Goal: Task Accomplishment & Management: Use online tool/utility

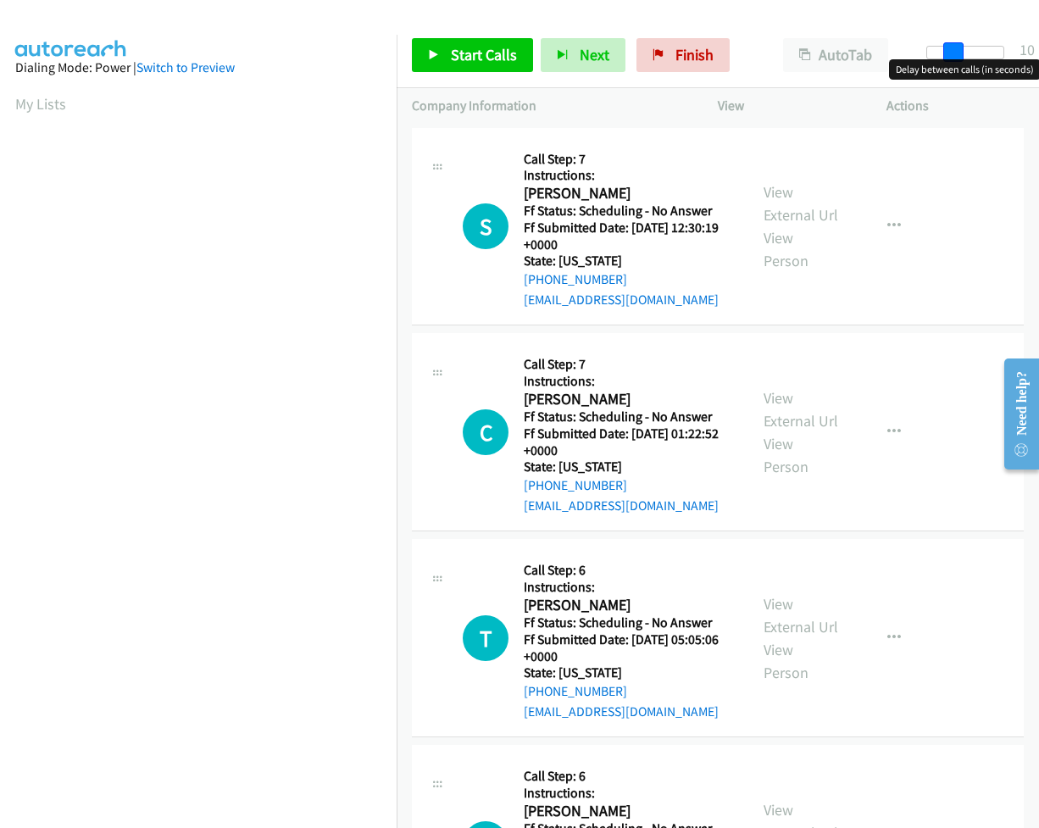
drag, startPoint x: 929, startPoint y: 53, endPoint x: 954, endPoint y: 56, distance: 24.7
click at [954, 56] on span at bounding box center [953, 52] width 20 height 20
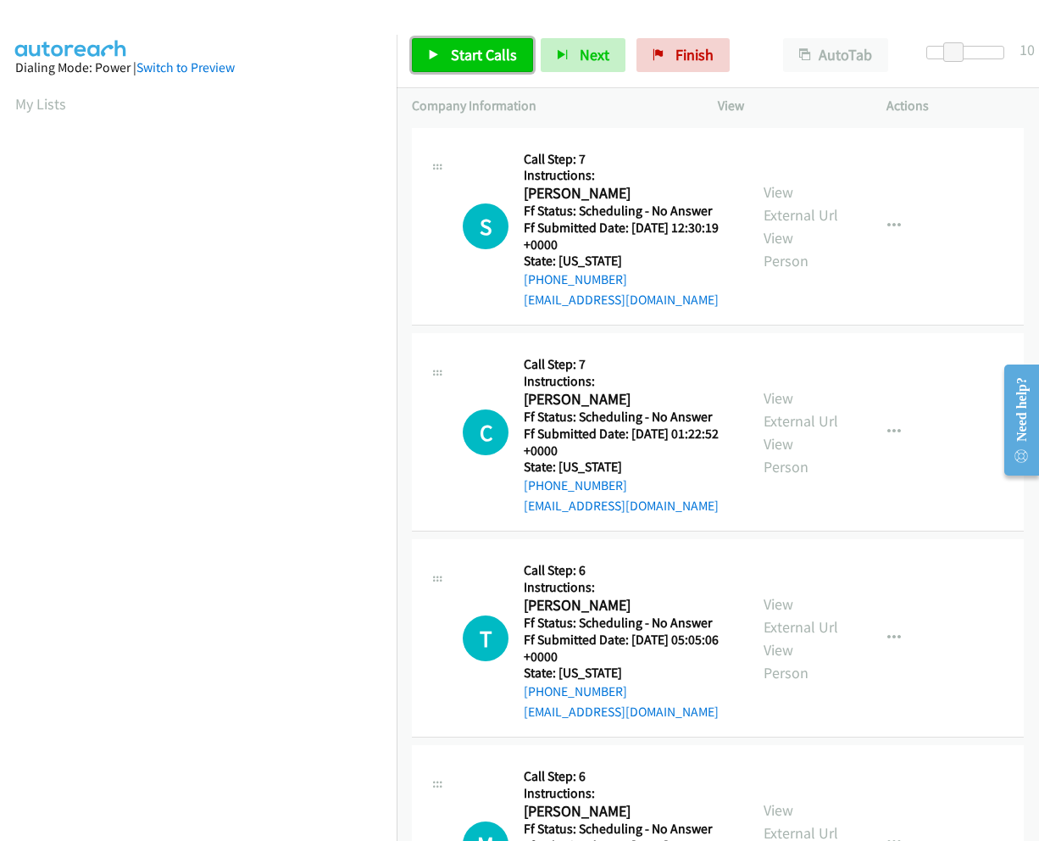
click at [501, 42] on link "Start Calls" at bounding box center [472, 55] width 121 height 34
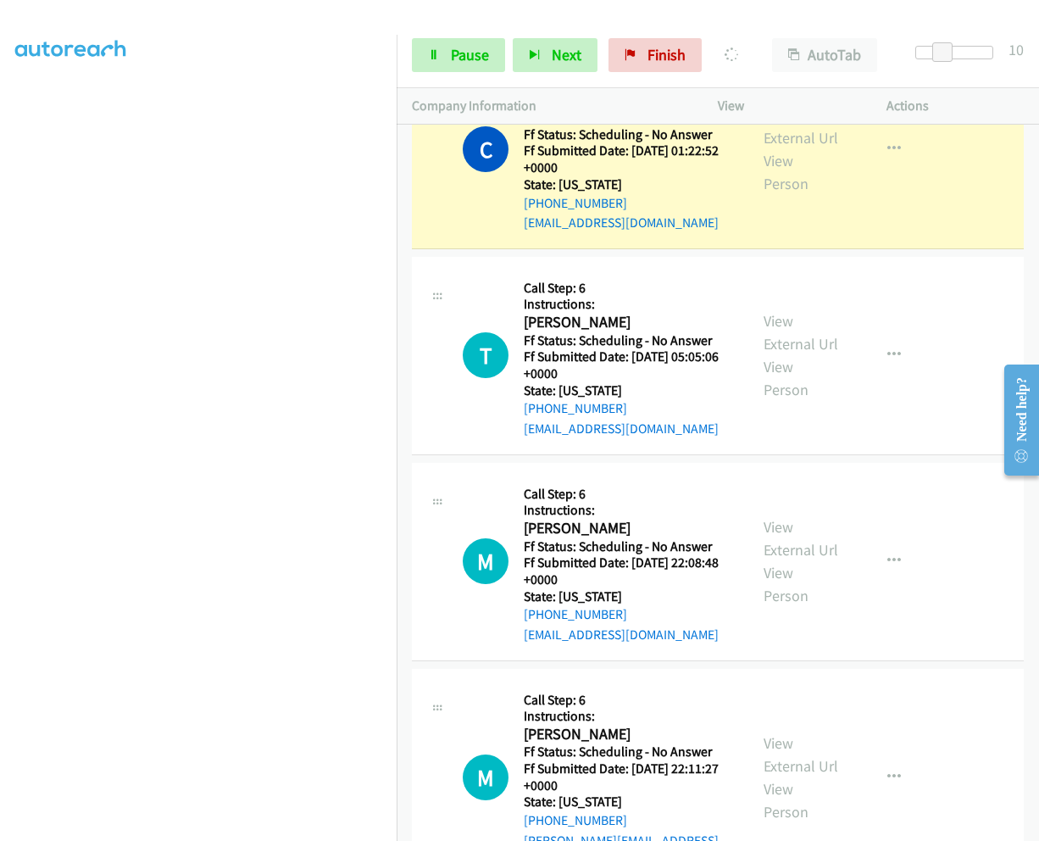
scroll to position [206, 0]
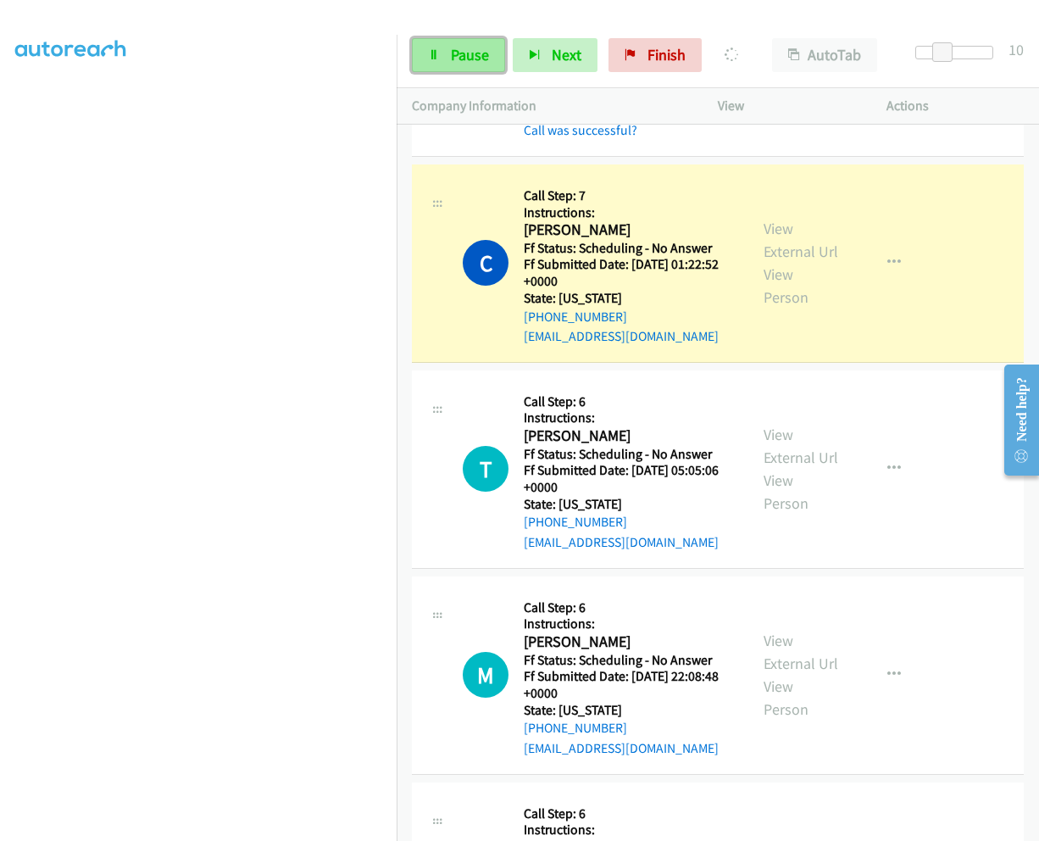
click at [474, 50] on span "Pause" at bounding box center [470, 54] width 38 height 19
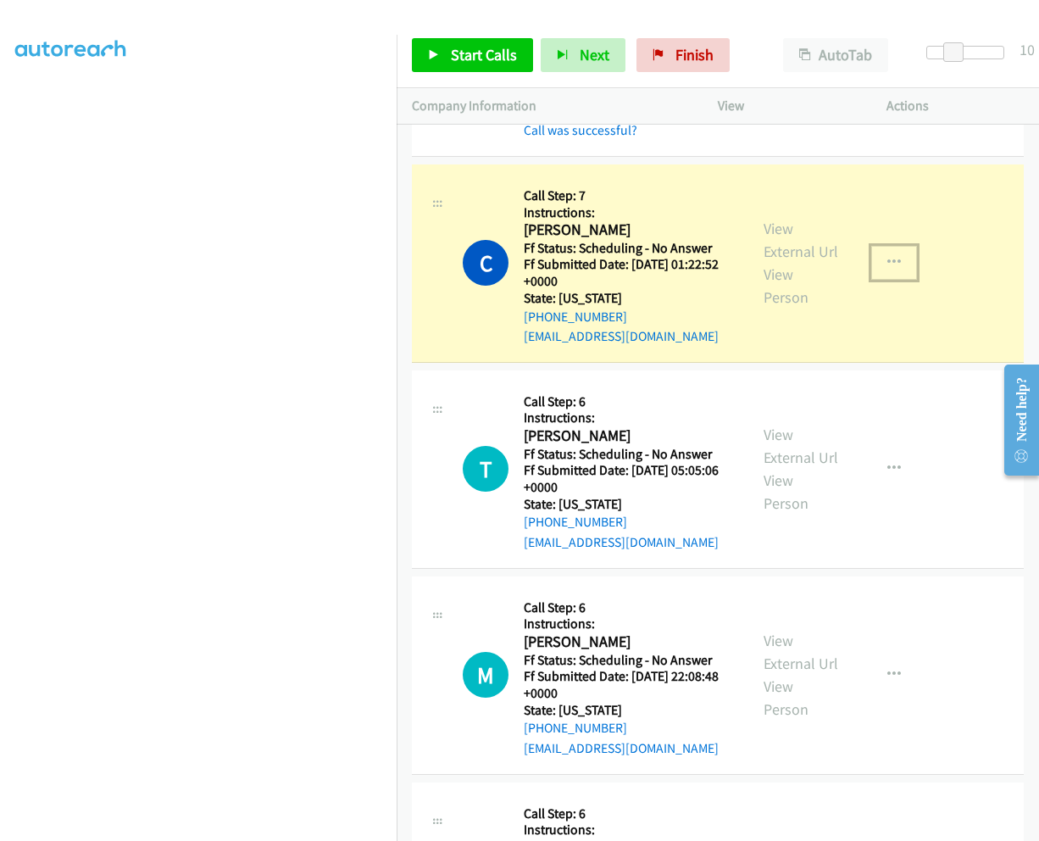
click at [887, 263] on icon "button" at bounding box center [894, 263] width 14 height 14
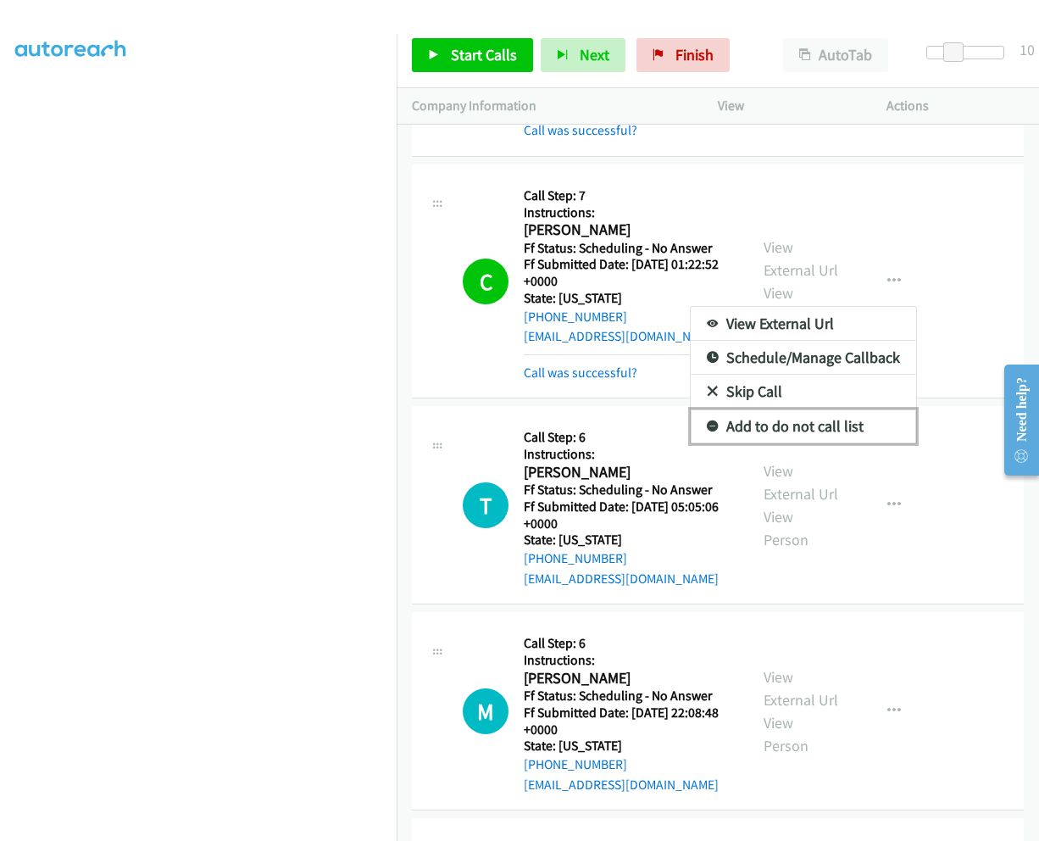
click at [760, 431] on link "Add to do not call list" at bounding box center [803, 426] width 225 height 34
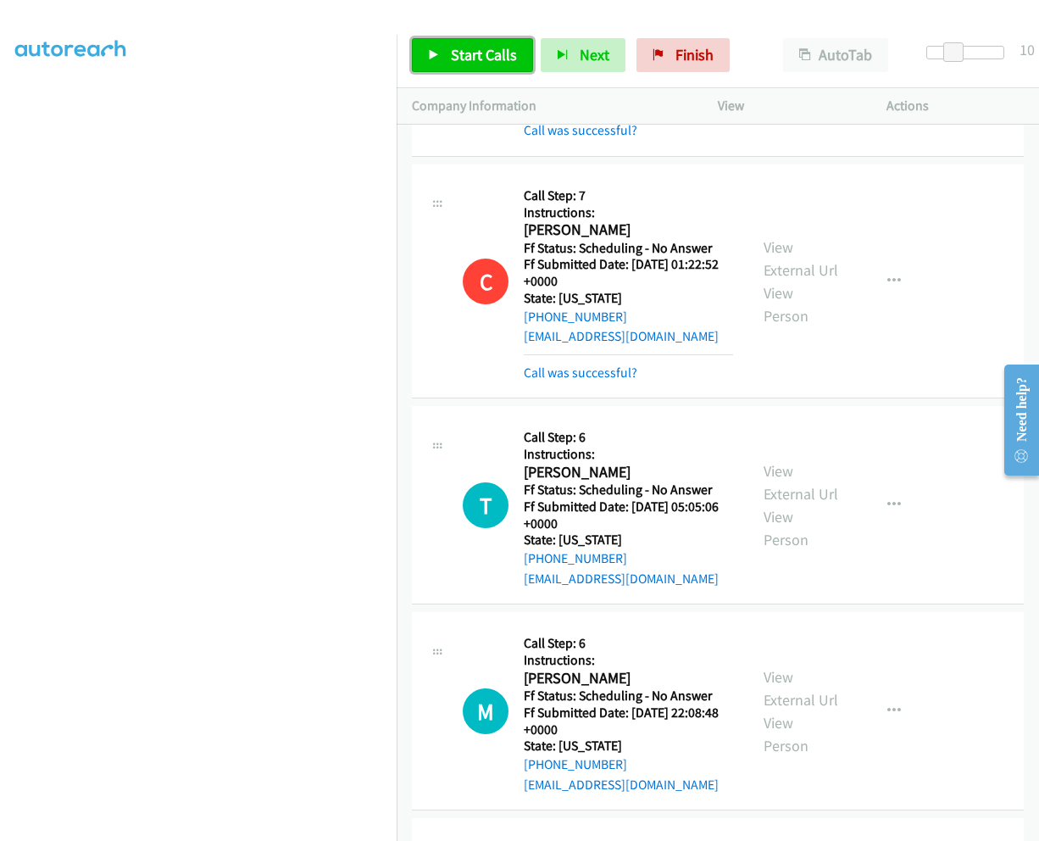
click at [463, 59] on span "Start Calls" at bounding box center [484, 54] width 66 height 19
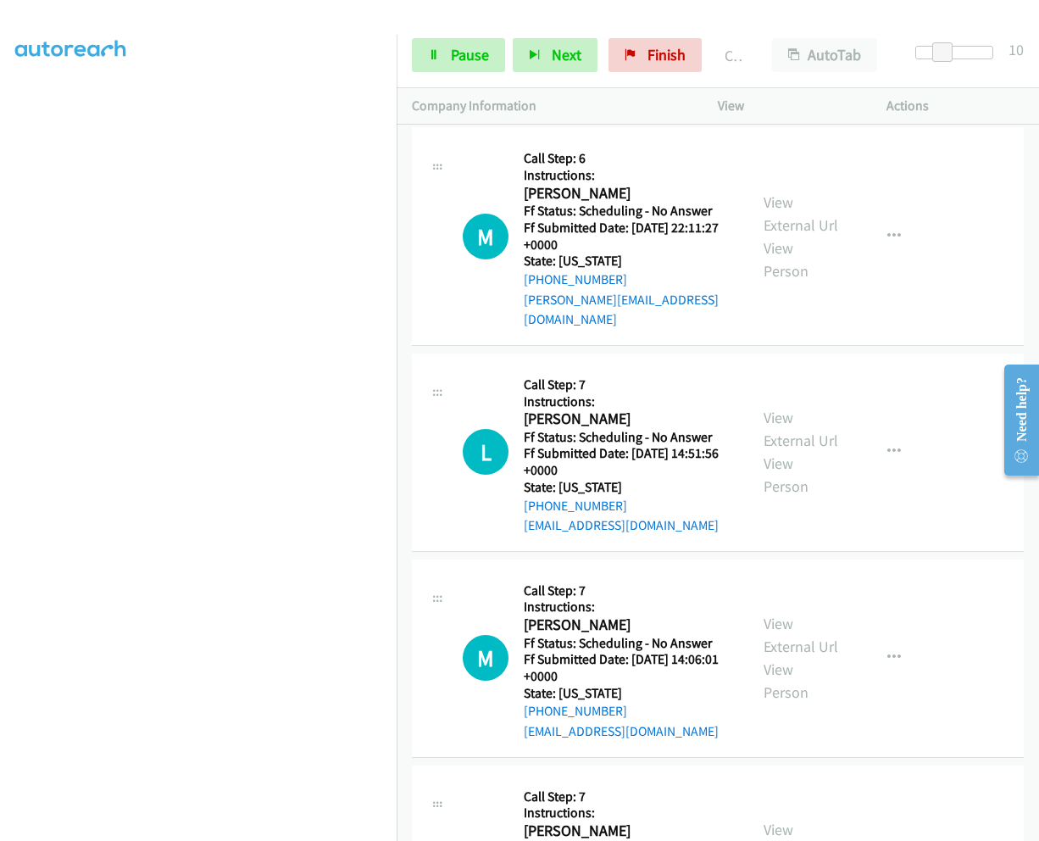
scroll to position [1005, 0]
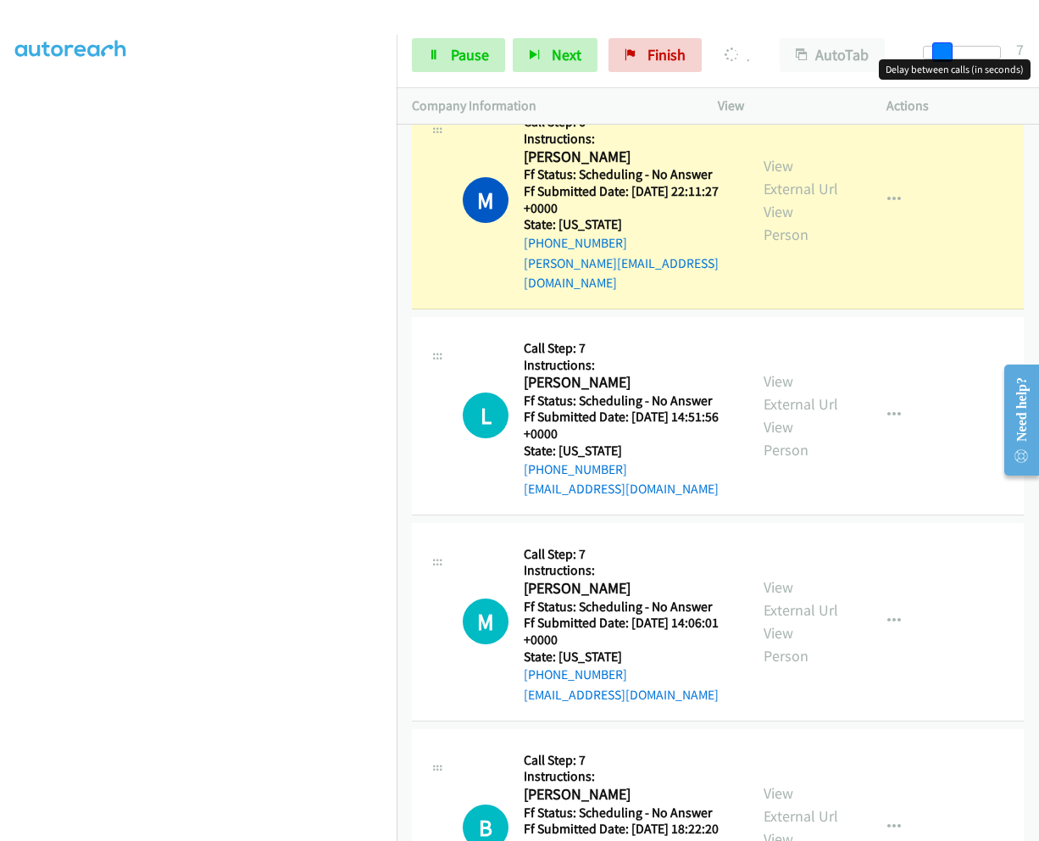
click at [936, 52] on span at bounding box center [942, 52] width 20 height 20
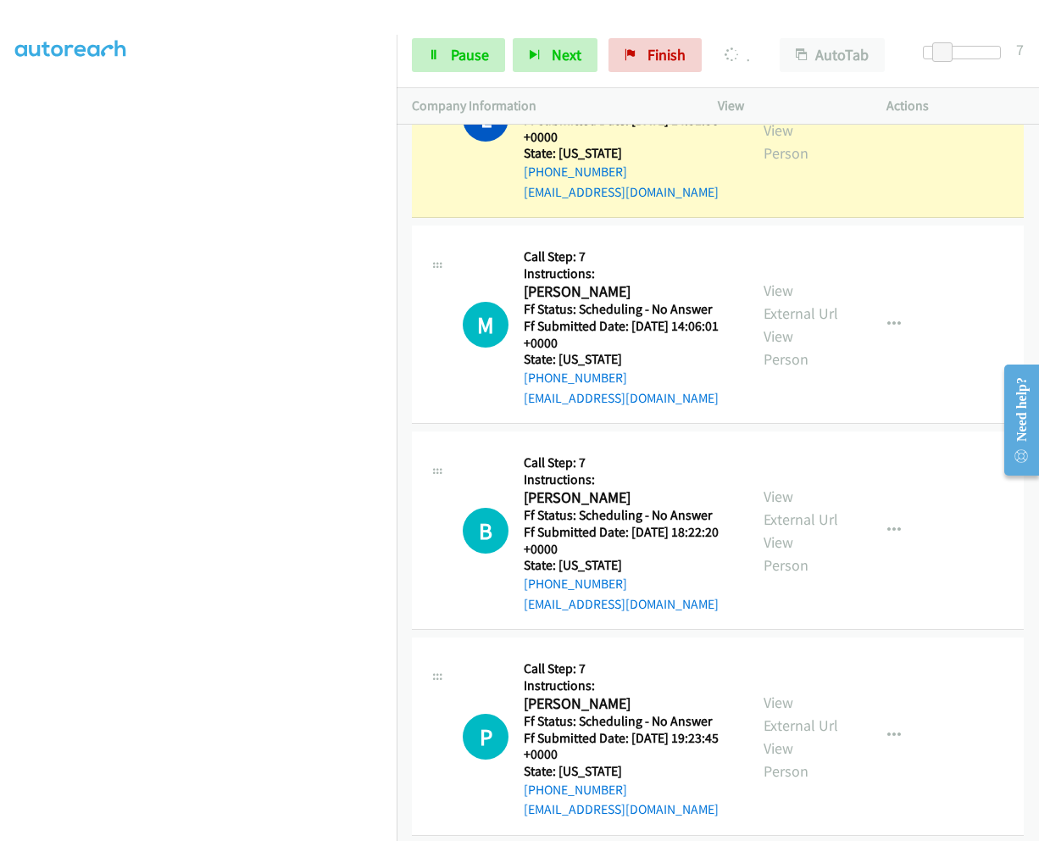
scroll to position [1381, 0]
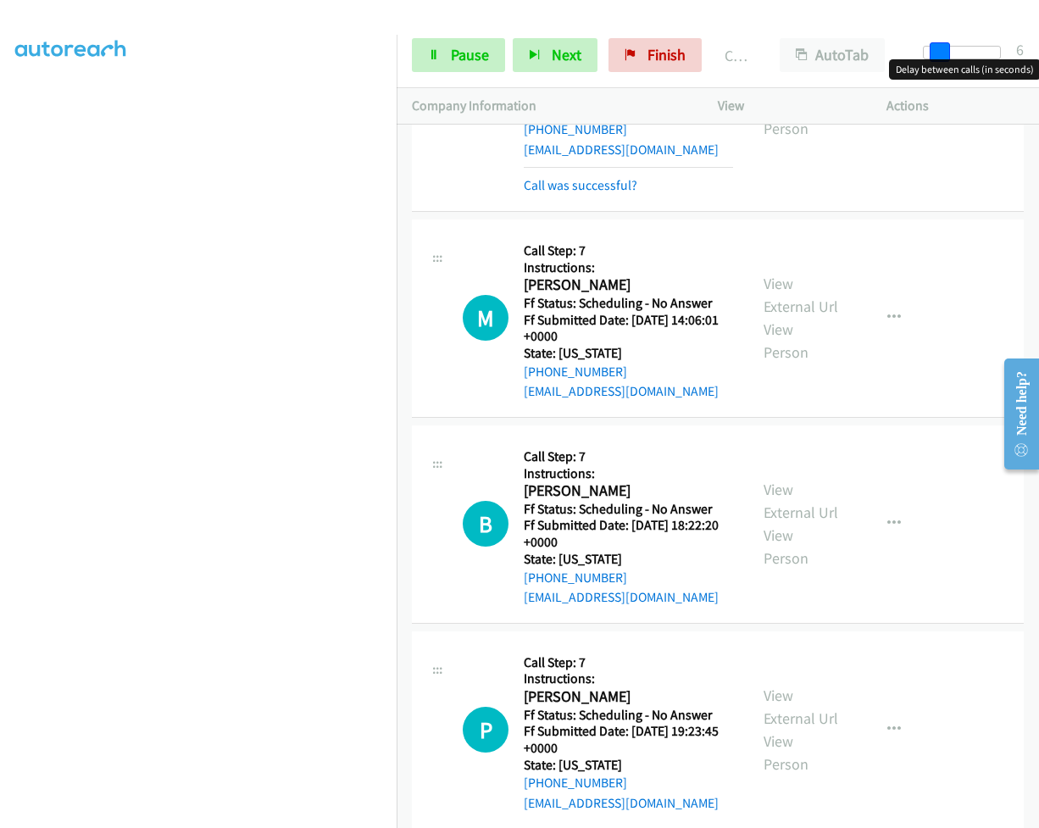
click at [937, 53] on span at bounding box center [940, 52] width 20 height 20
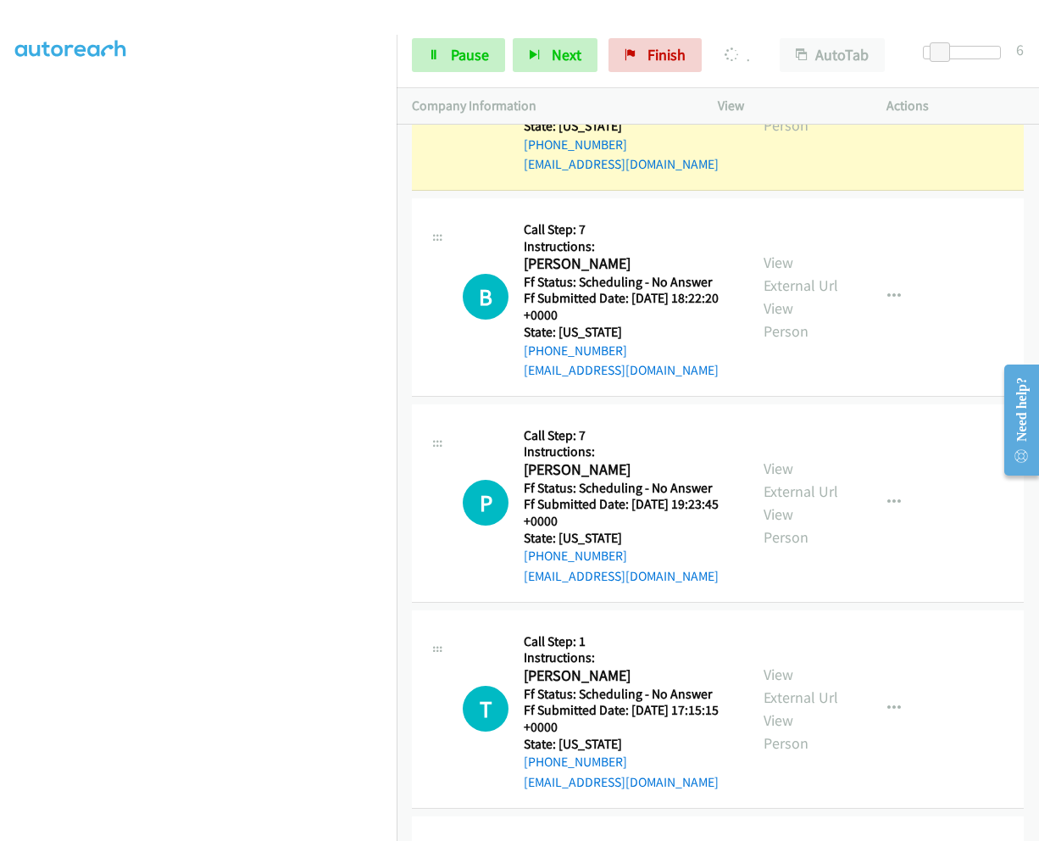
scroll to position [1635, 0]
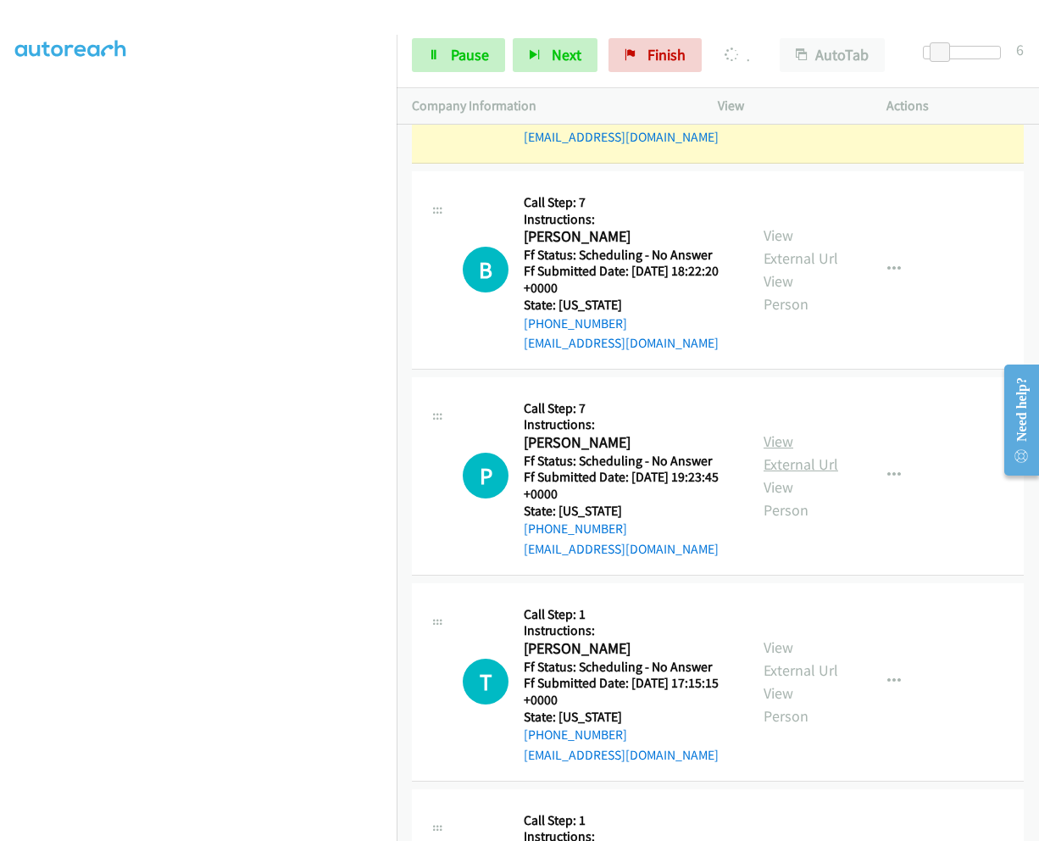
click at [776, 431] on link "View External Url" at bounding box center [801, 452] width 75 height 42
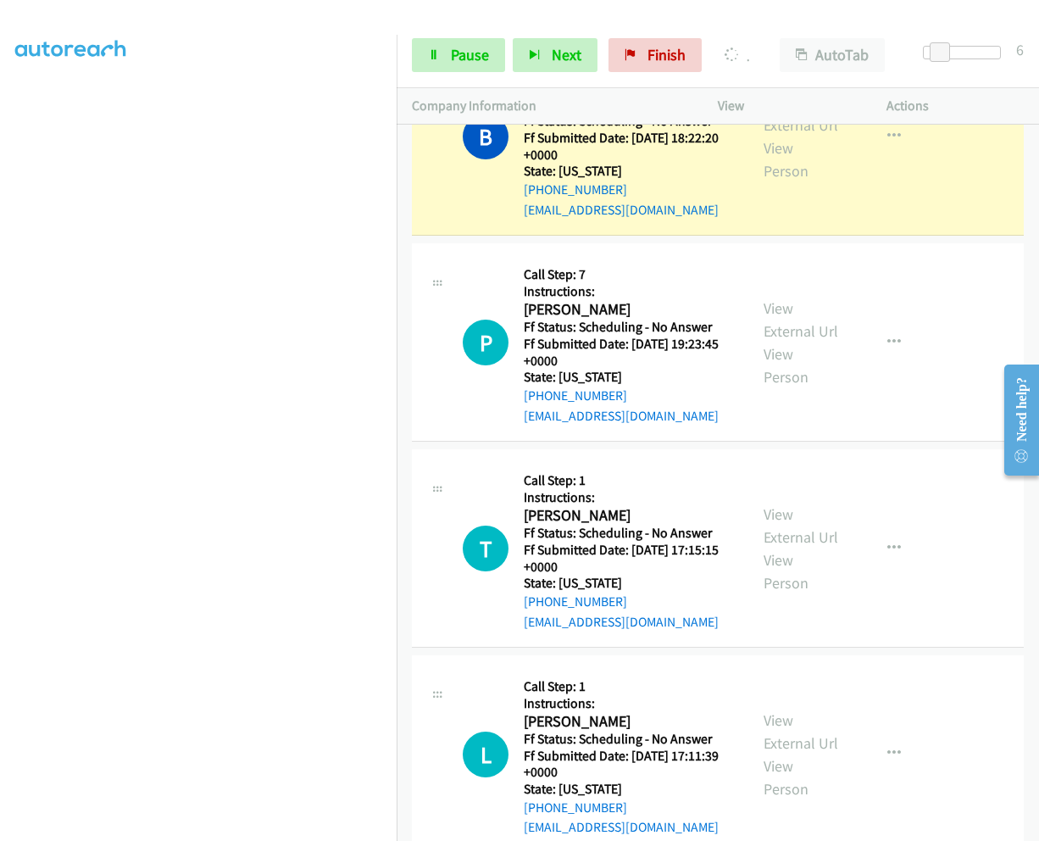
scroll to position [1889, 0]
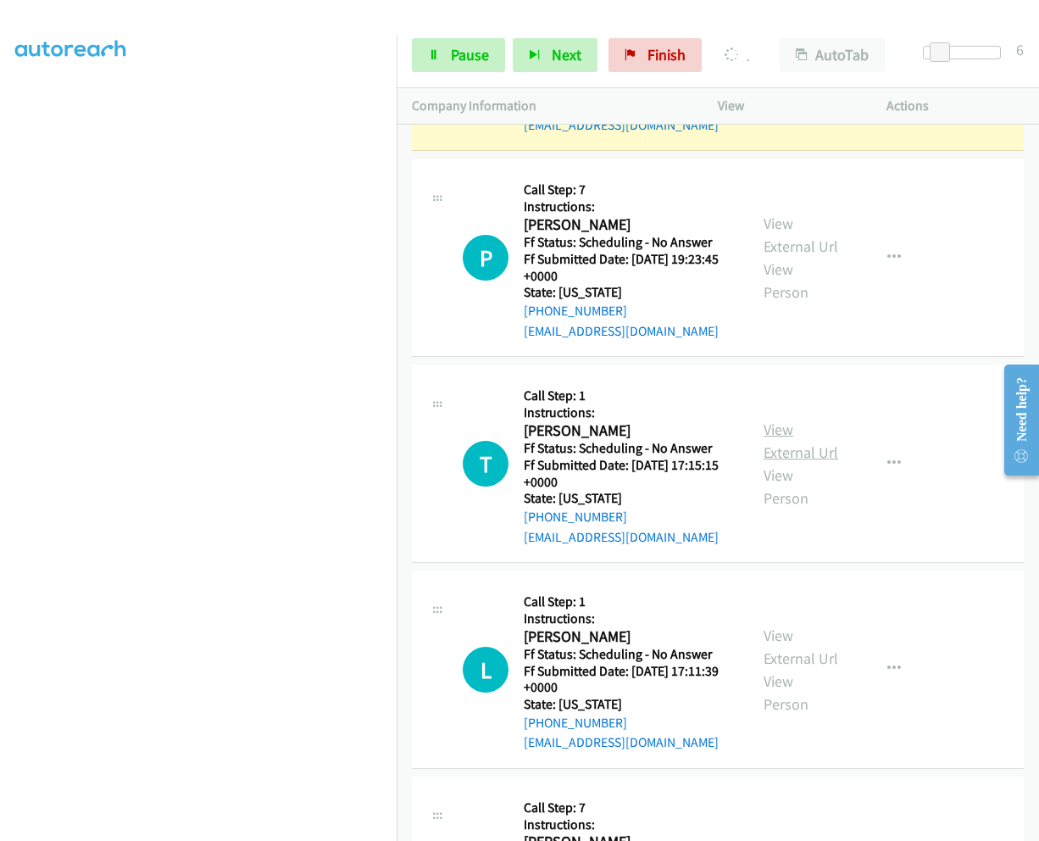
click at [765, 420] on link "View External Url" at bounding box center [801, 441] width 75 height 42
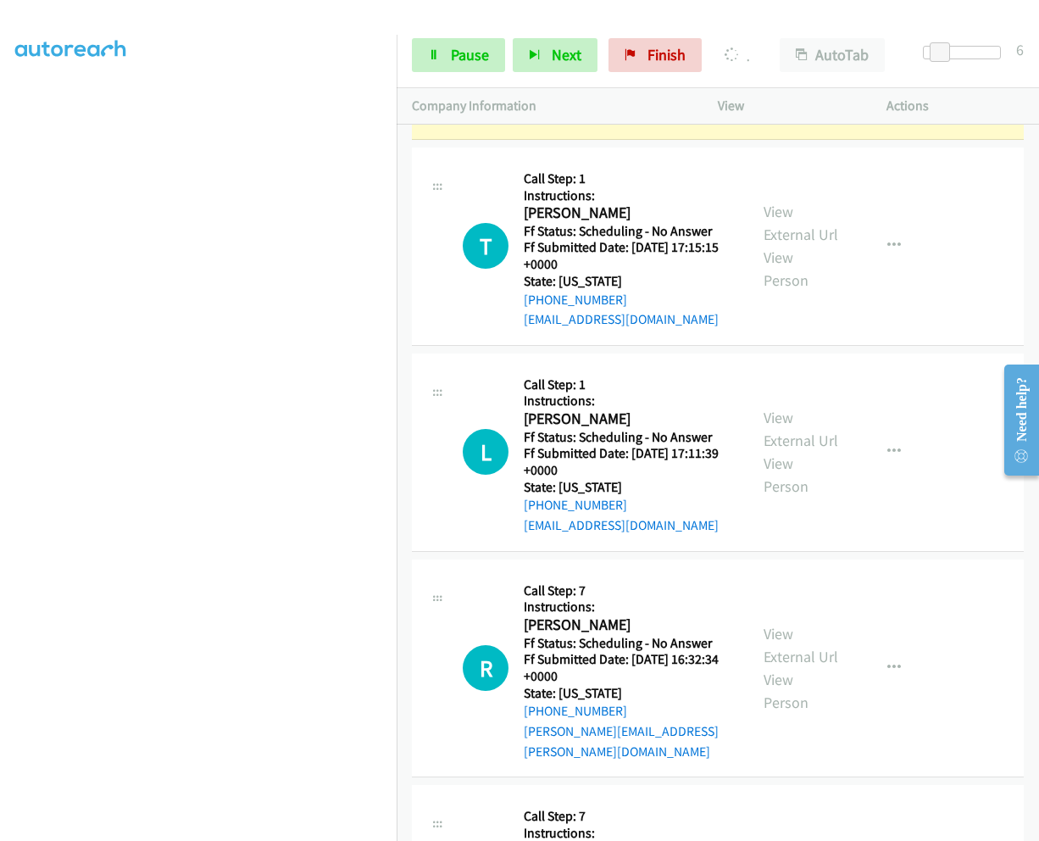
scroll to position [2144, 0]
click at [774, 407] on link "View External Url" at bounding box center [801, 428] width 75 height 42
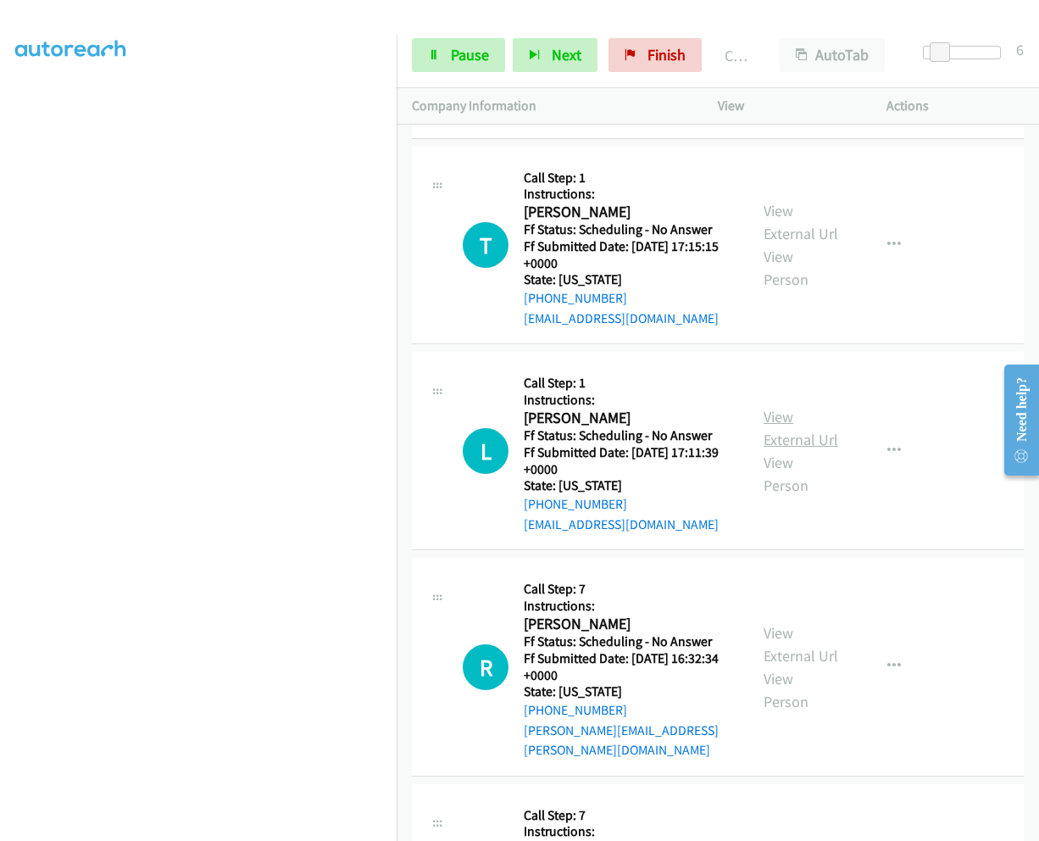
scroll to position [2265, 0]
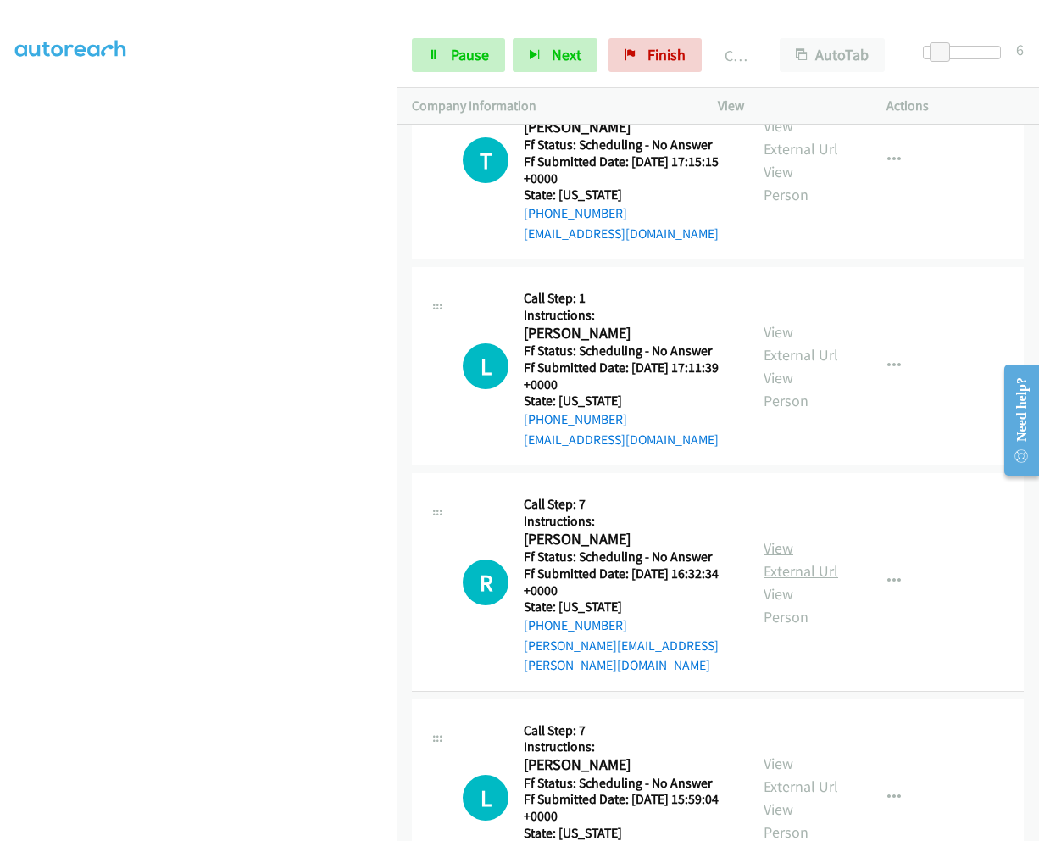
click at [778, 538] on link "View External Url" at bounding box center [801, 559] width 75 height 42
click at [464, 54] on span "Pause" at bounding box center [470, 54] width 38 height 19
click at [464, 54] on span "Start Calls" at bounding box center [484, 54] width 66 height 19
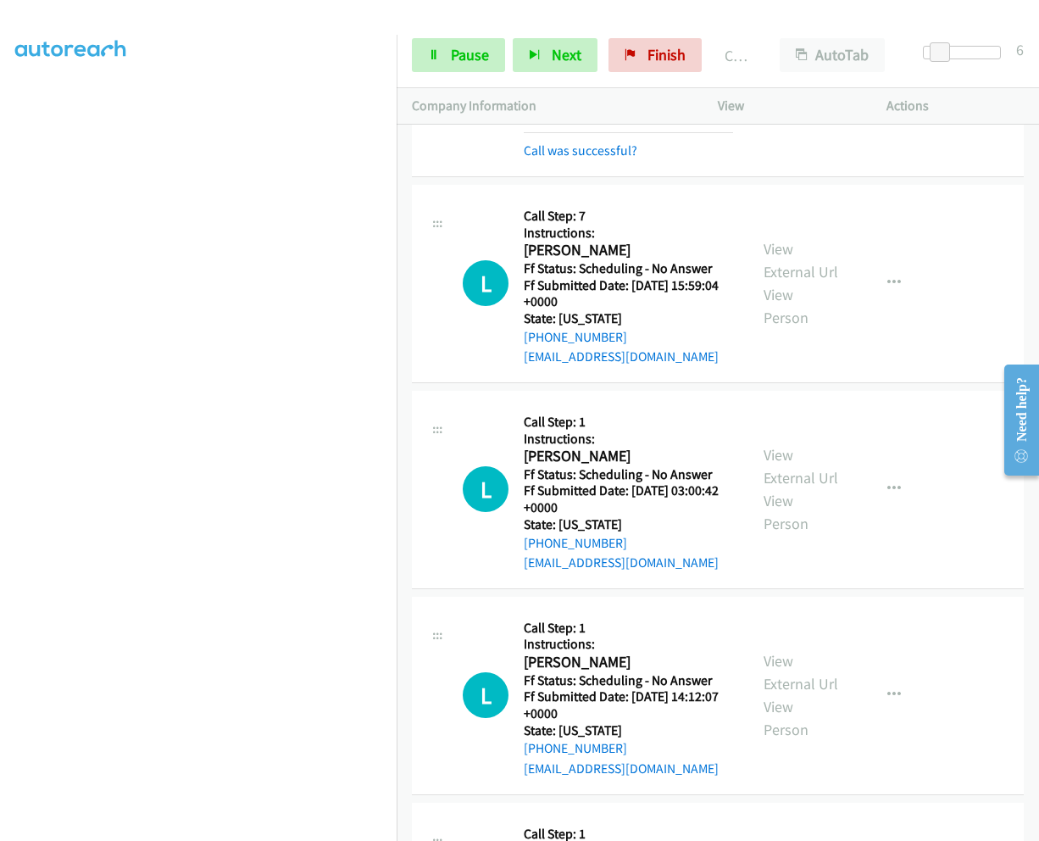
scroll to position [2858, 0]
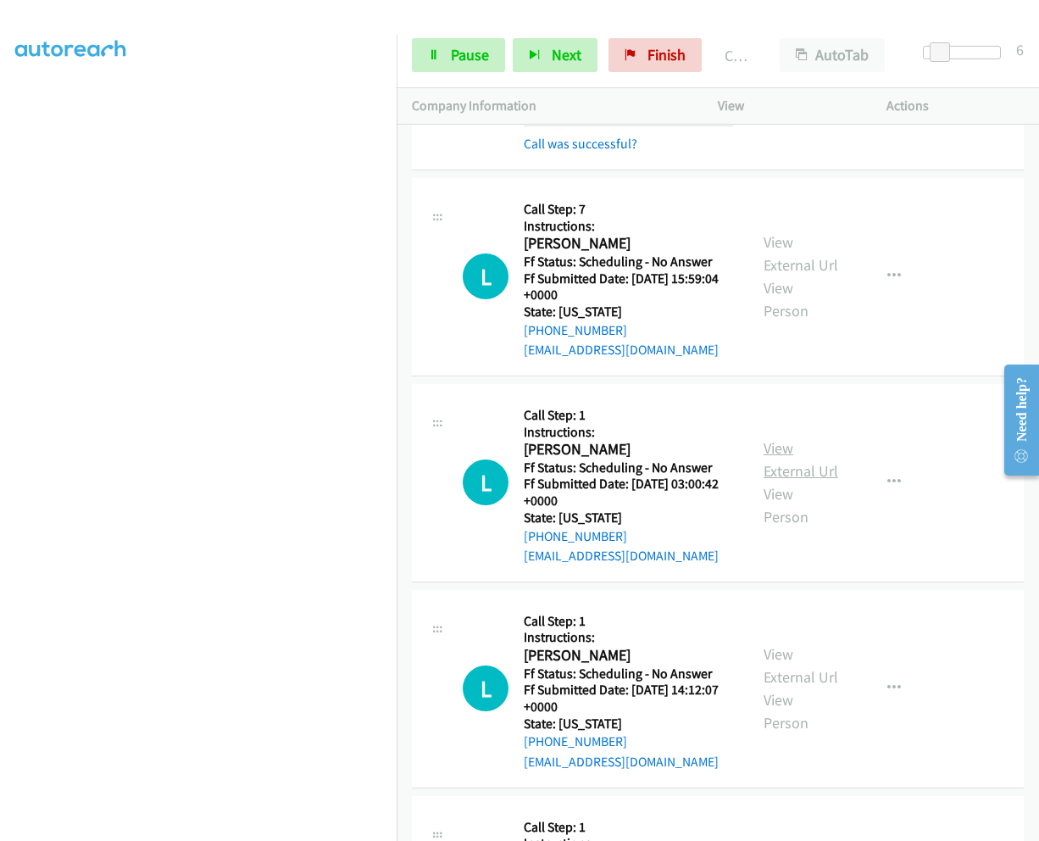
click at [768, 438] on link "View External Url" at bounding box center [801, 459] width 75 height 42
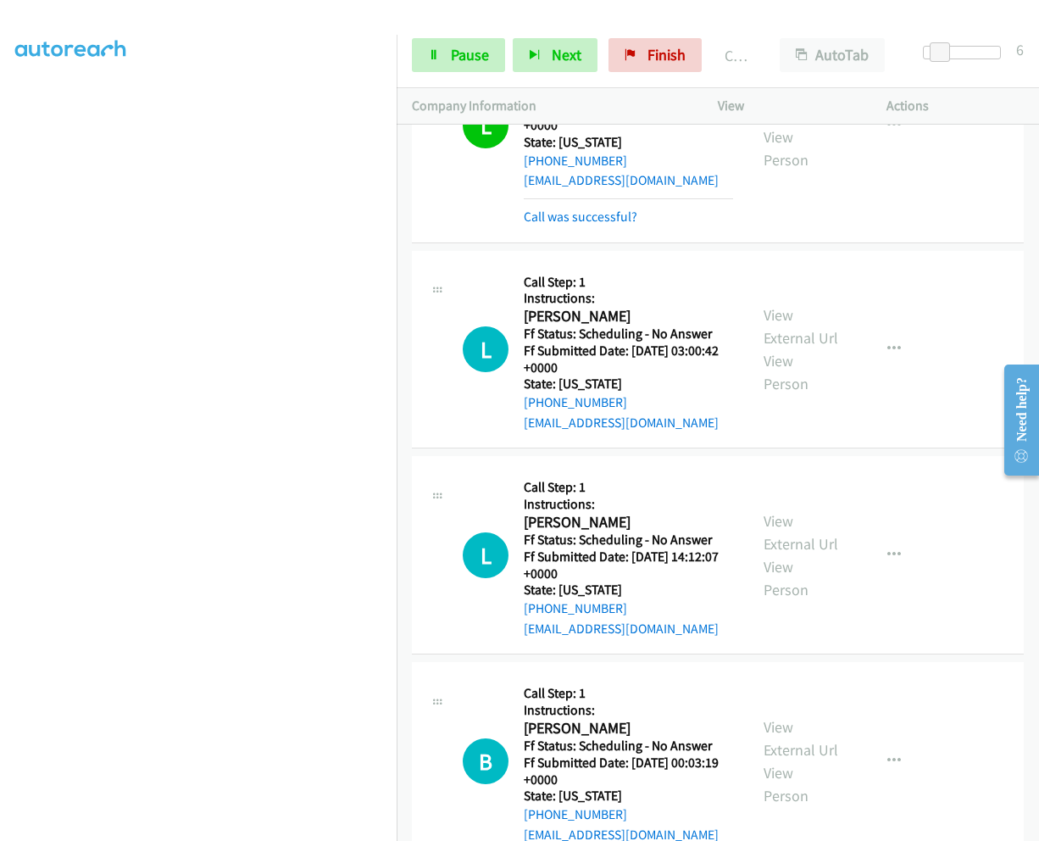
scroll to position [3112, 0]
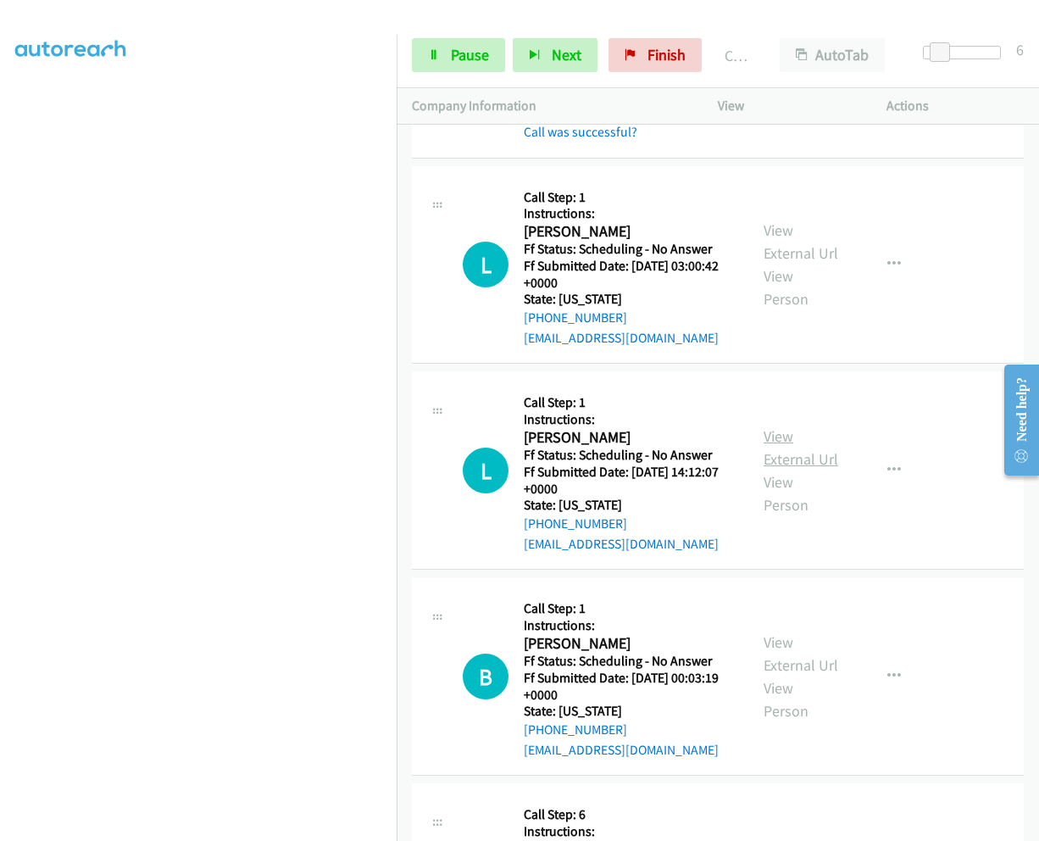
click at [770, 426] on link "View External Url" at bounding box center [801, 447] width 75 height 42
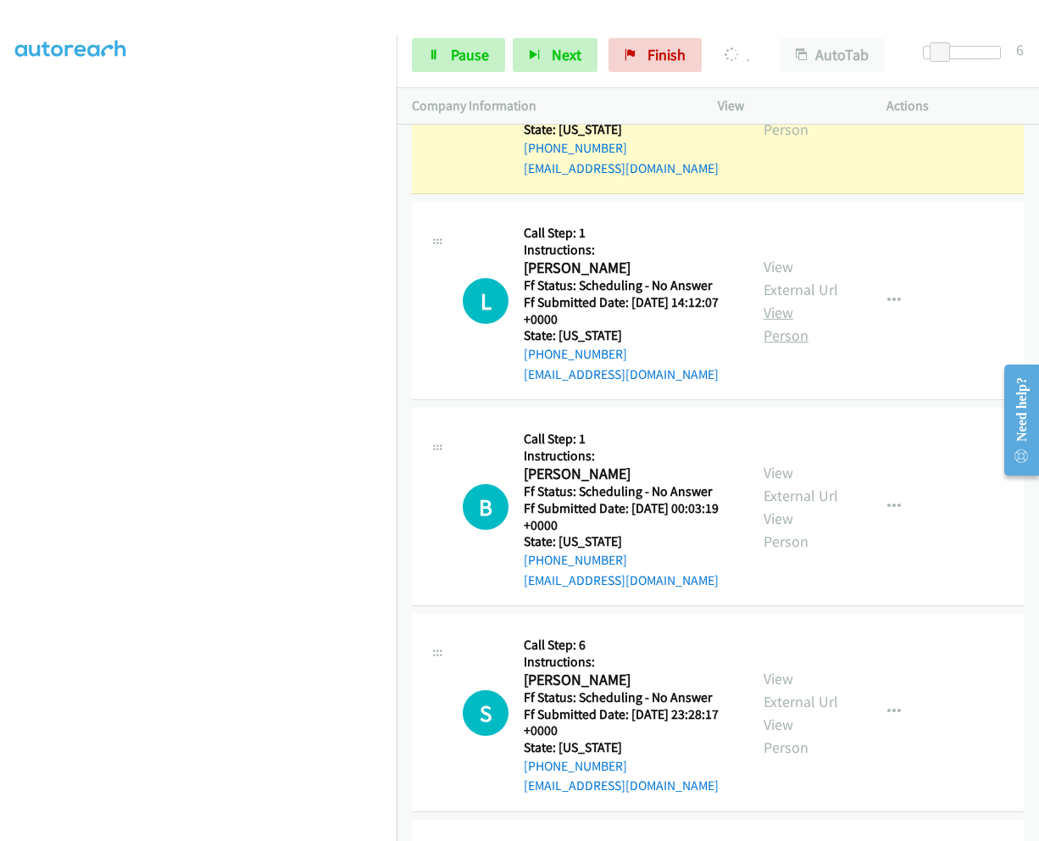
scroll to position [3367, 0]
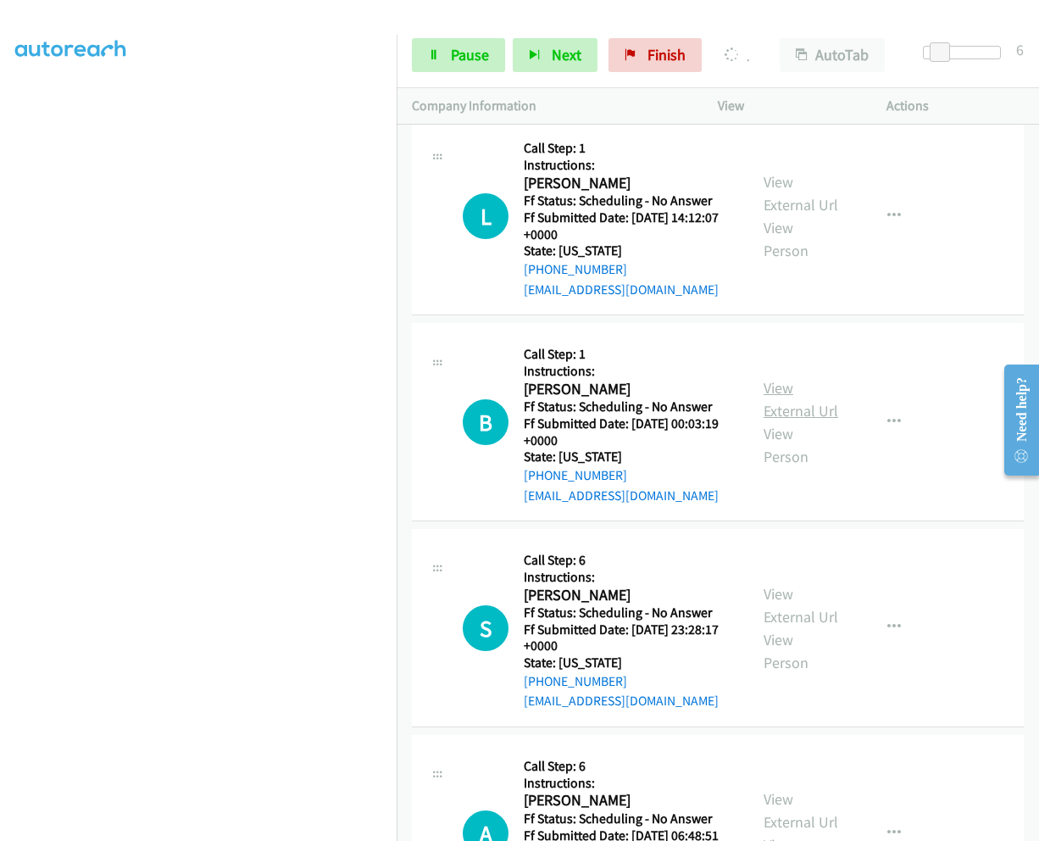
click at [775, 378] on link "View External Url" at bounding box center [801, 399] width 75 height 42
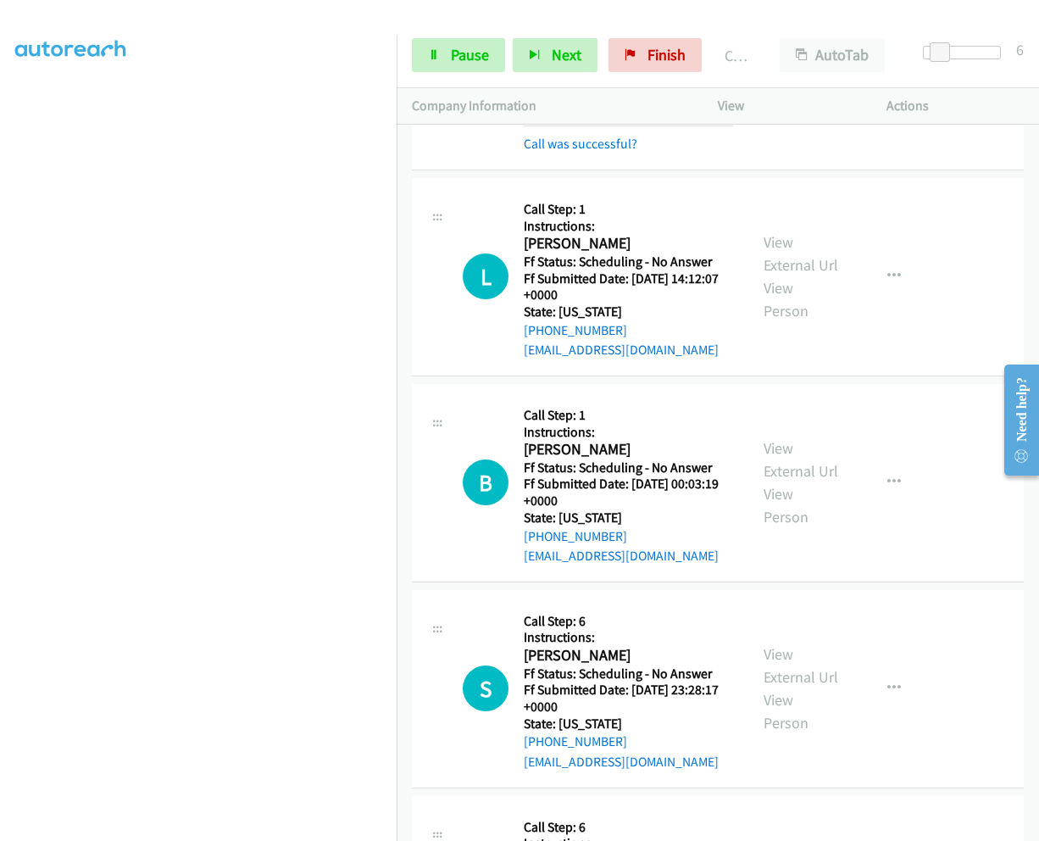
scroll to position [3452, 0]
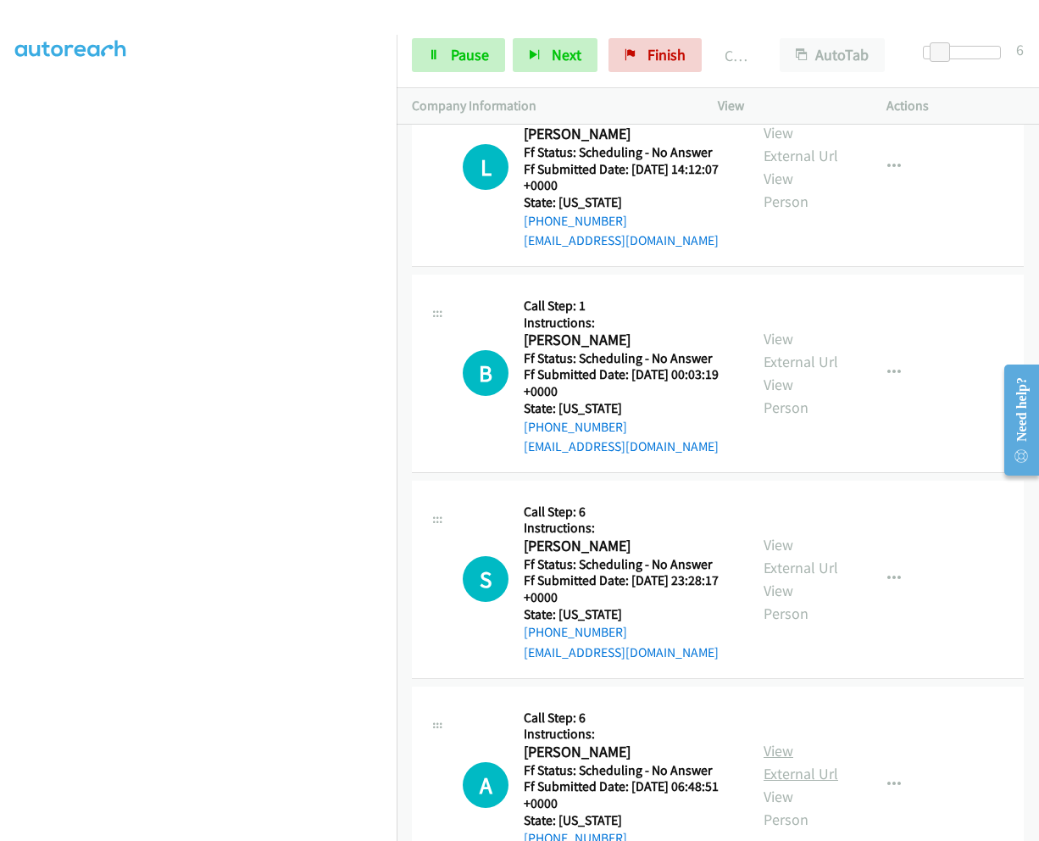
click at [766, 741] on link "View External Url" at bounding box center [801, 762] width 75 height 42
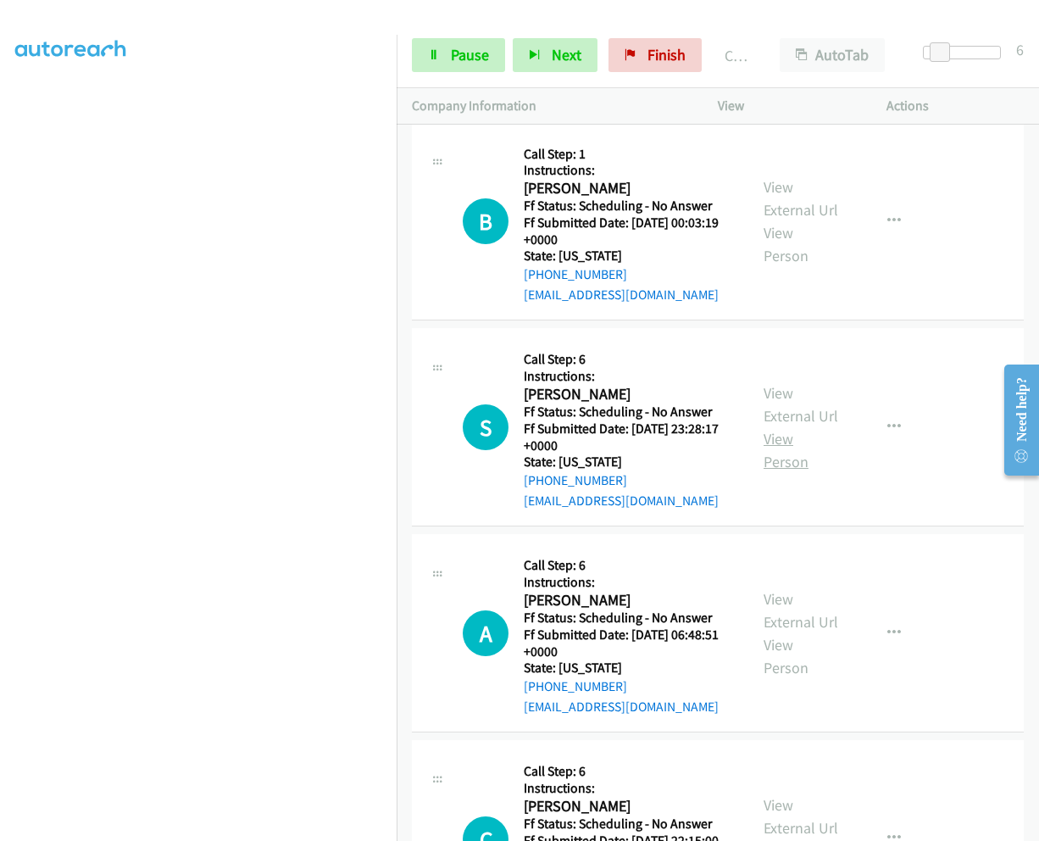
scroll to position [3706, 0]
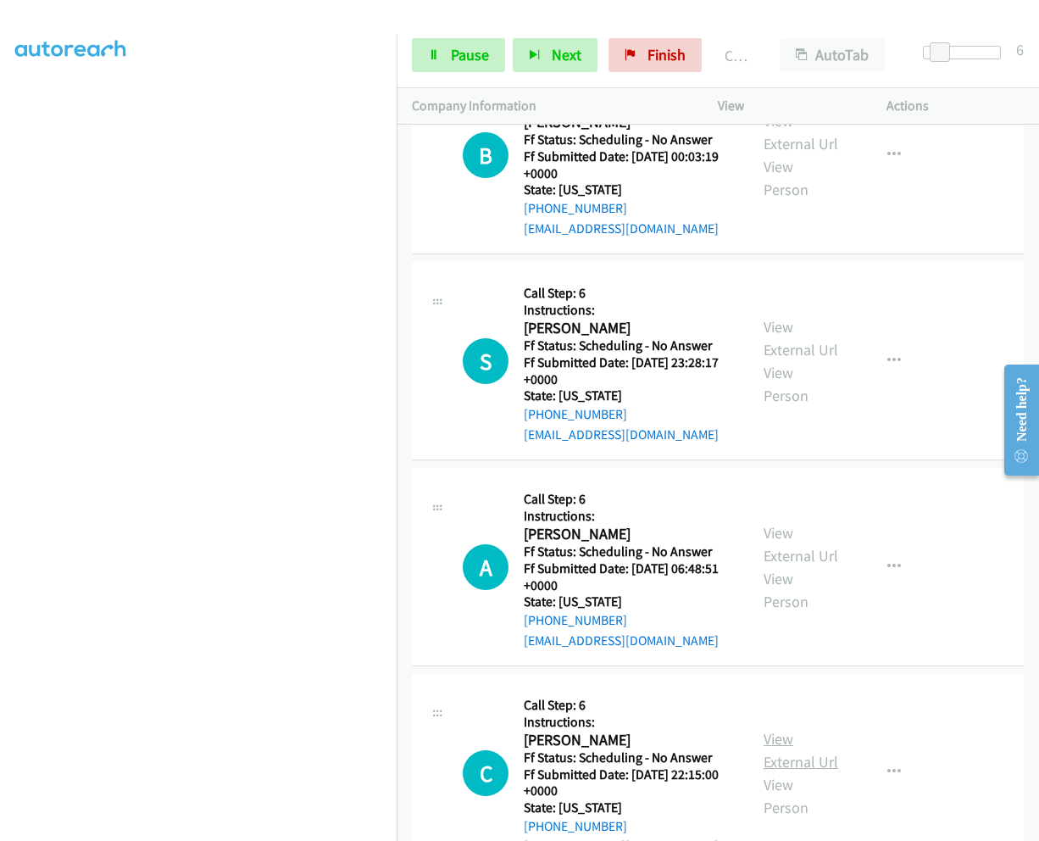
click at [772, 729] on link "View External Url" at bounding box center [801, 750] width 75 height 42
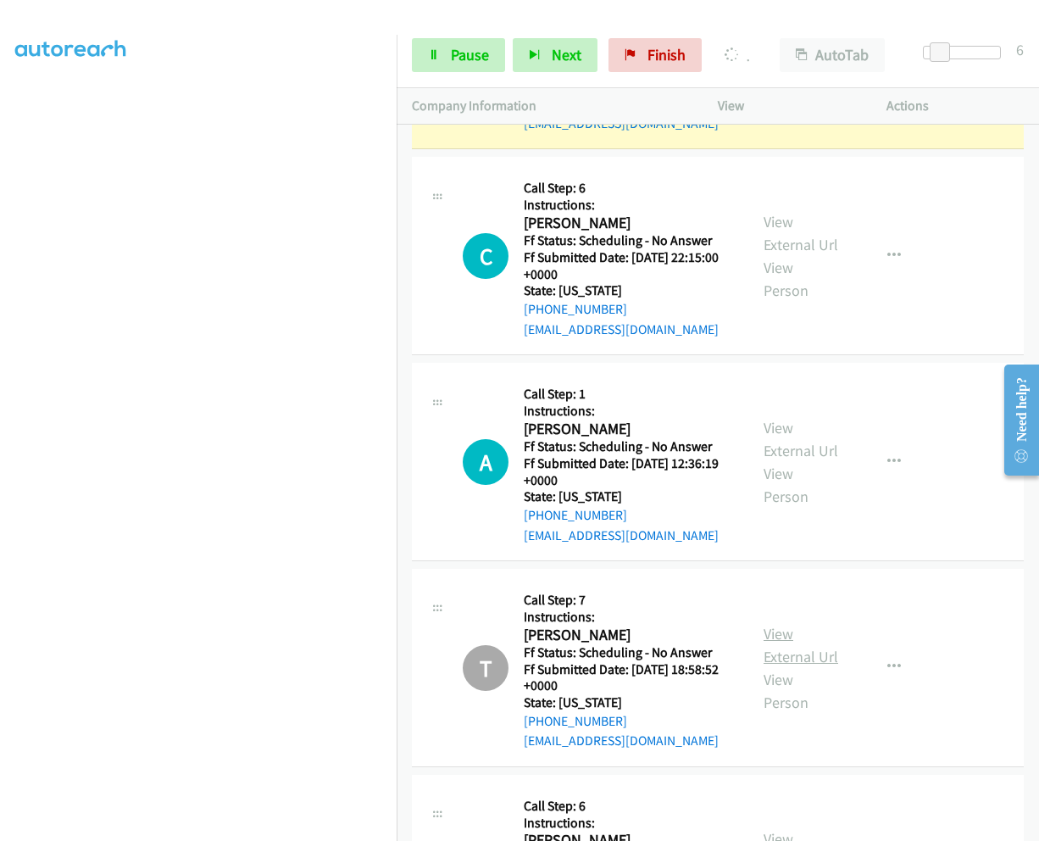
scroll to position [4269, 0]
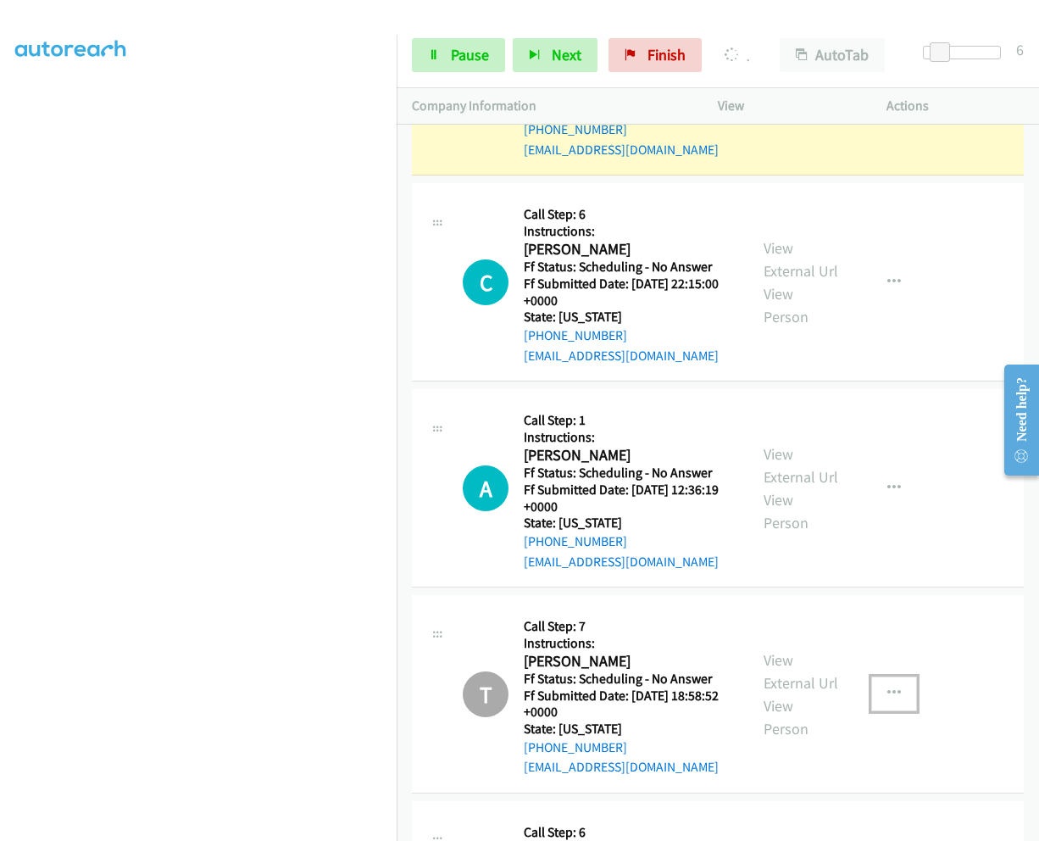
click at [887, 687] on icon "button" at bounding box center [894, 694] width 14 height 14
click at [947, 614] on div at bounding box center [519, 420] width 1039 height 841
click at [776, 650] on link "View External Url" at bounding box center [801, 671] width 75 height 42
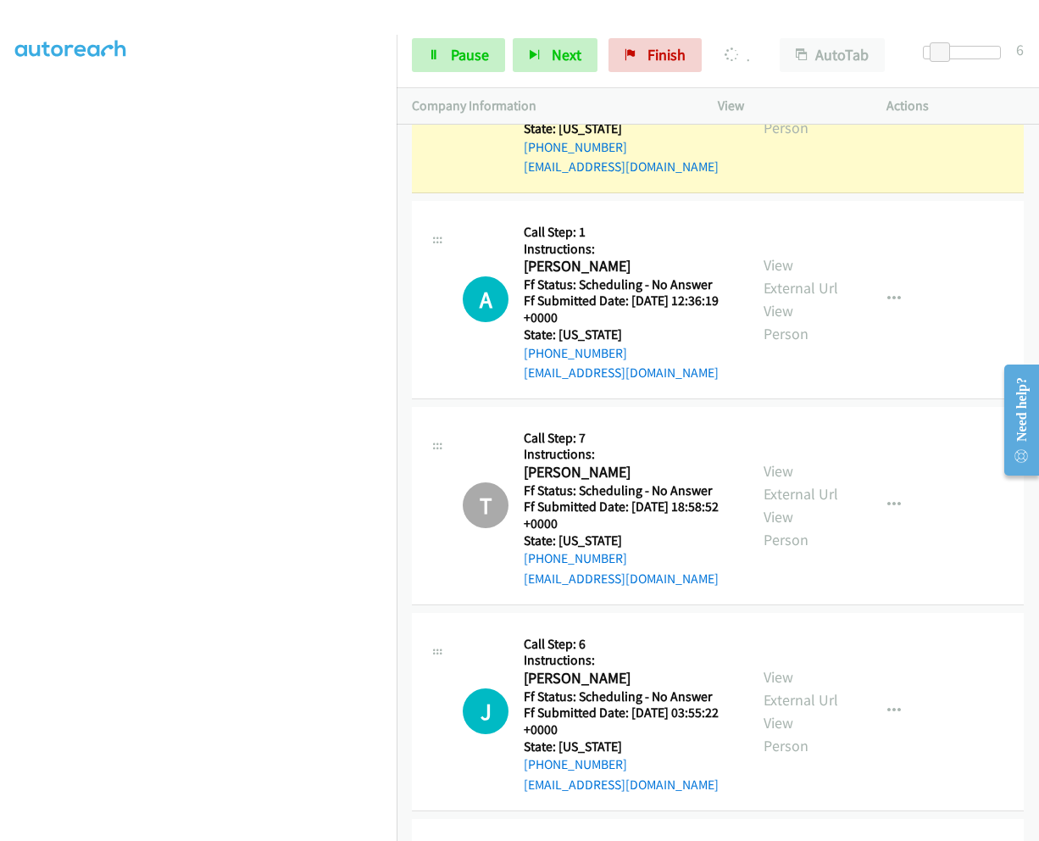
scroll to position [4523, 0]
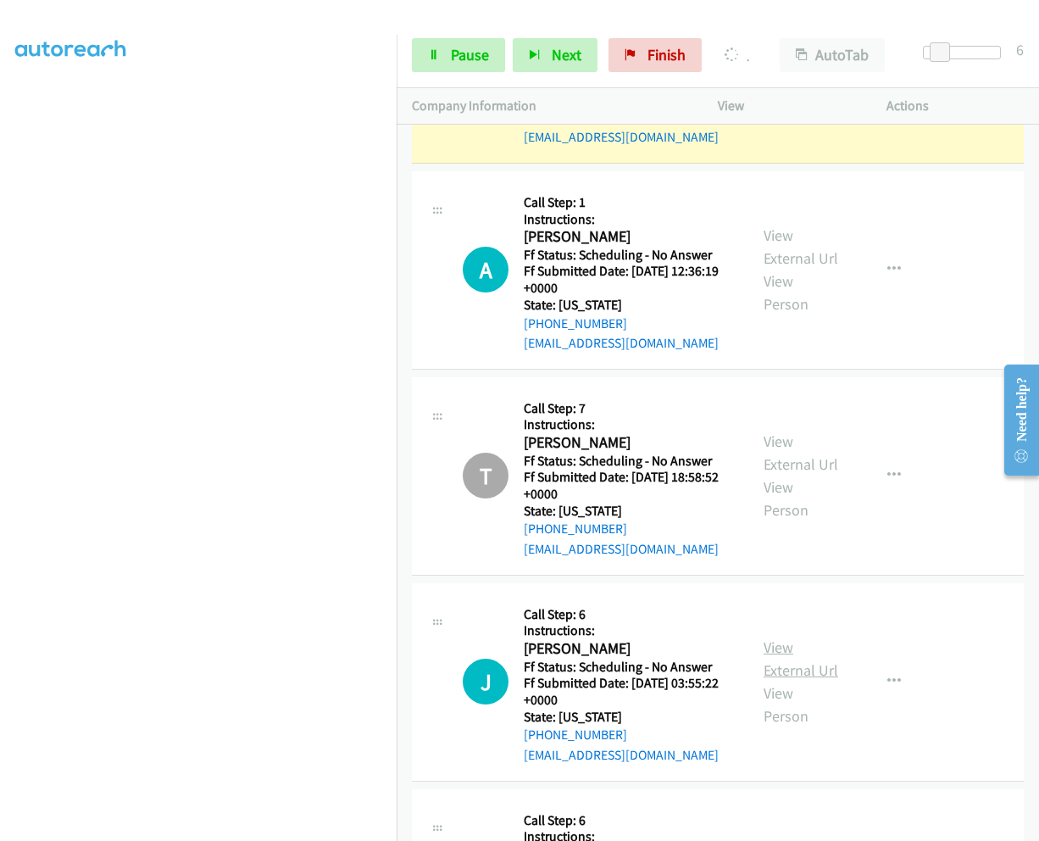
click at [770, 637] on link "View External Url" at bounding box center [801, 658] width 75 height 42
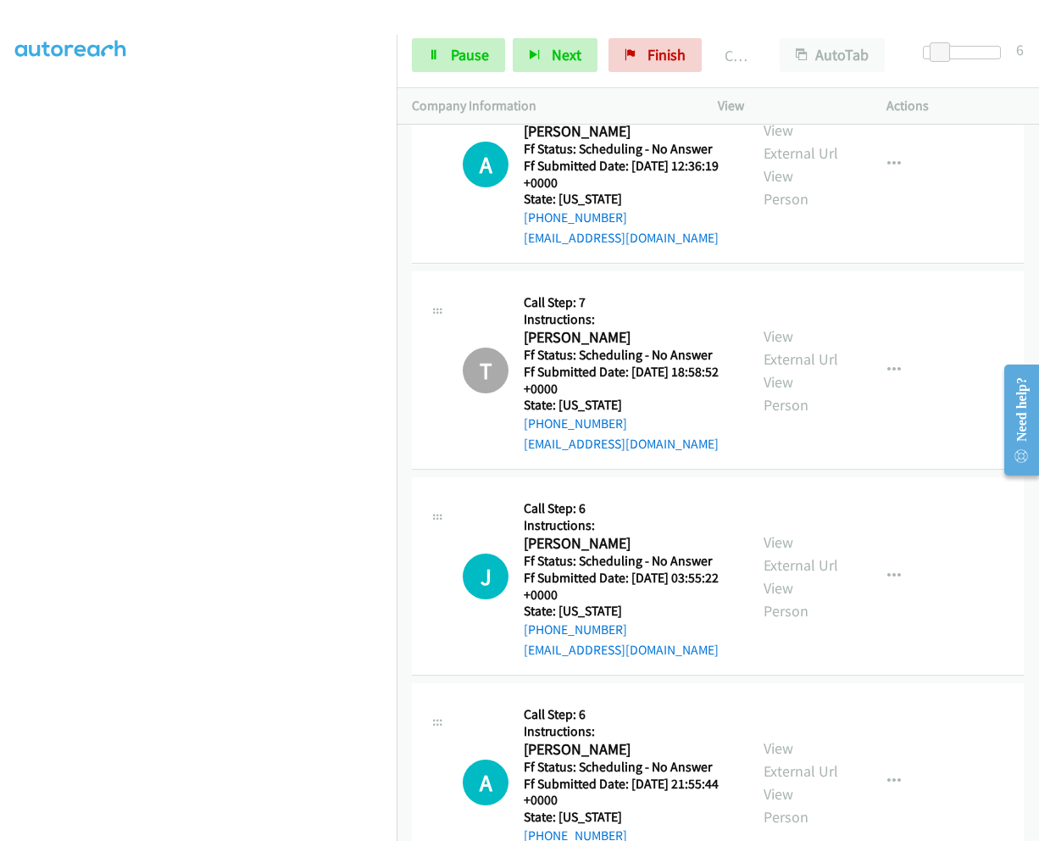
scroll to position [4692, 0]
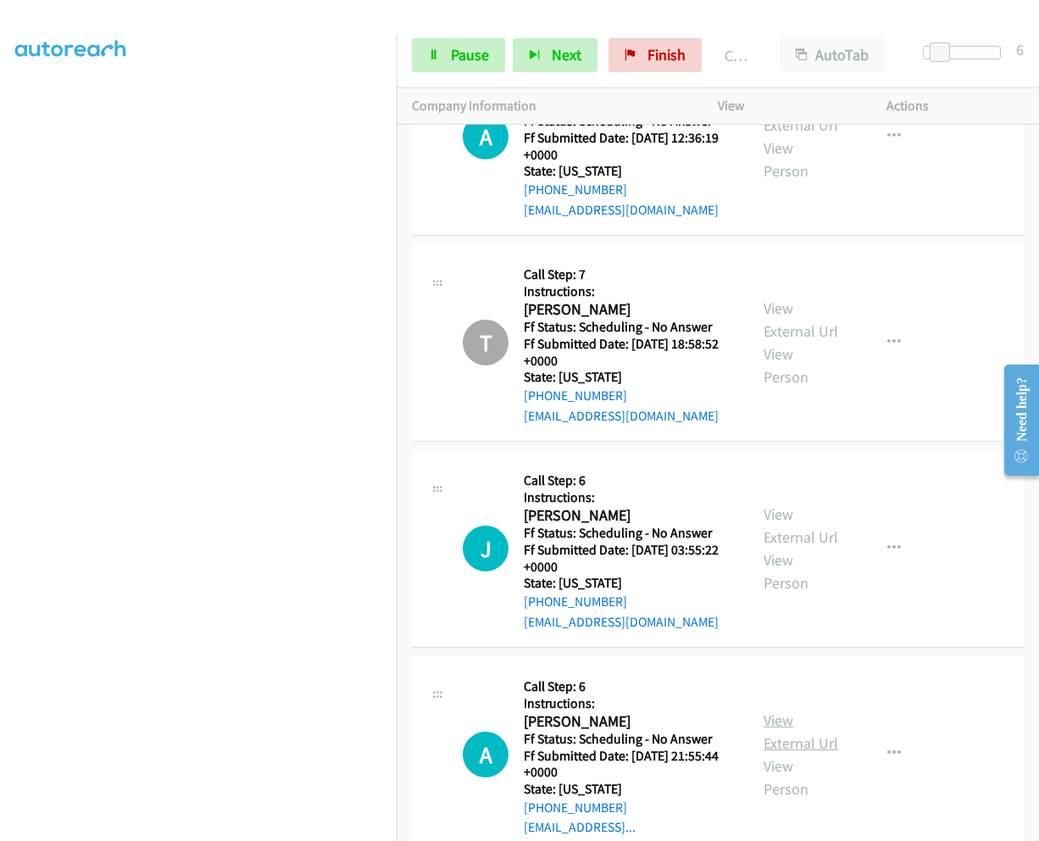
click at [782, 710] on link "View External Url" at bounding box center [801, 731] width 75 height 42
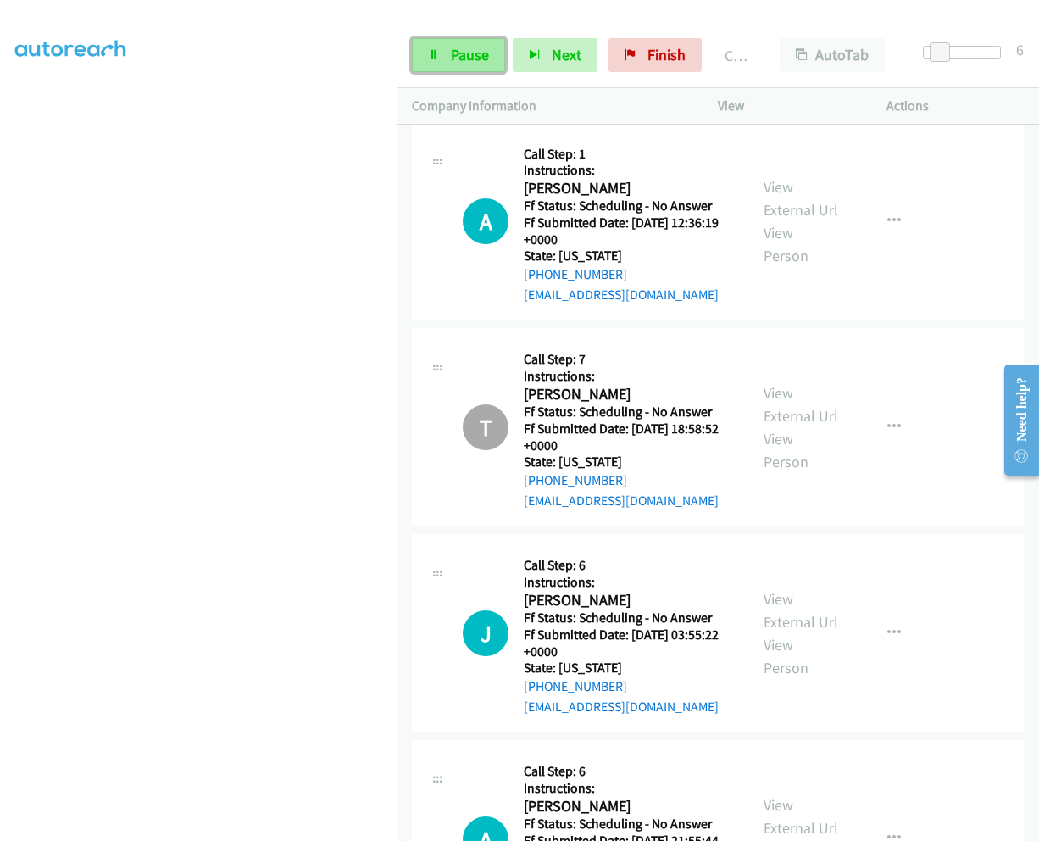
click at [464, 46] on span "Pause" at bounding box center [470, 54] width 38 height 19
click at [465, 54] on span "Start Calls" at bounding box center [484, 54] width 66 height 19
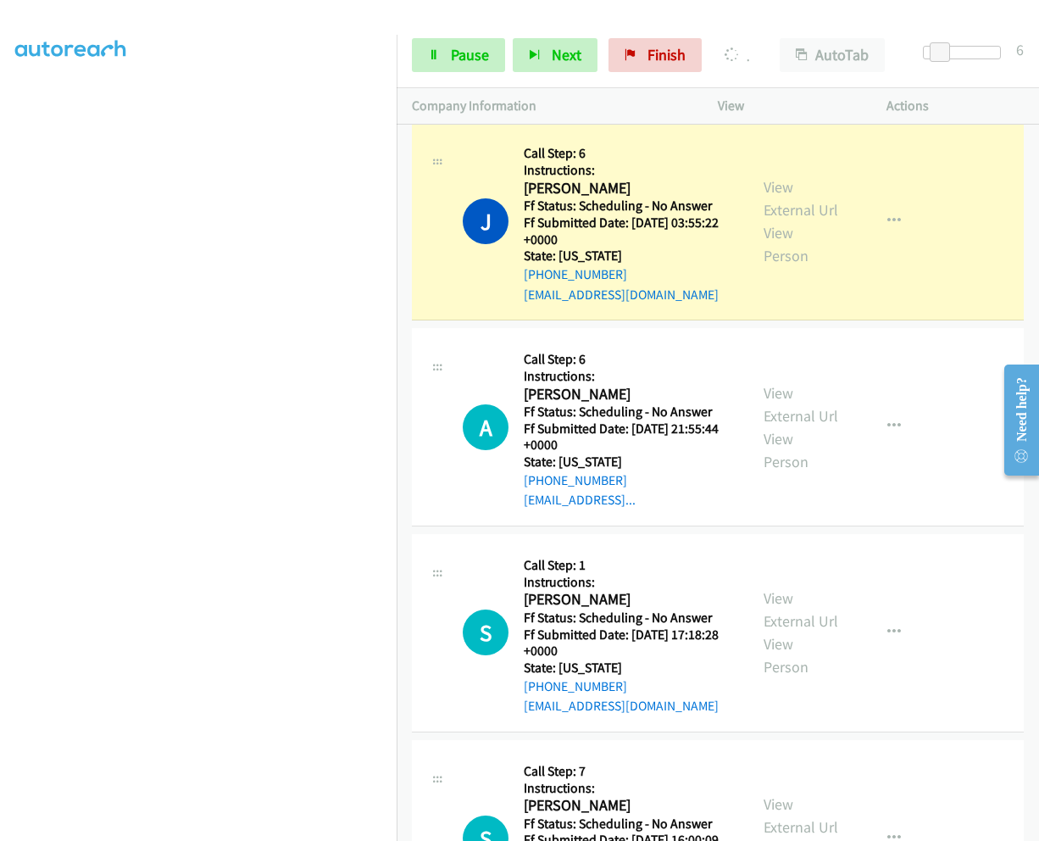
scroll to position [5031, 0]
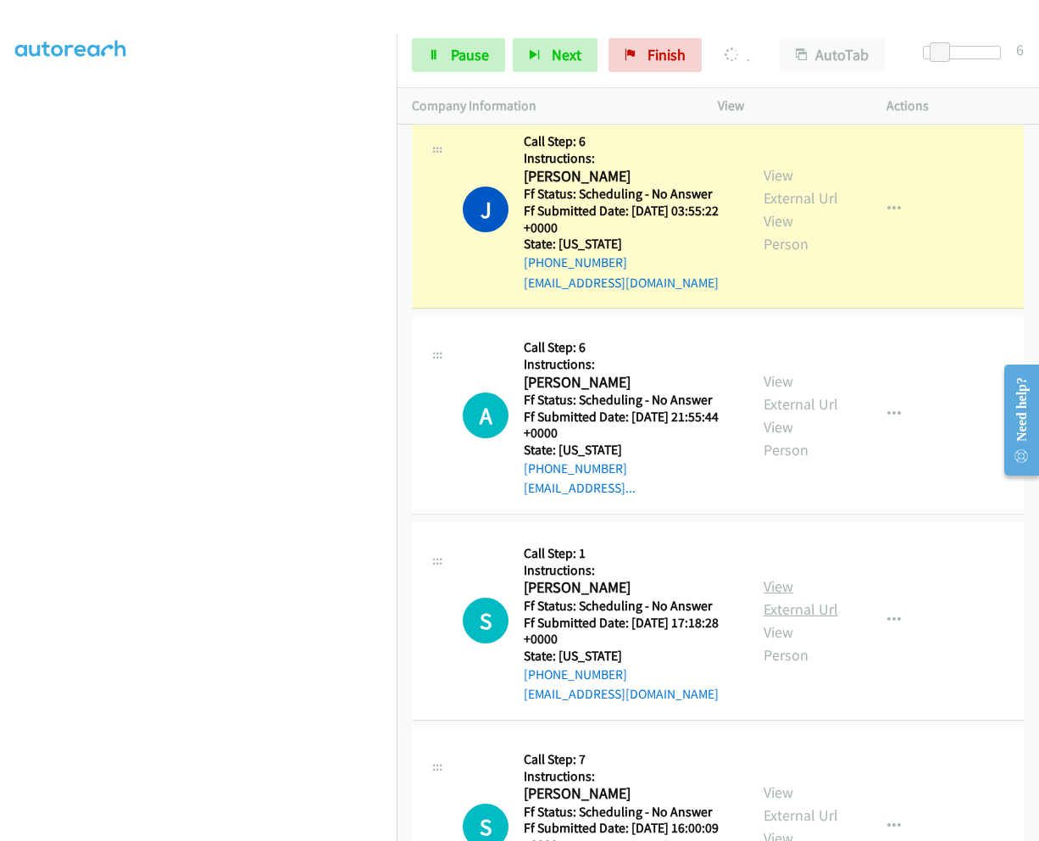
click at [776, 576] on link "View External Url" at bounding box center [801, 597] width 75 height 42
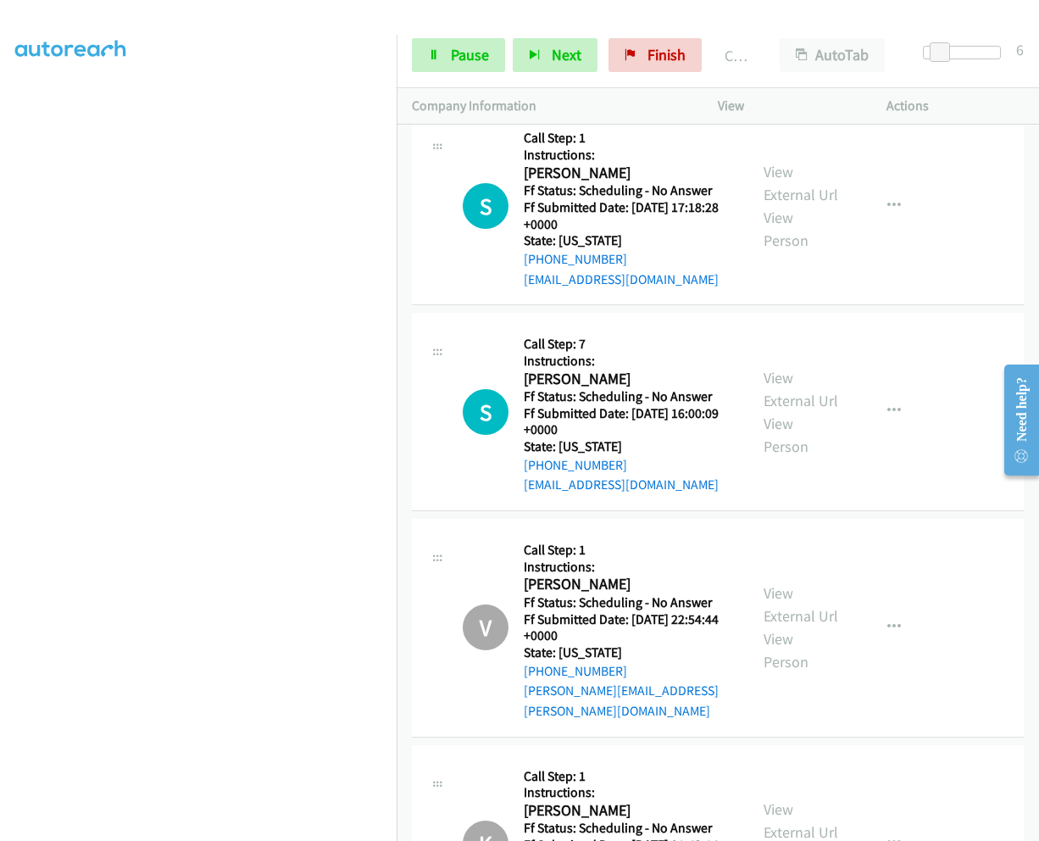
scroll to position [5540, 0]
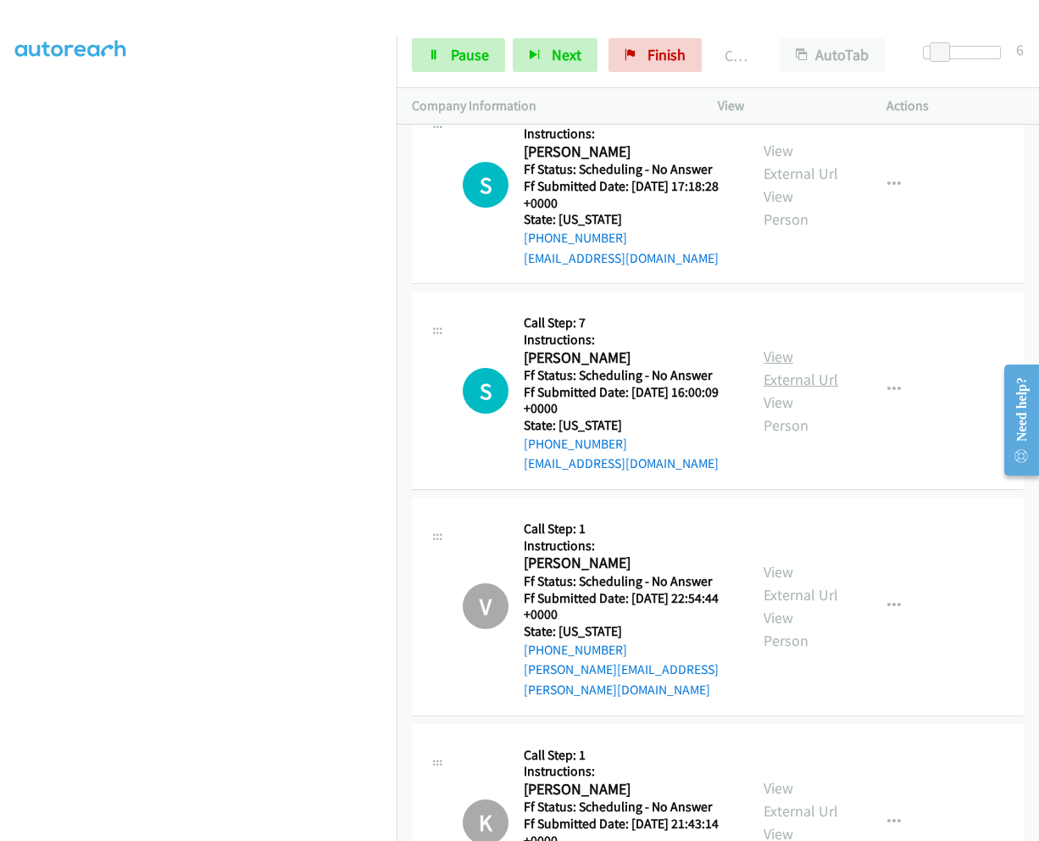
click at [779, 347] on link "View External Url" at bounding box center [801, 368] width 75 height 42
click at [769, 562] on link "View External Url" at bounding box center [801, 583] width 75 height 42
click at [454, 52] on span "Pause" at bounding box center [470, 54] width 38 height 19
click at [454, 52] on span "Start Calls" at bounding box center [484, 54] width 66 height 19
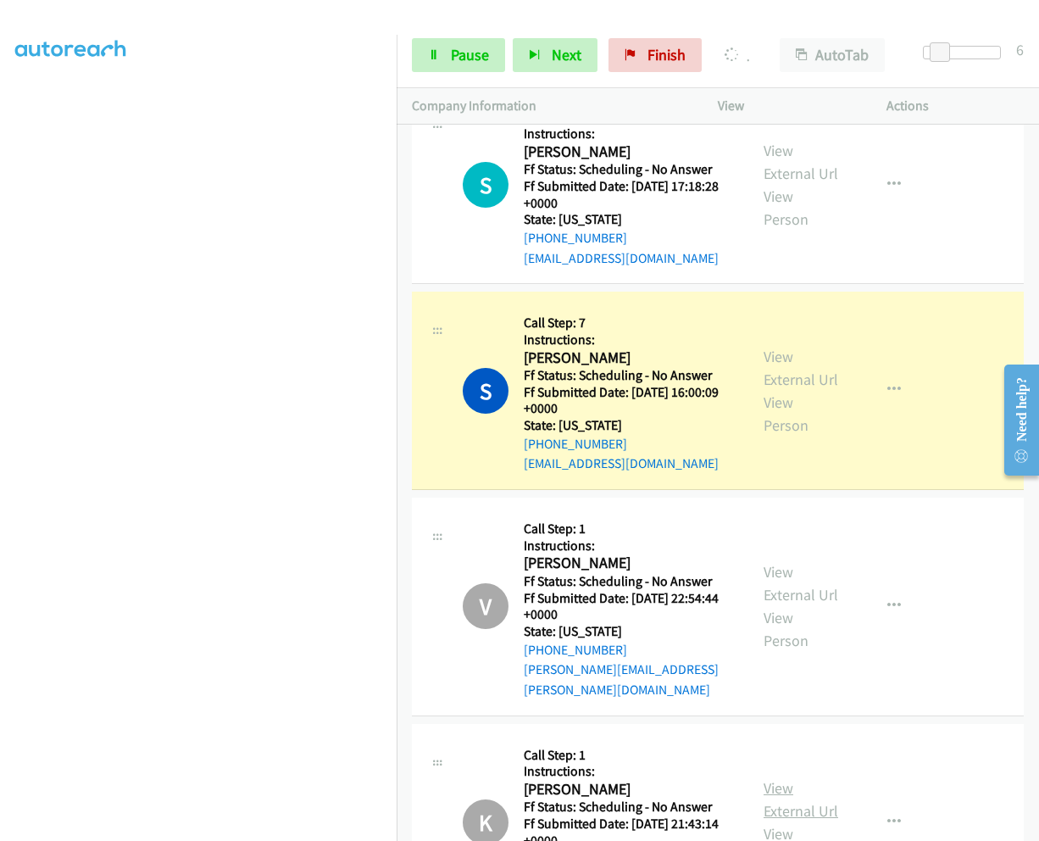
click at [770, 778] on link "View External Url" at bounding box center [801, 799] width 75 height 42
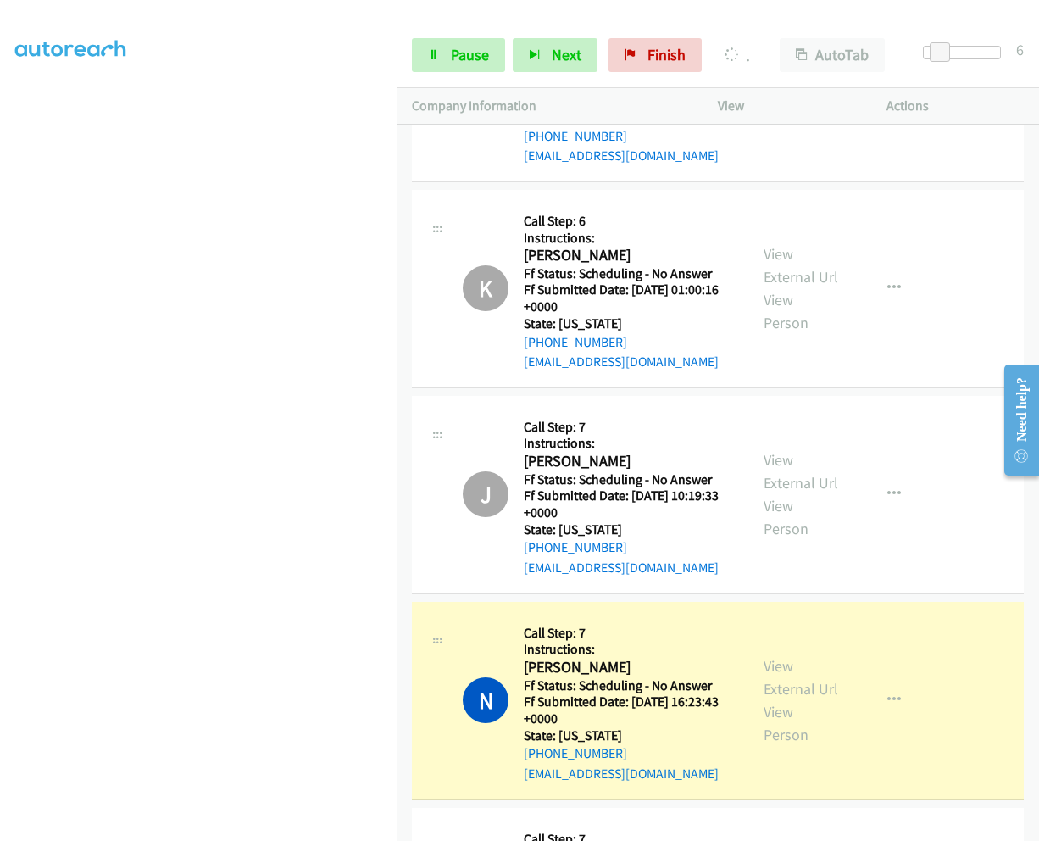
scroll to position [16135, 0]
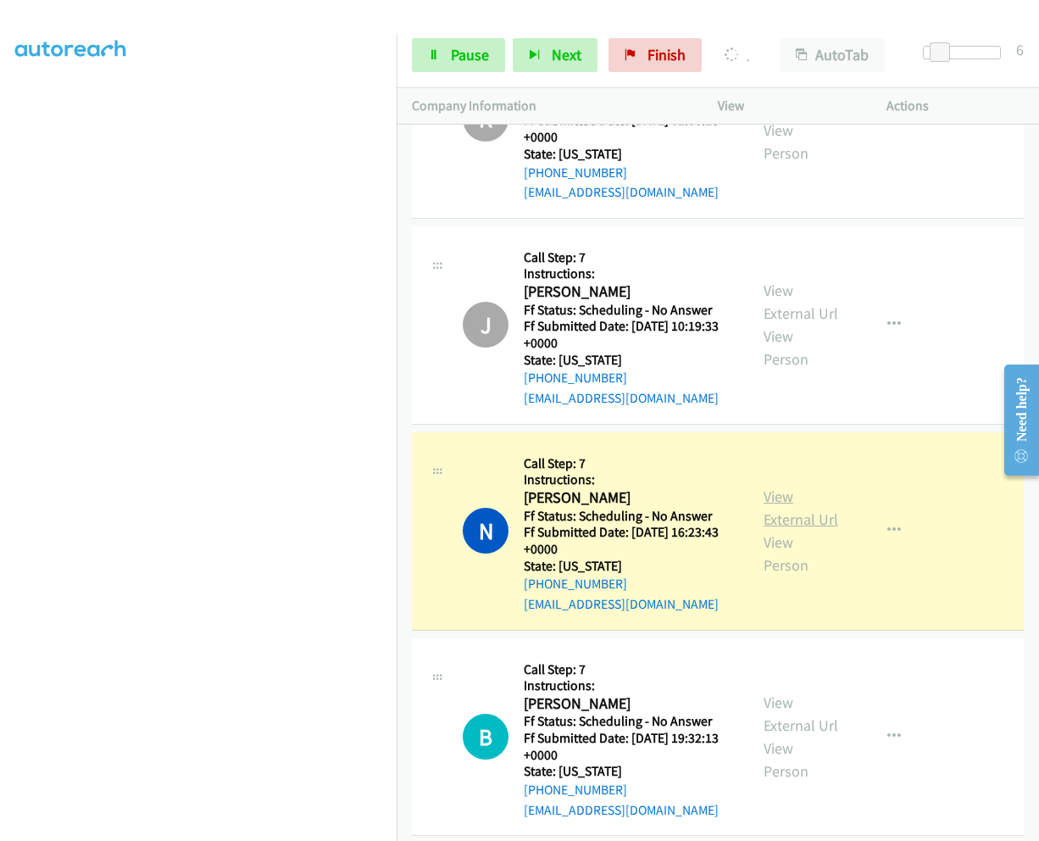
click at [774, 487] on link "View External Url" at bounding box center [801, 508] width 75 height 42
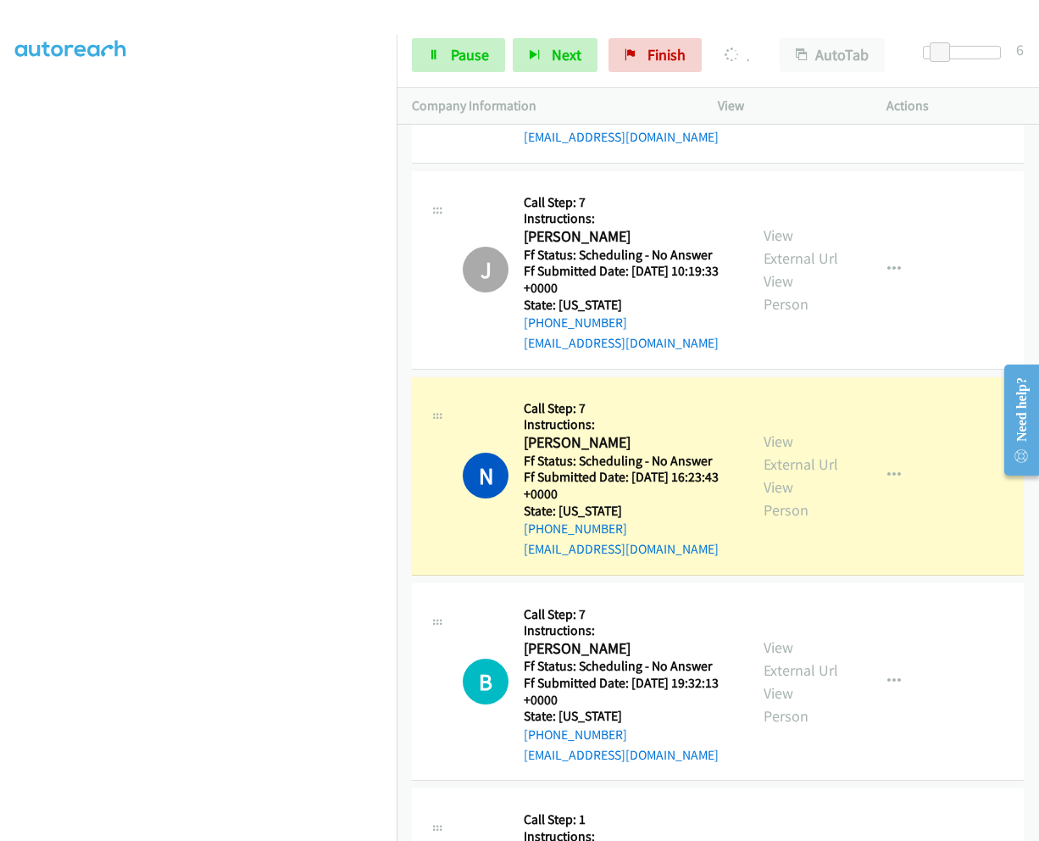
scroll to position [16220, 0]
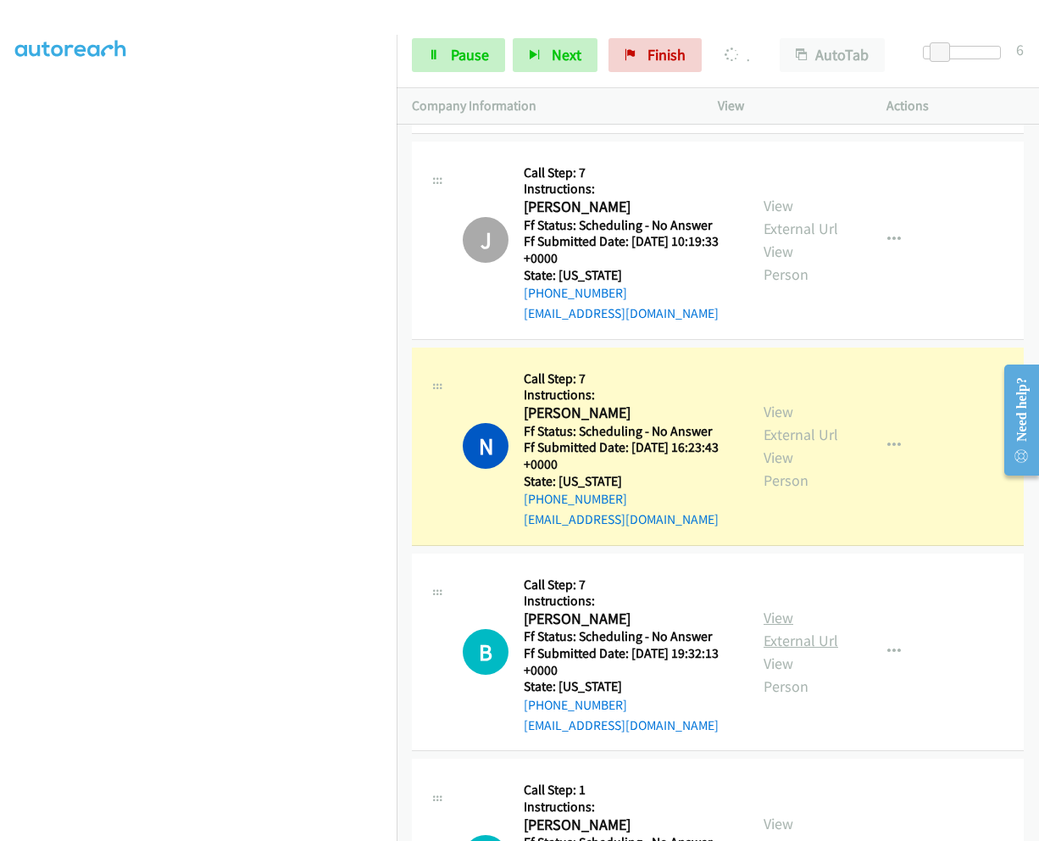
click at [782, 608] on link "View External Url" at bounding box center [801, 629] width 75 height 42
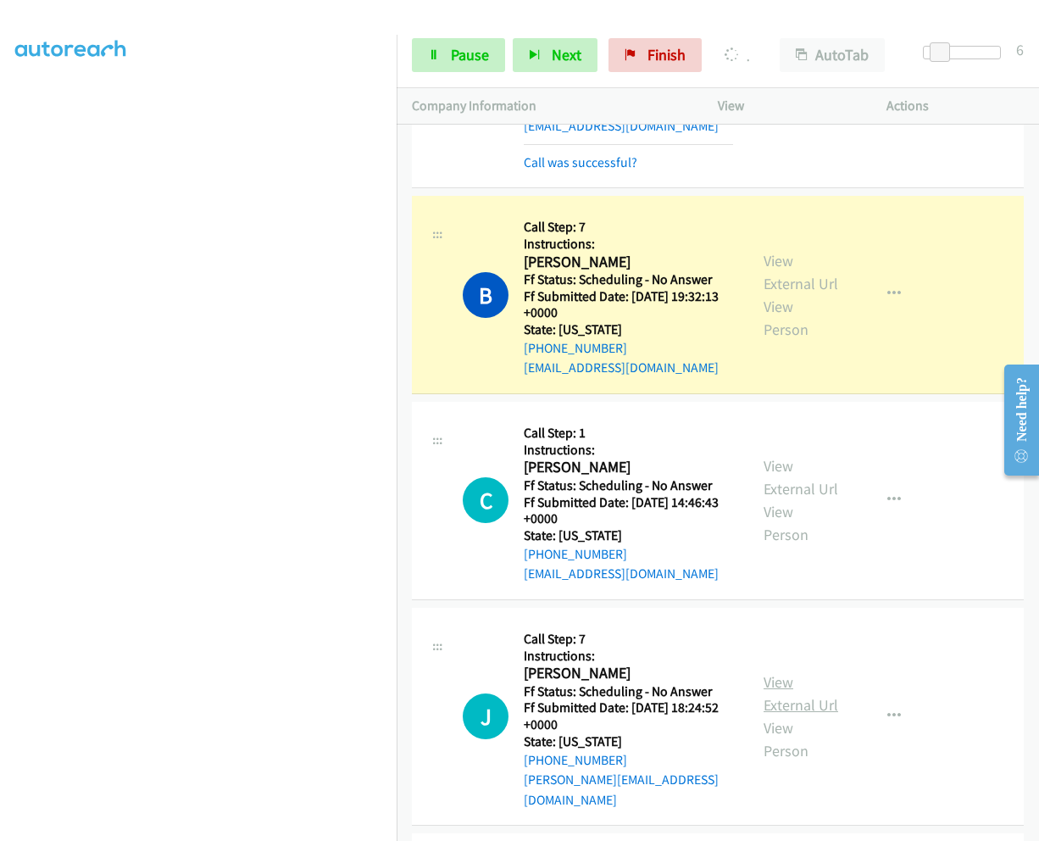
scroll to position [16644, 0]
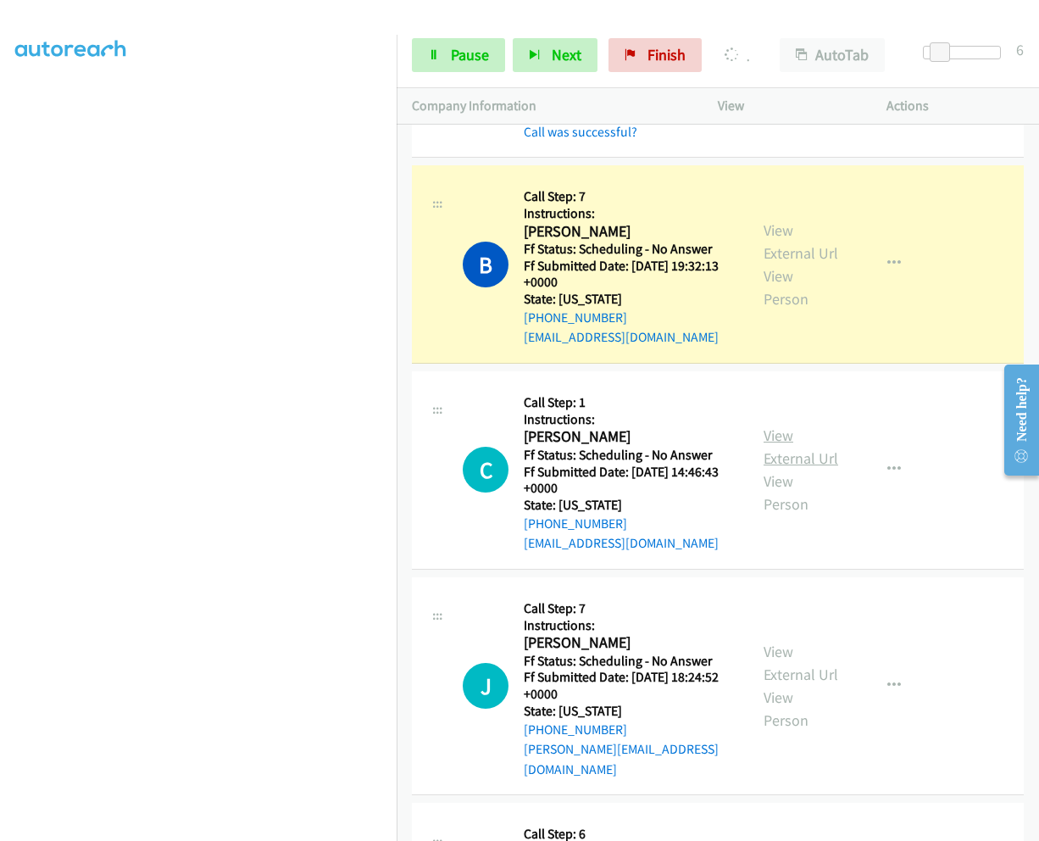
click at [768, 426] on link "View External Url" at bounding box center [801, 447] width 75 height 42
click at [777, 642] on link "View External Url" at bounding box center [801, 663] width 75 height 42
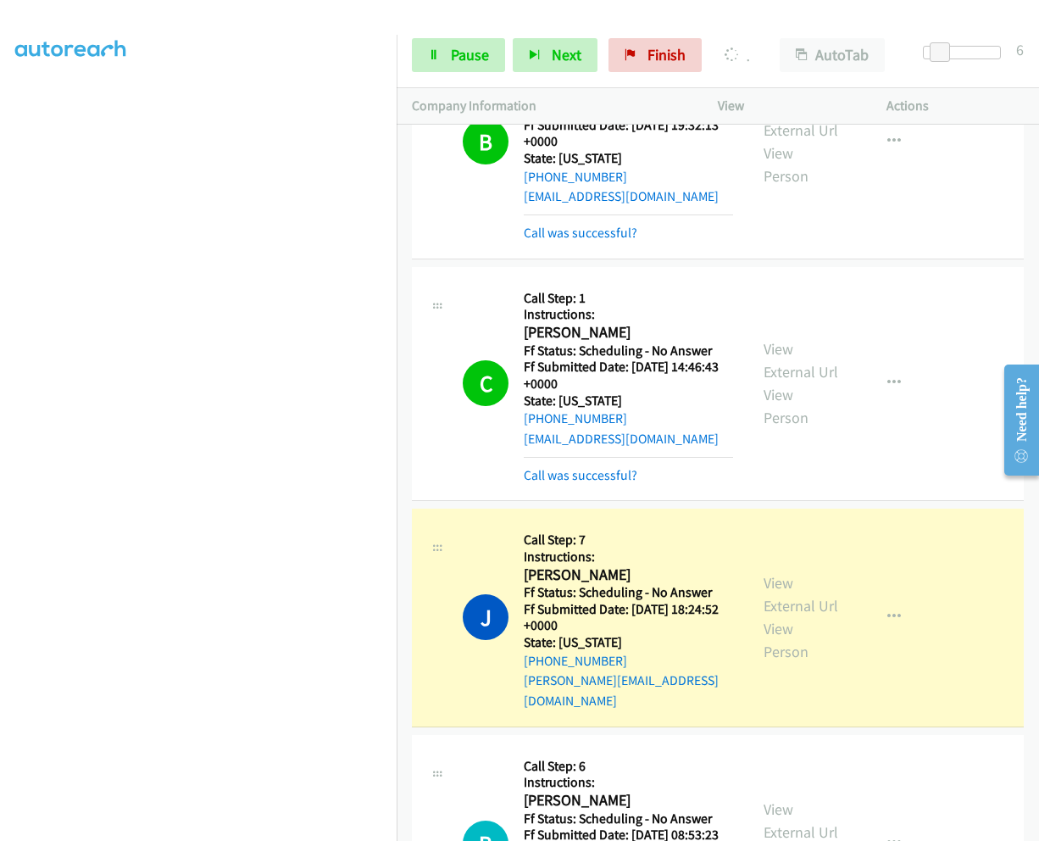
scroll to position [16813, 0]
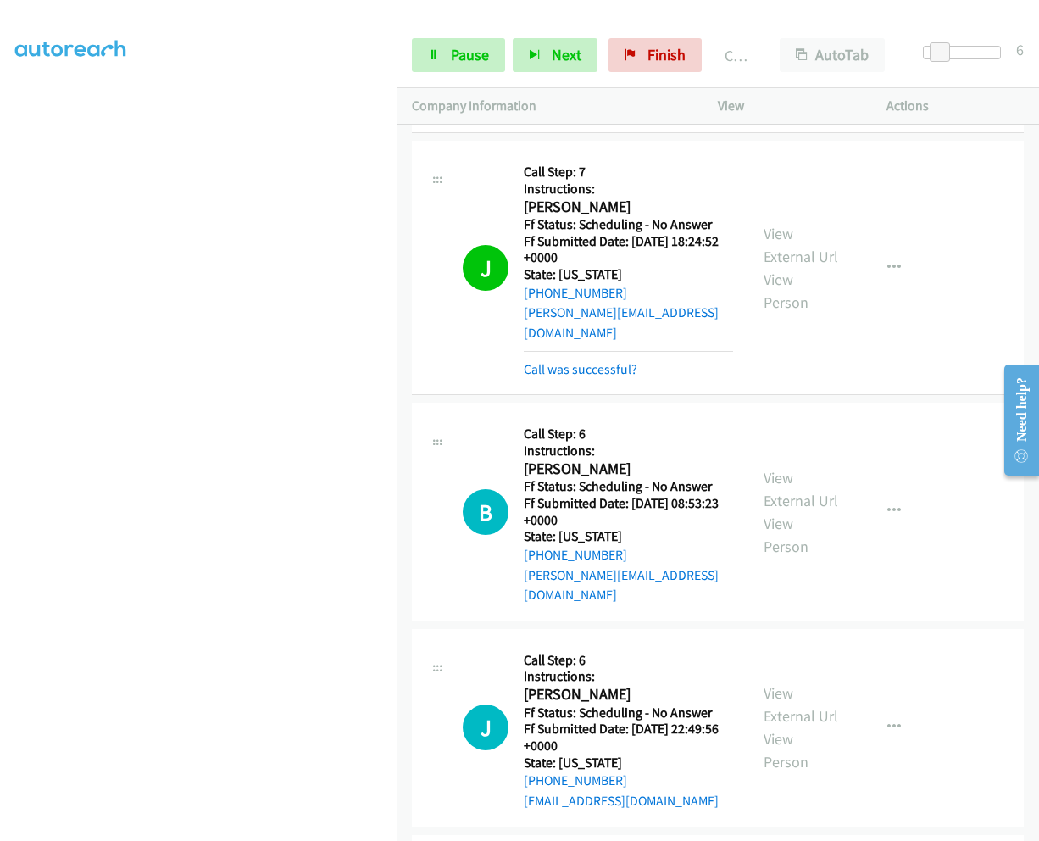
scroll to position [17189, 0]
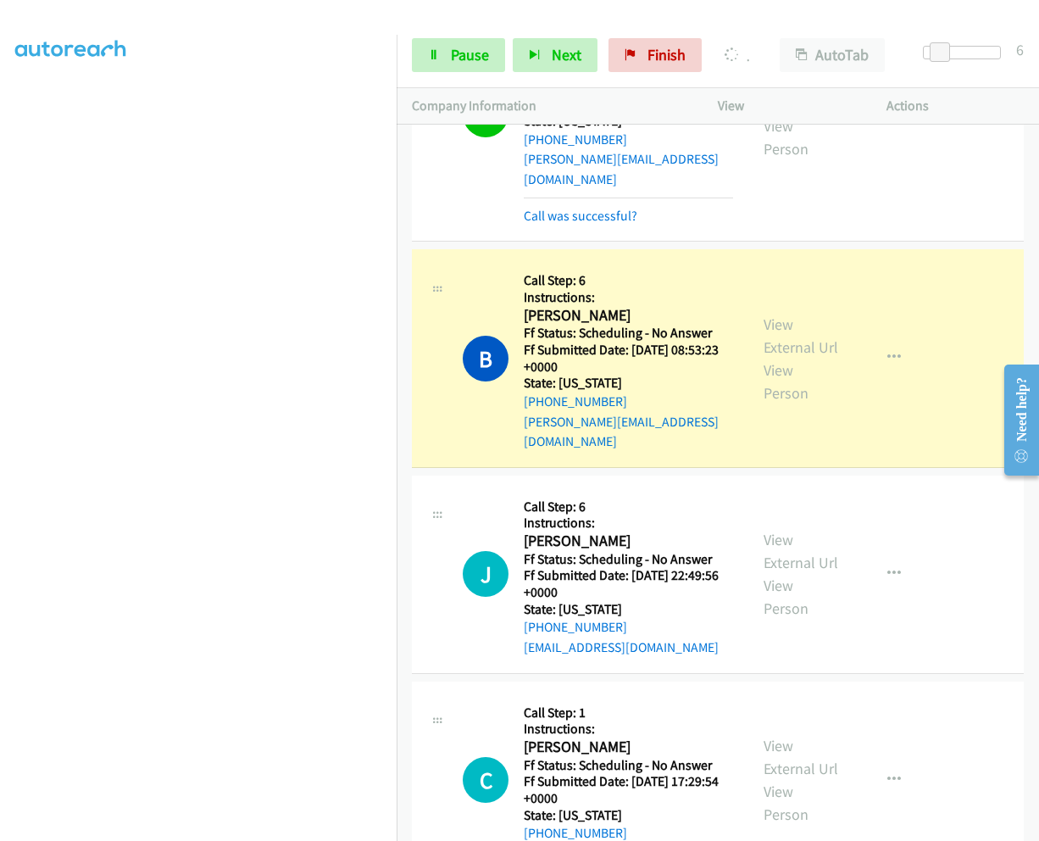
scroll to position [17358, 0]
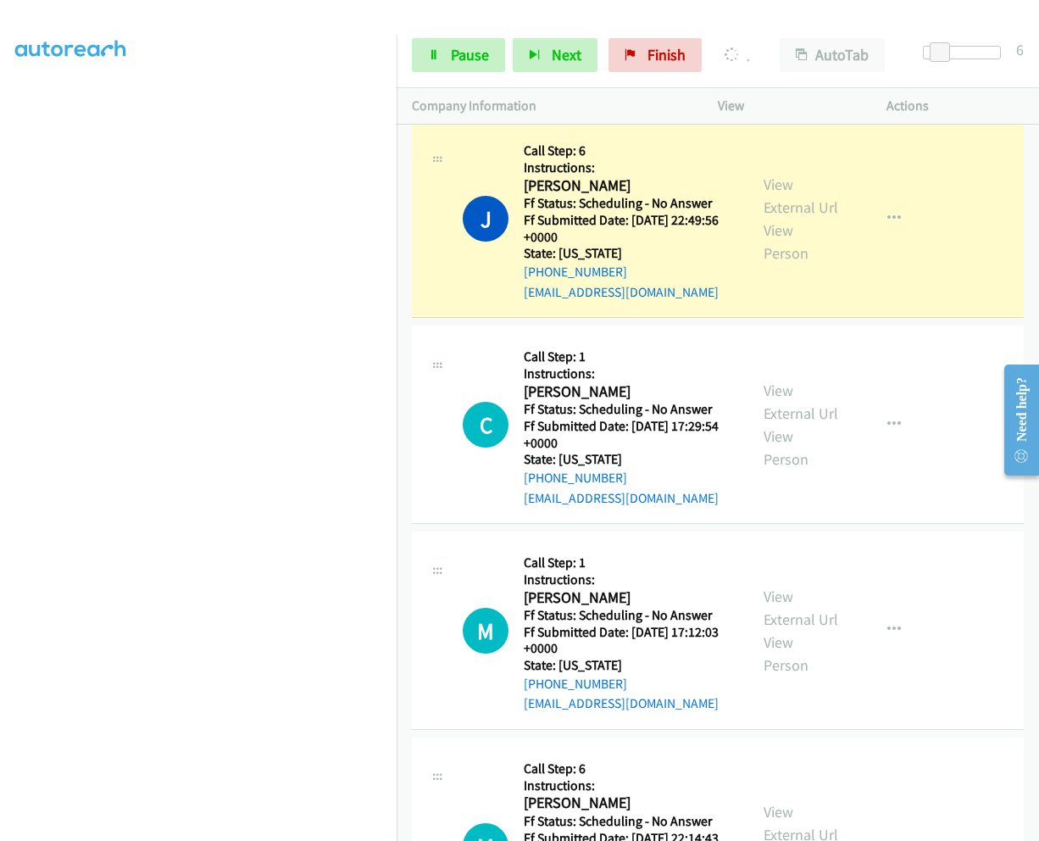
scroll to position [17613, 0]
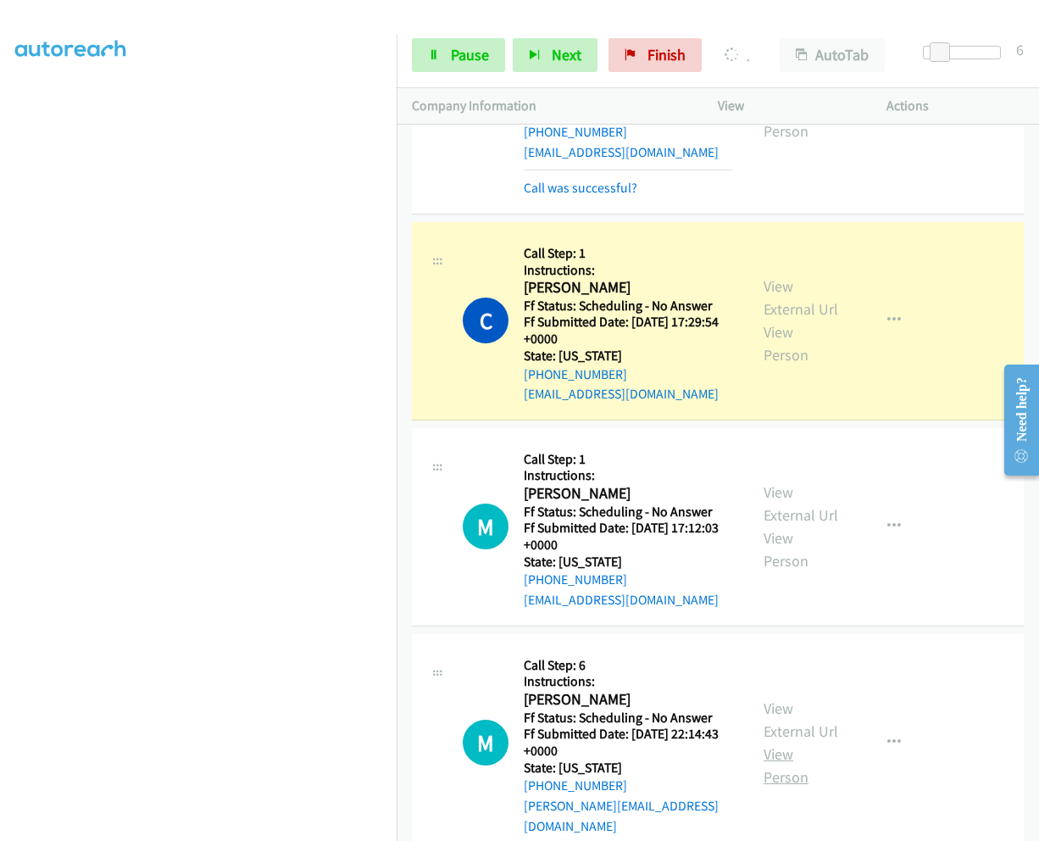
scroll to position [17867, 0]
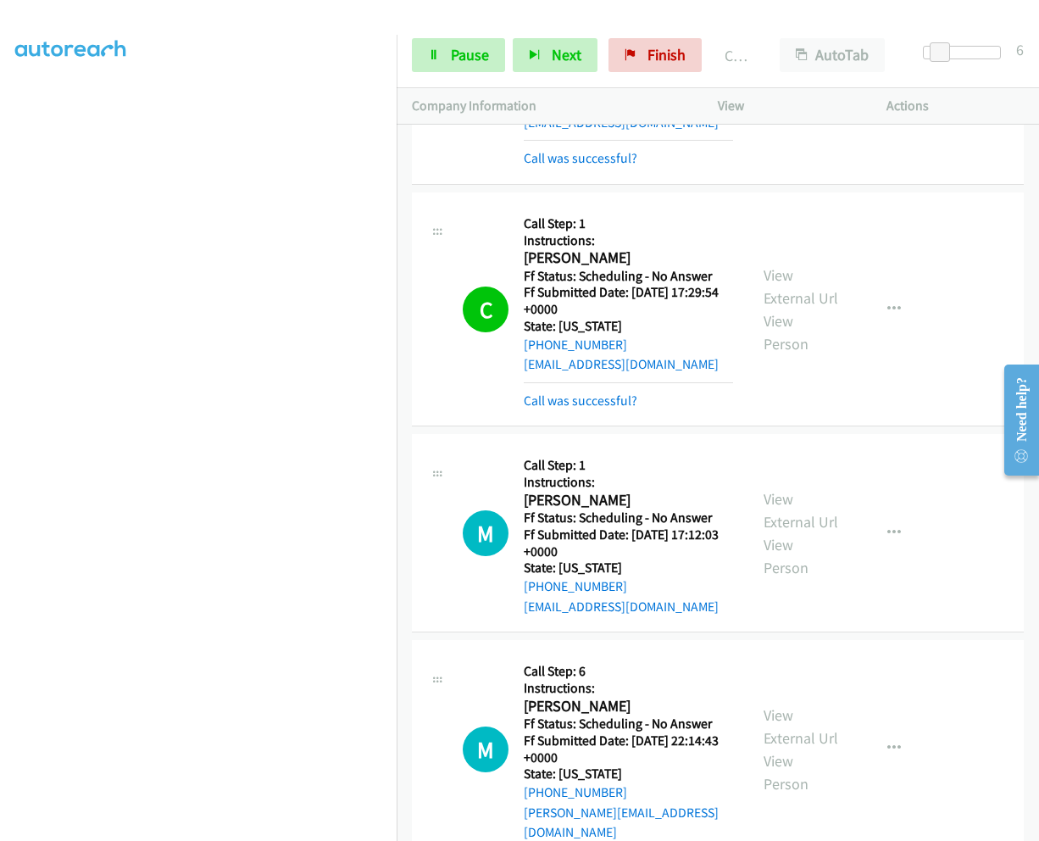
scroll to position [17904, 0]
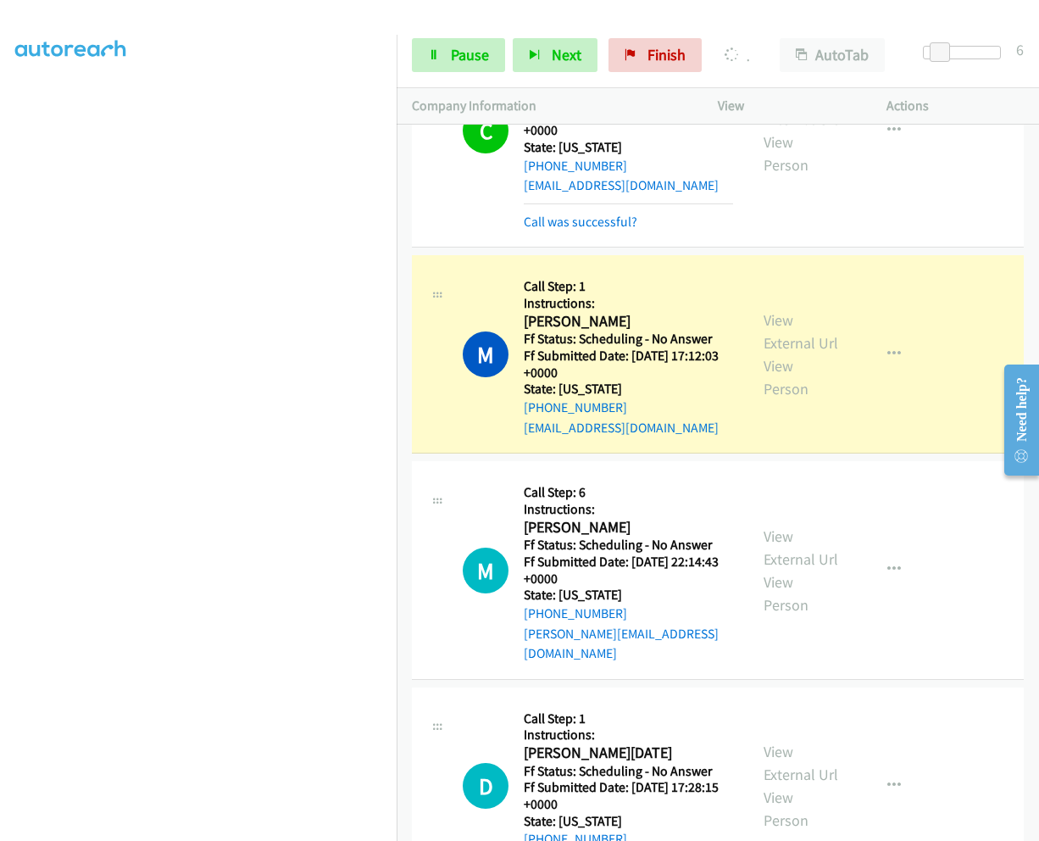
scroll to position [18073, 0]
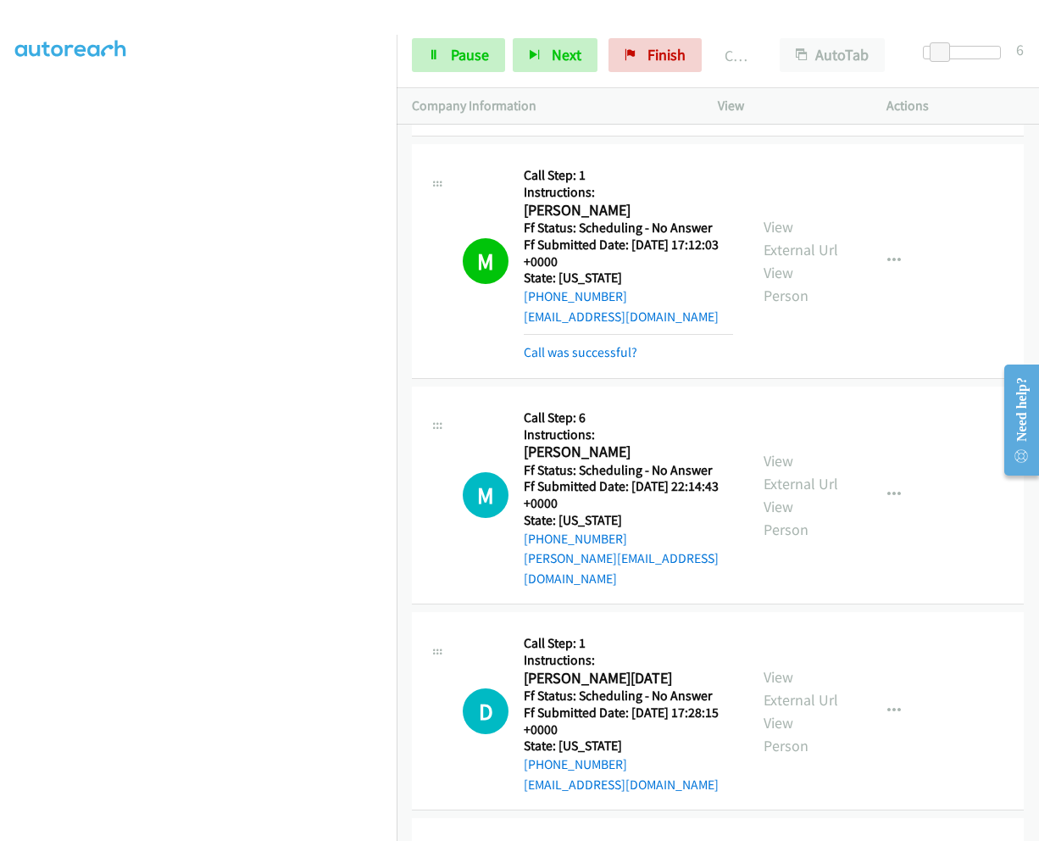
scroll to position [18158, 0]
click at [456, 55] on span "Pause" at bounding box center [470, 54] width 38 height 19
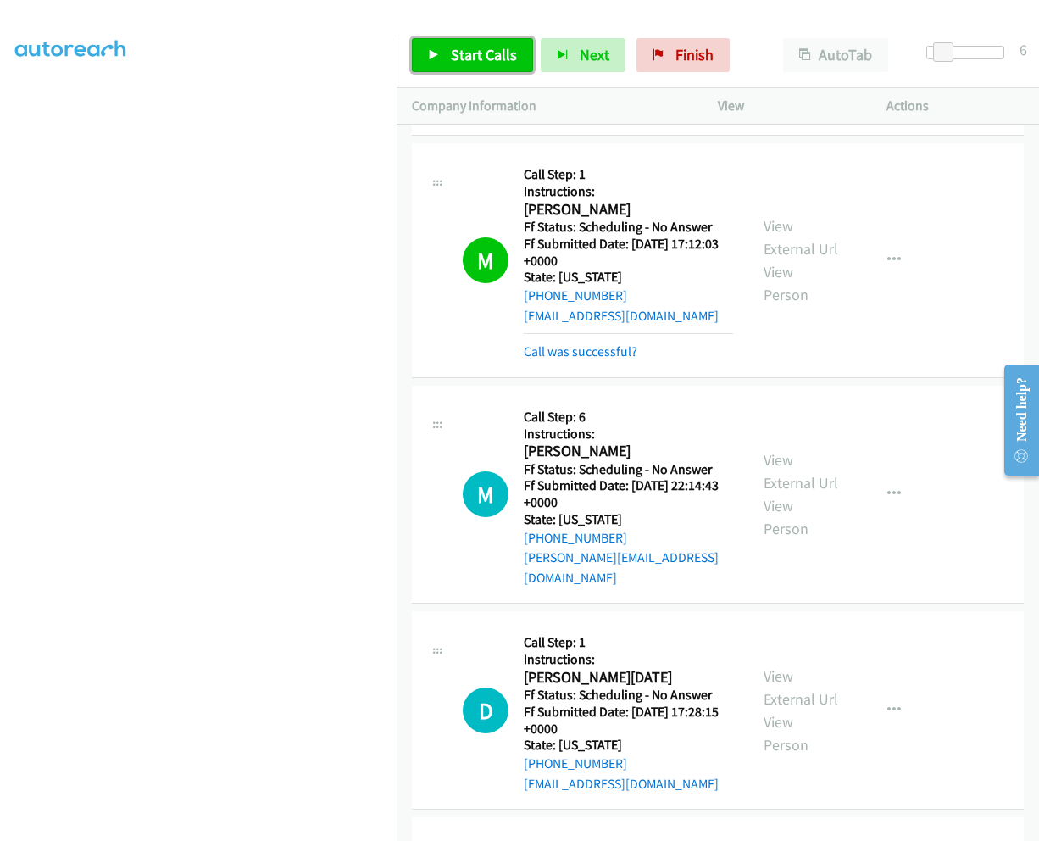
click at [456, 55] on span "Start Calls" at bounding box center [484, 54] width 66 height 19
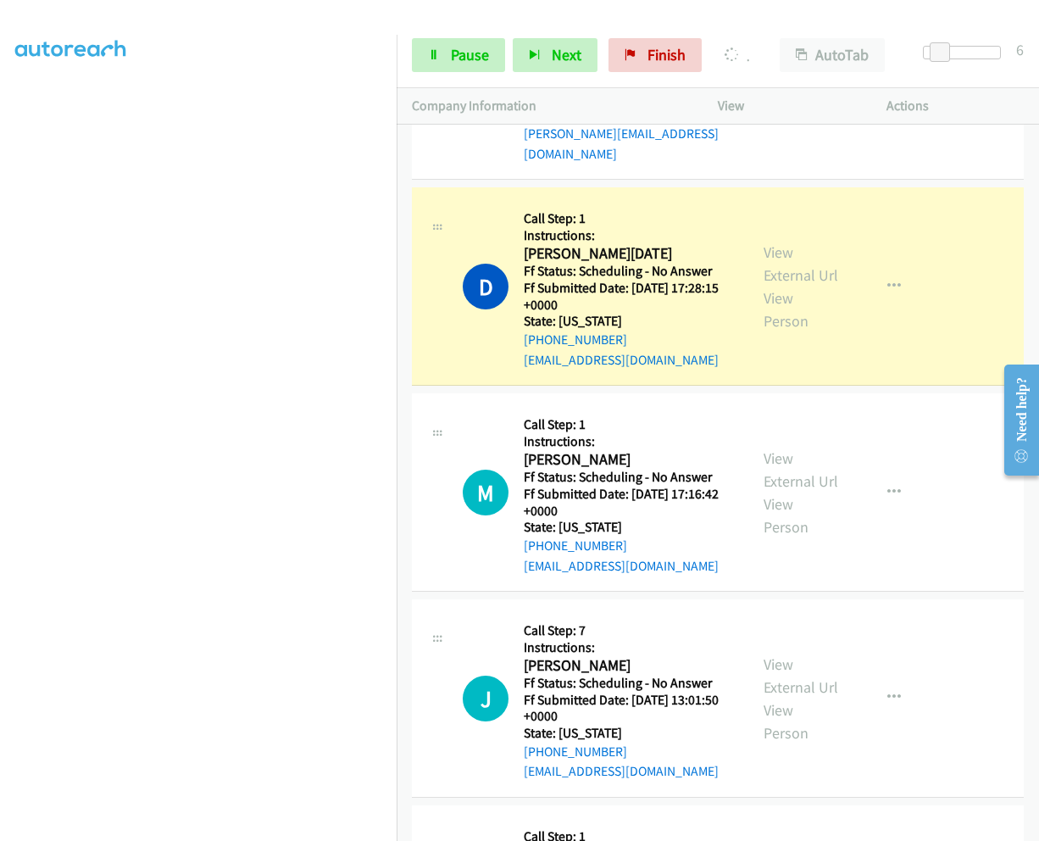
scroll to position [18497, 0]
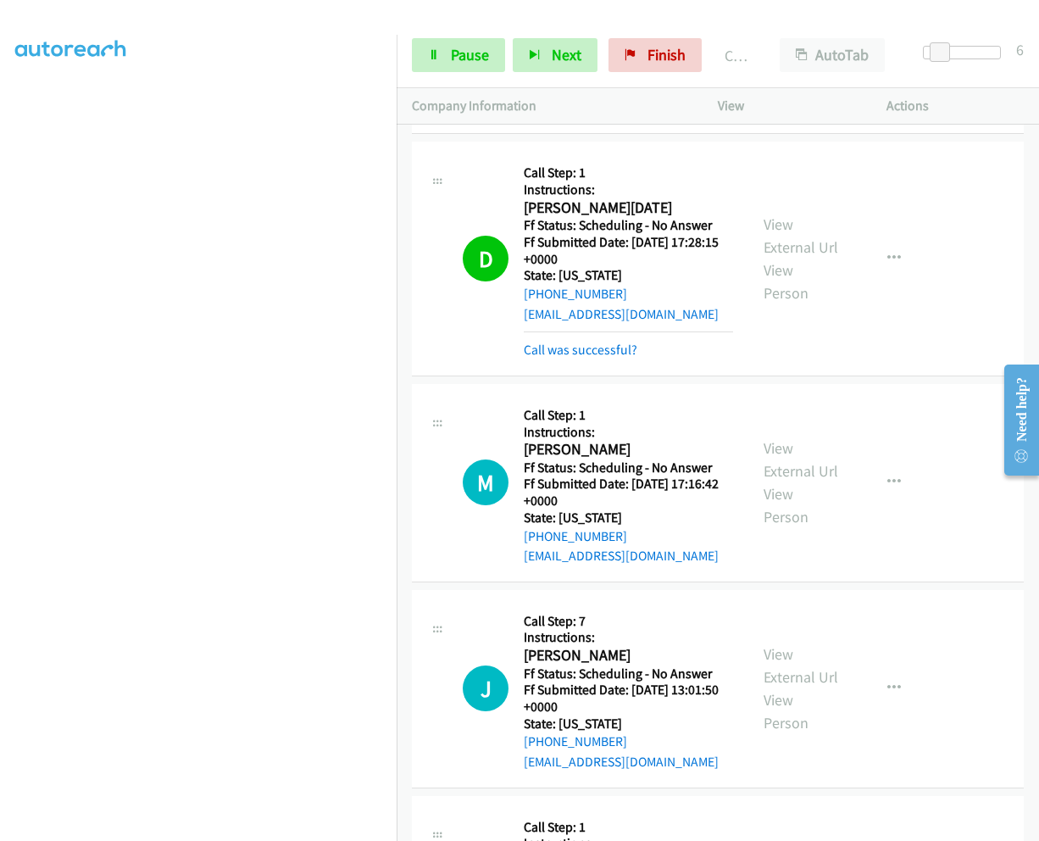
scroll to position [18666, 0]
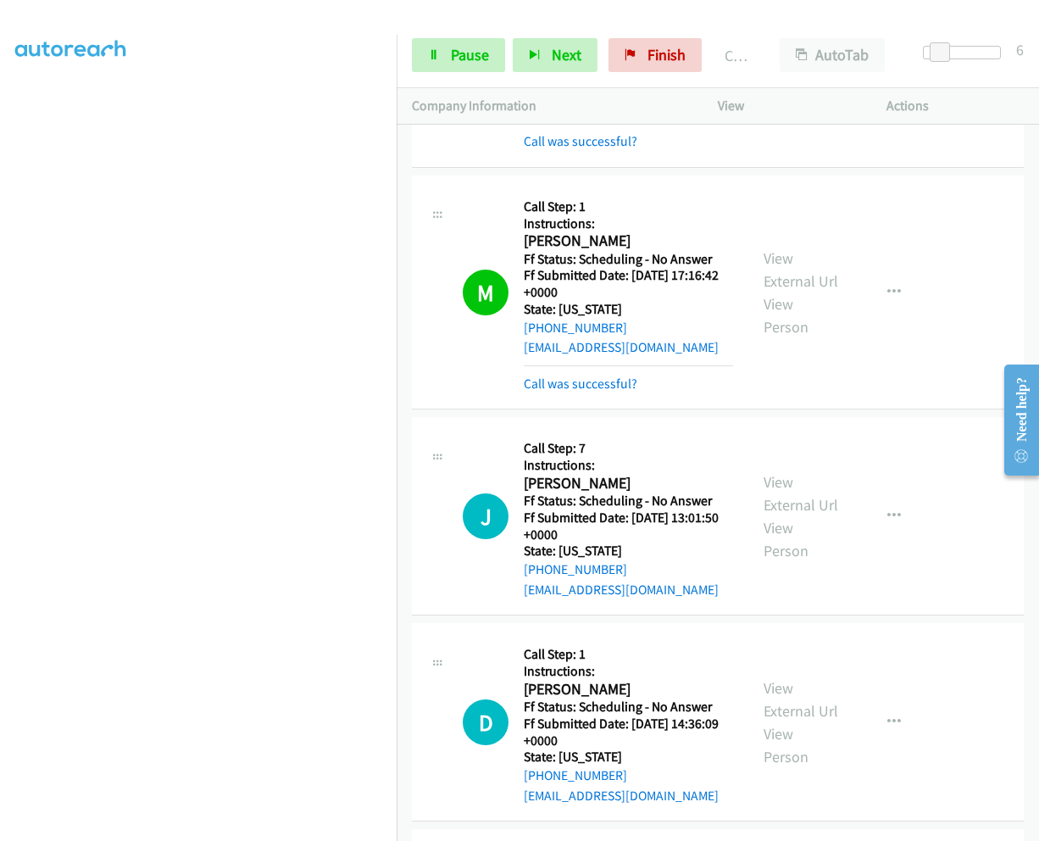
scroll to position [18872, 0]
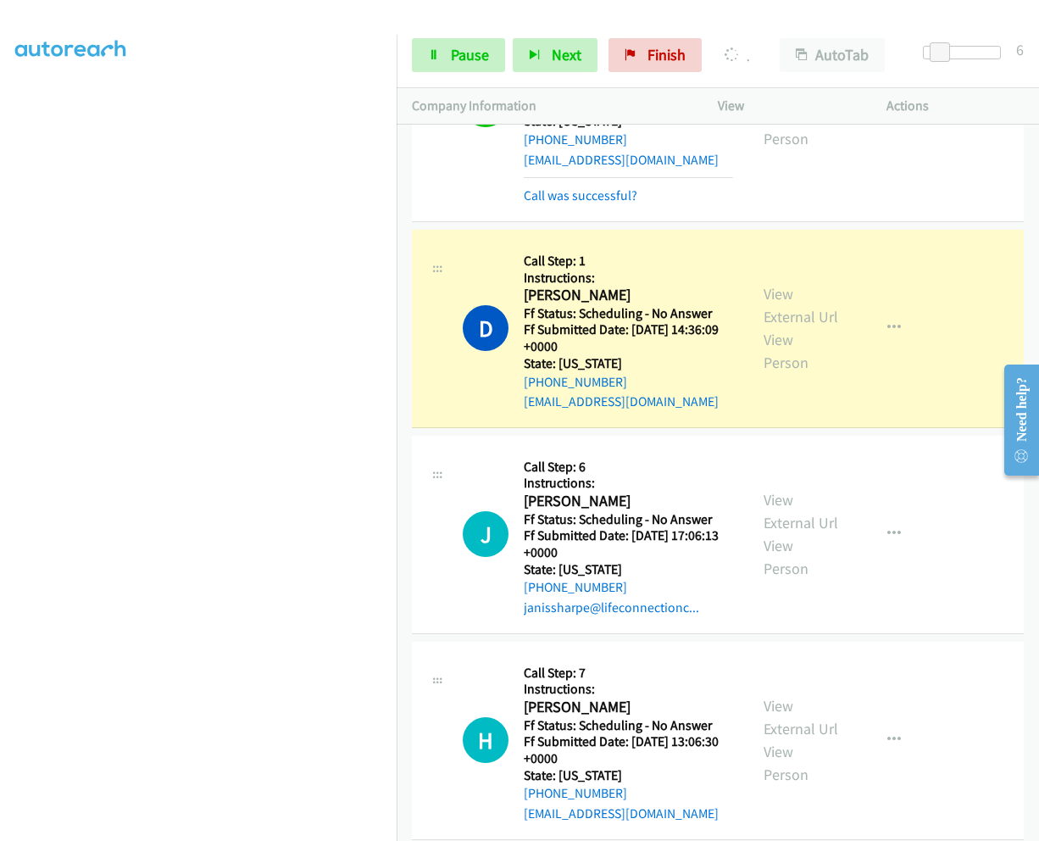
scroll to position [19296, 0]
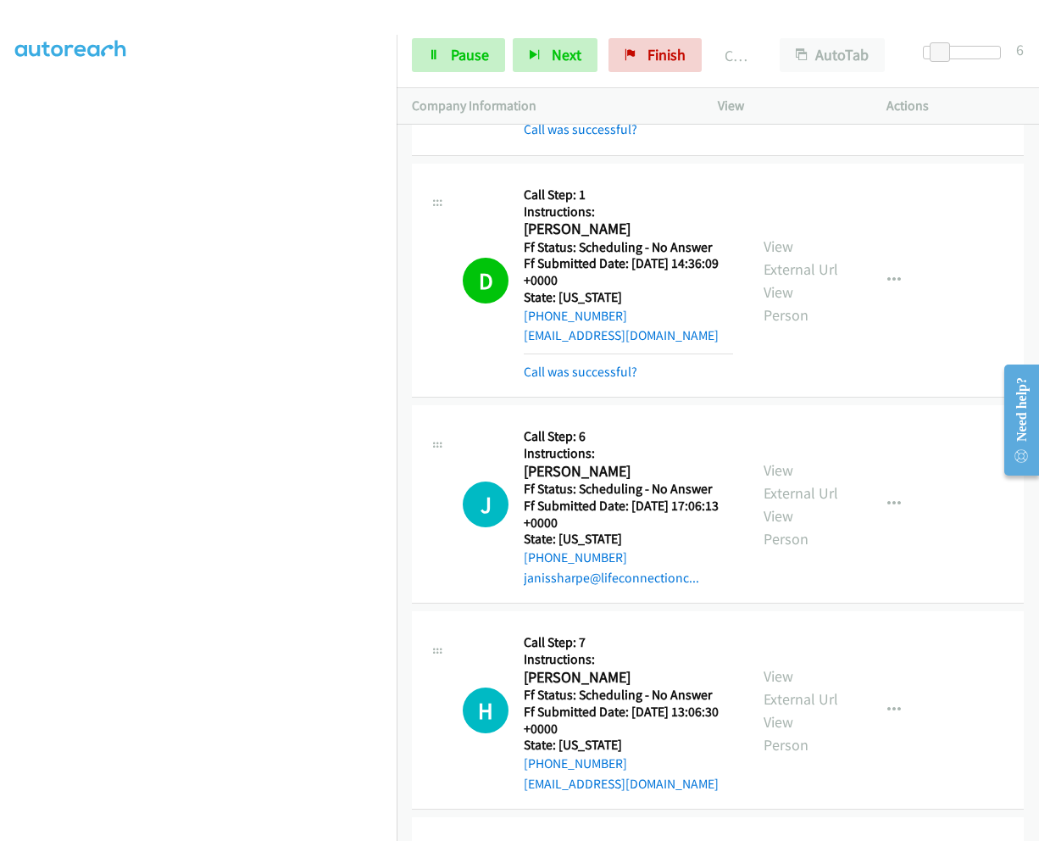
scroll to position [19417, 0]
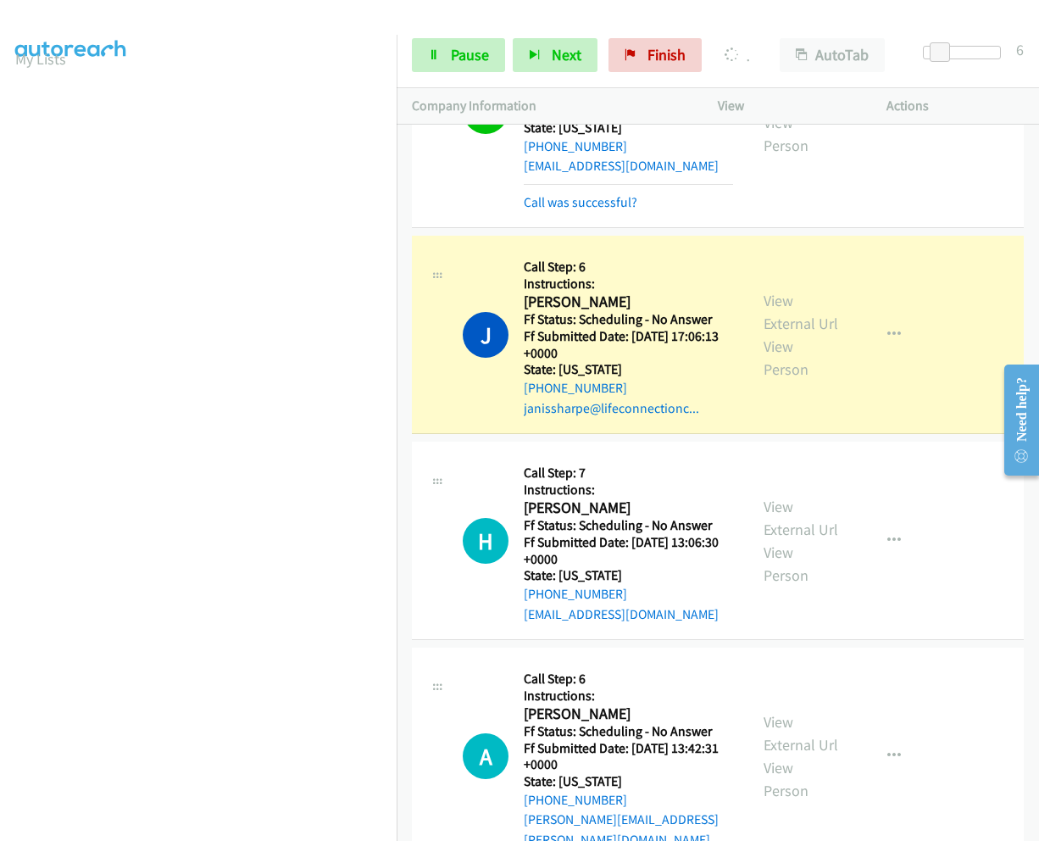
scroll to position [85, 0]
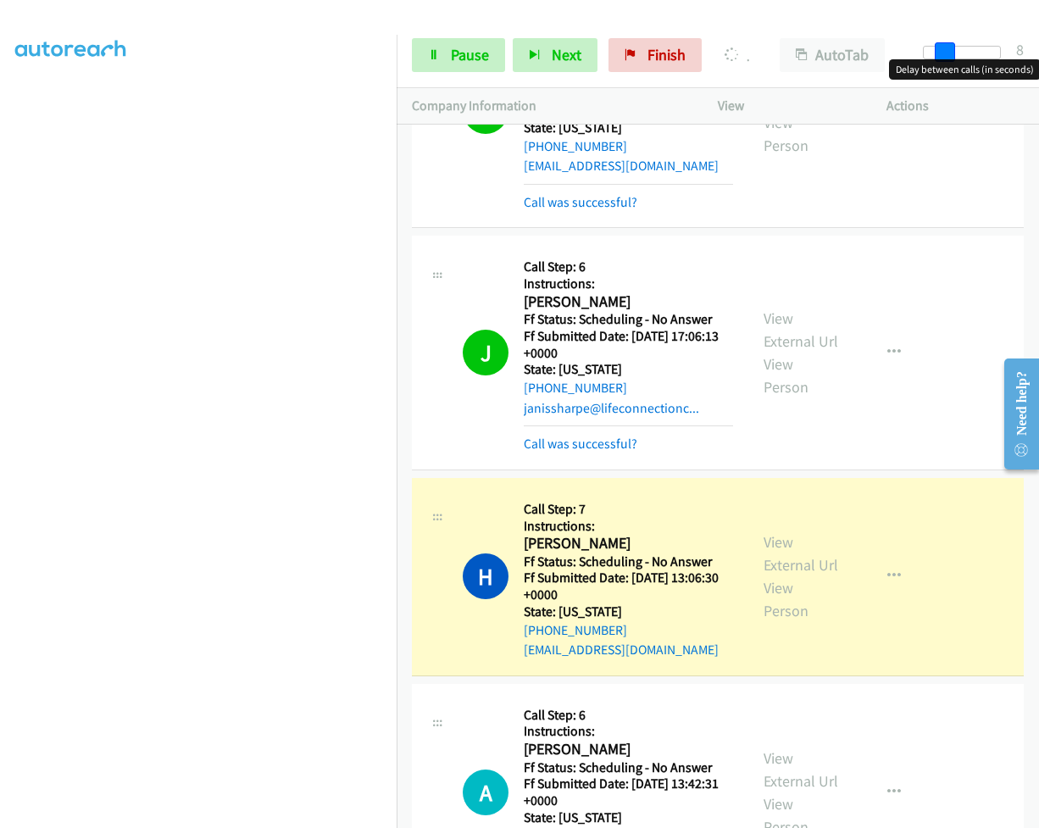
click at [942, 47] on span at bounding box center [945, 52] width 20 height 20
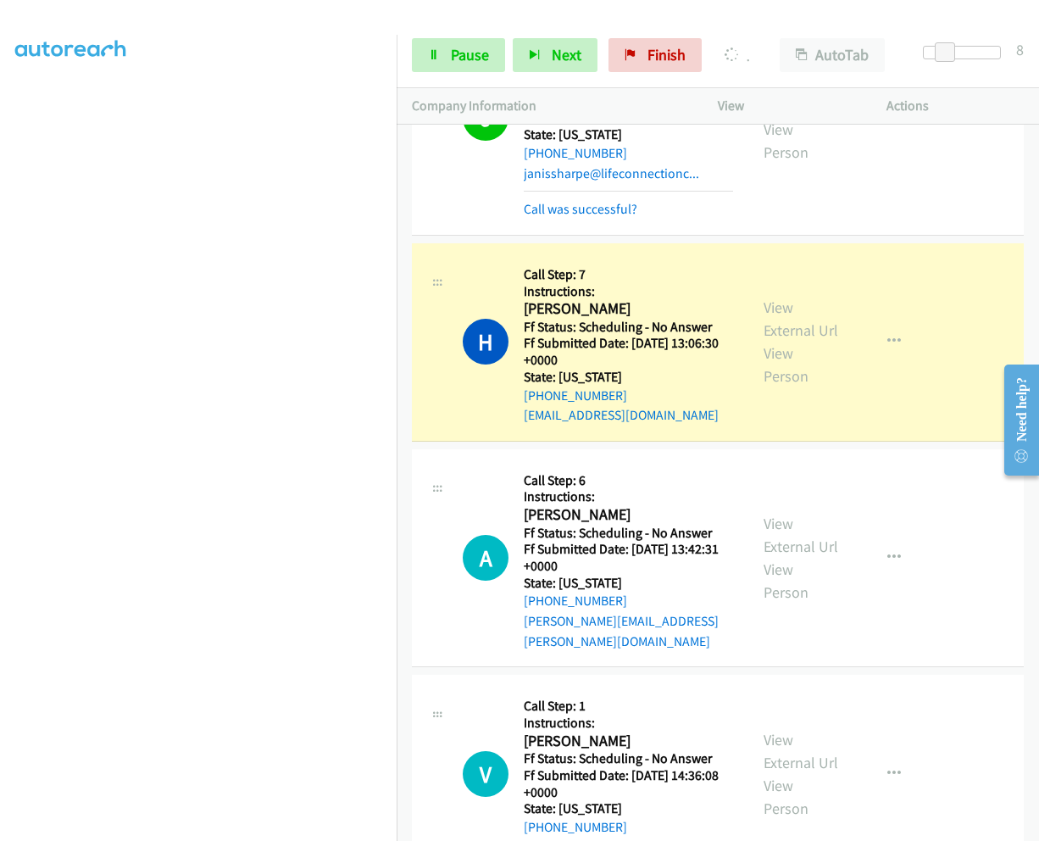
scroll to position [19756, 0]
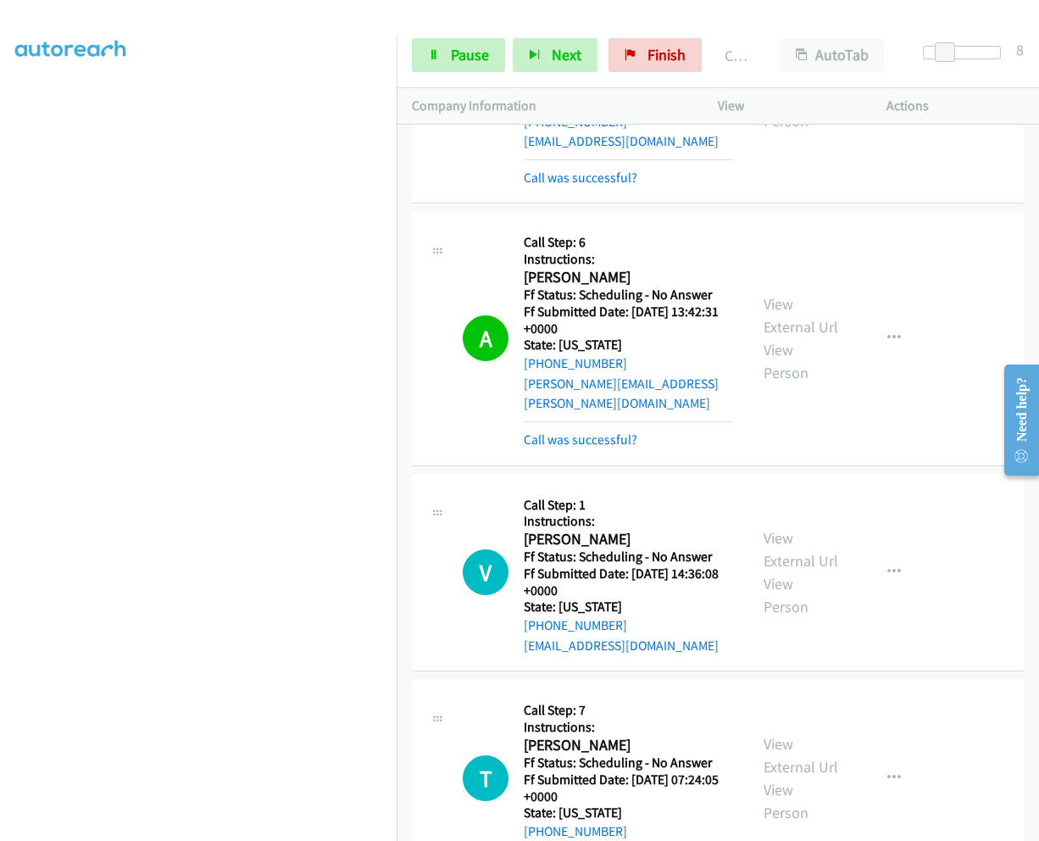
scroll to position [20046, 0]
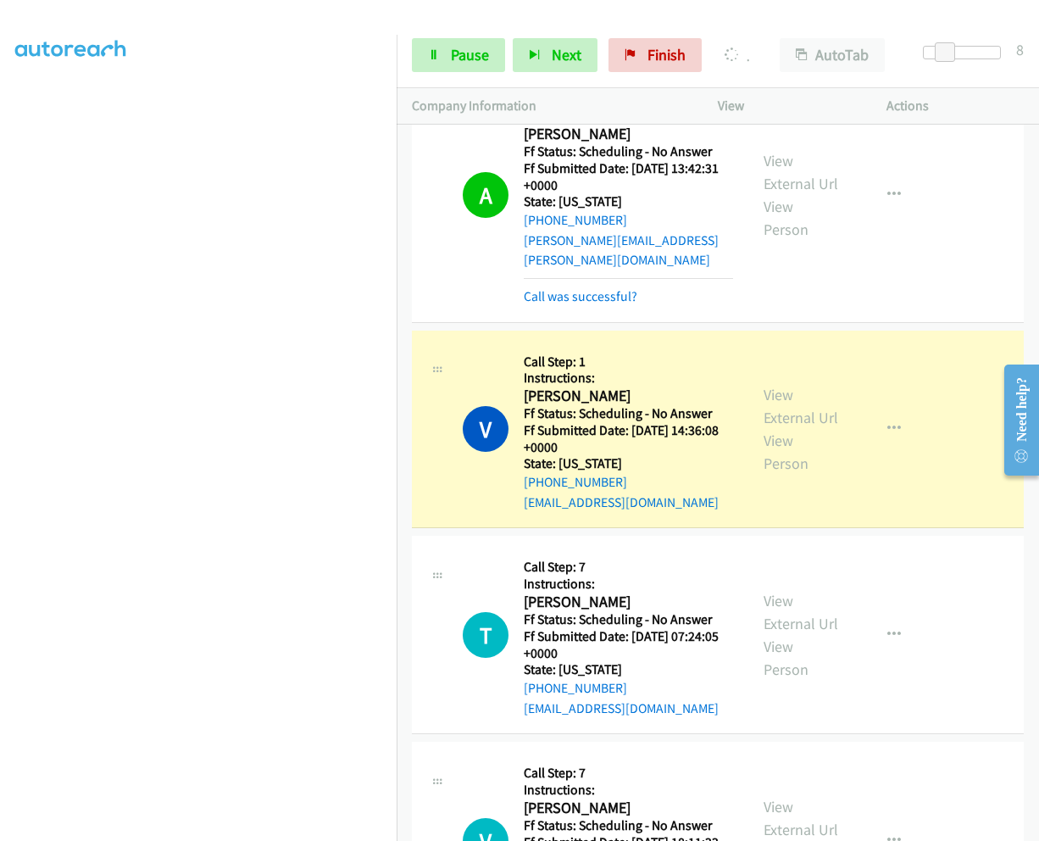
scroll to position [20163, 0]
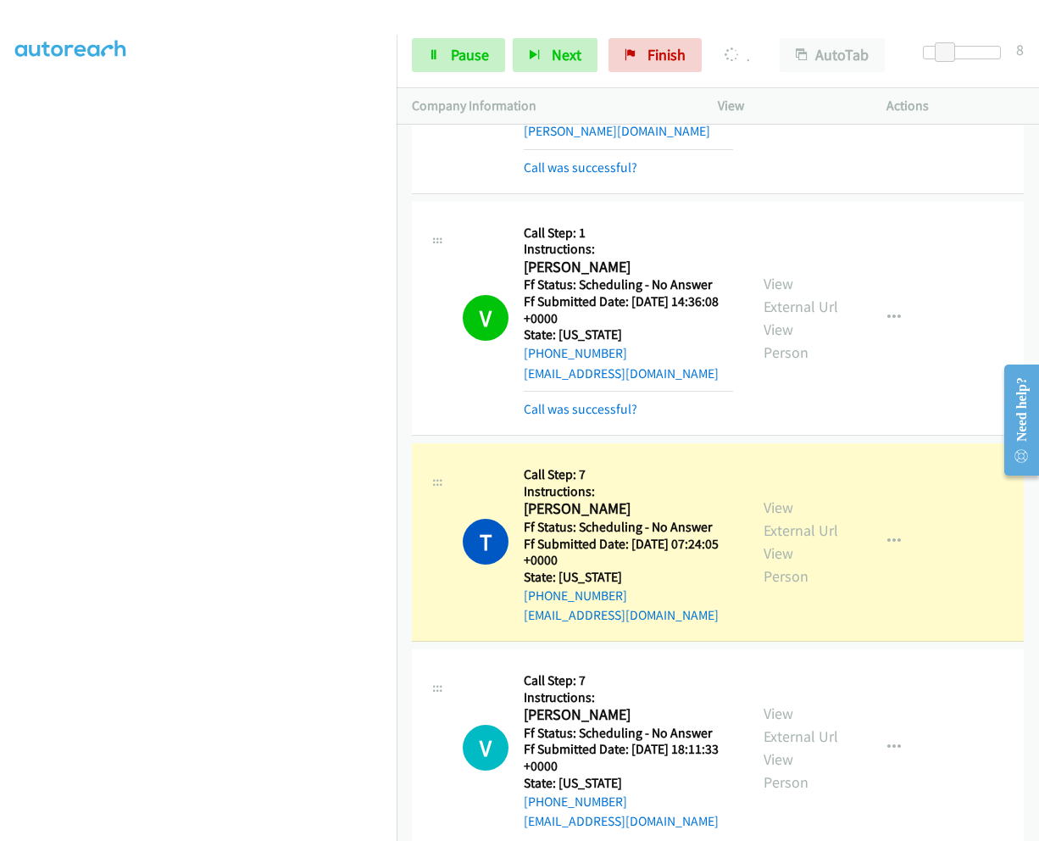
scroll to position [20320, 0]
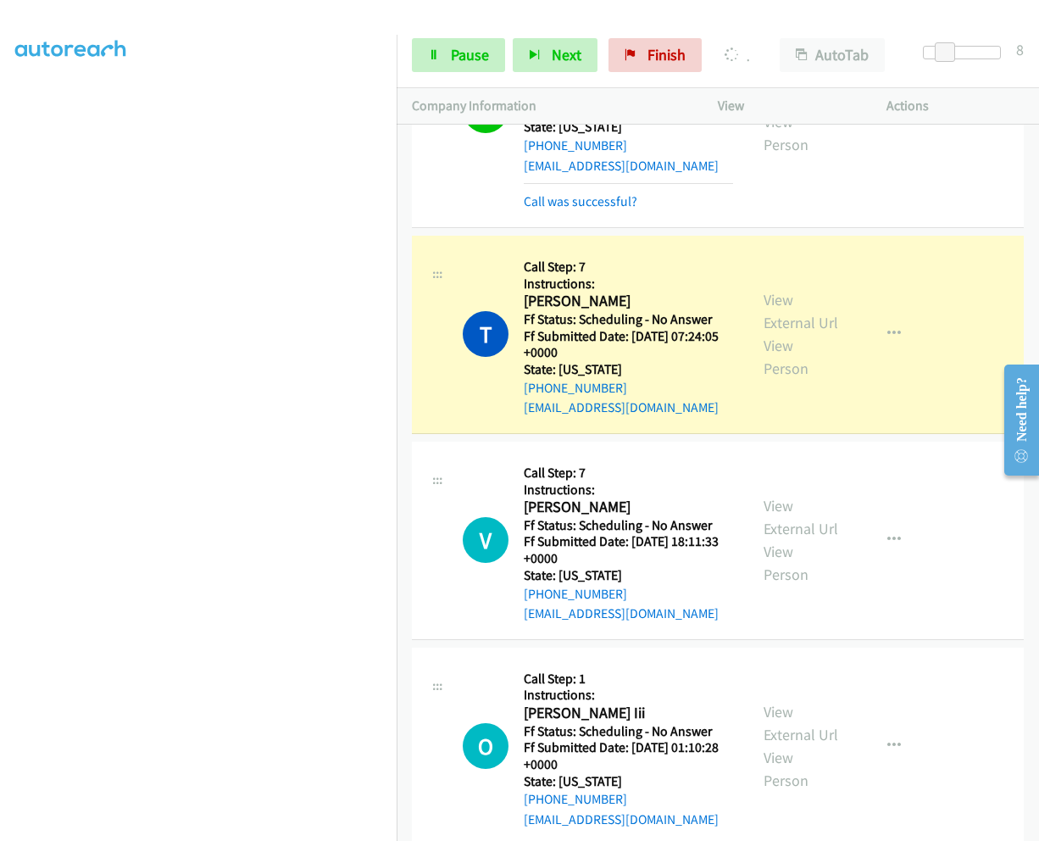
scroll to position [20526, 0]
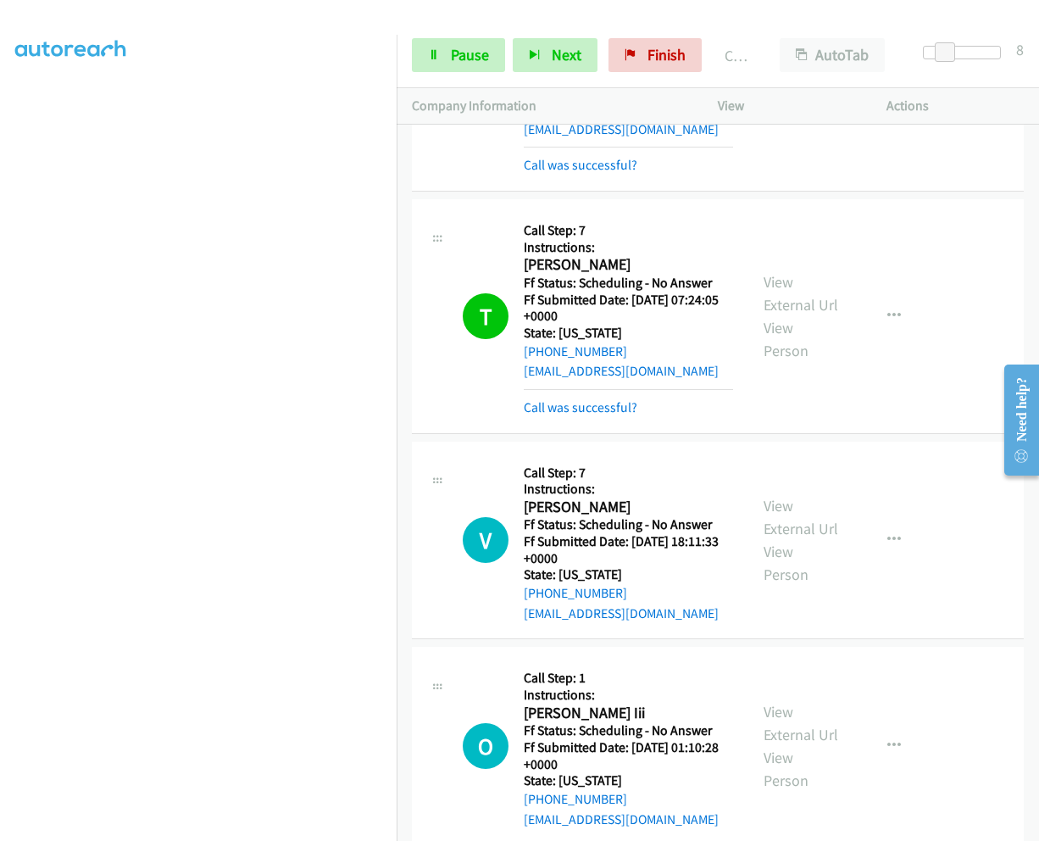
click at [439, 37] on div "Start Calls Pause Next Finish Call Completed AutoTab AutoTab 8" at bounding box center [718, 55] width 642 height 65
click at [452, 59] on span "Pause" at bounding box center [470, 54] width 38 height 19
click at [452, 59] on span "Start Calls" at bounding box center [484, 54] width 66 height 19
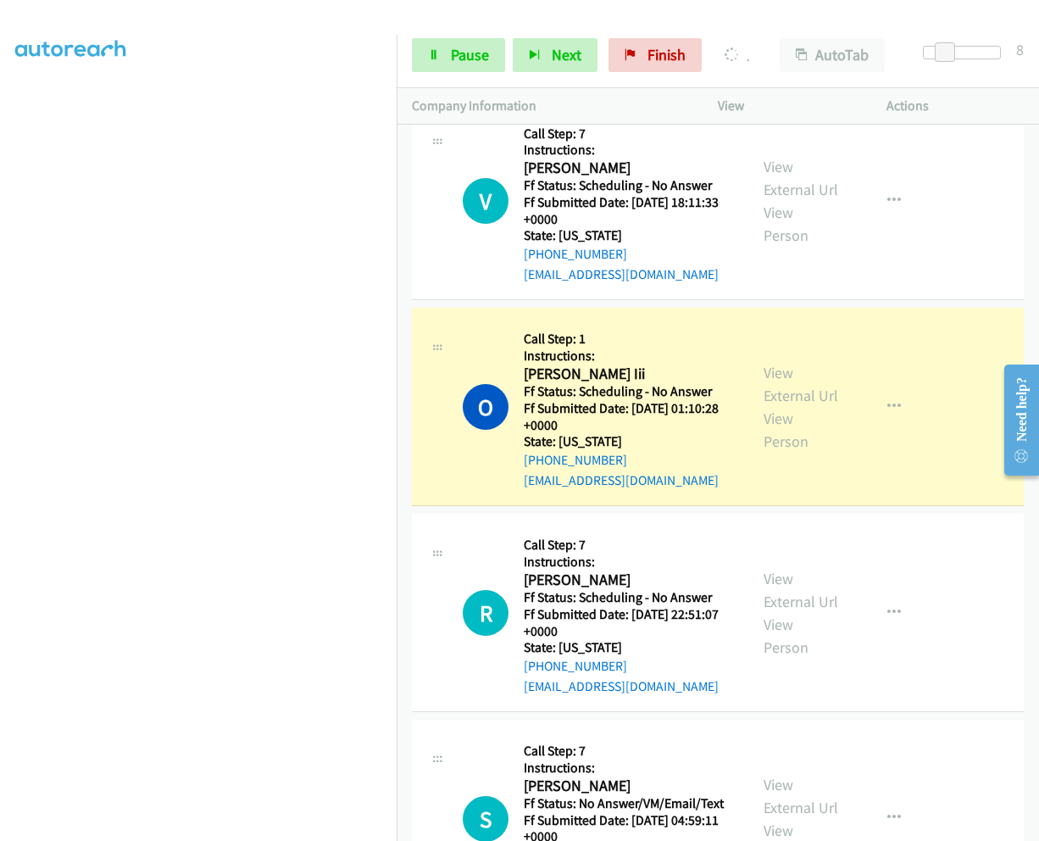
scroll to position [20950, 0]
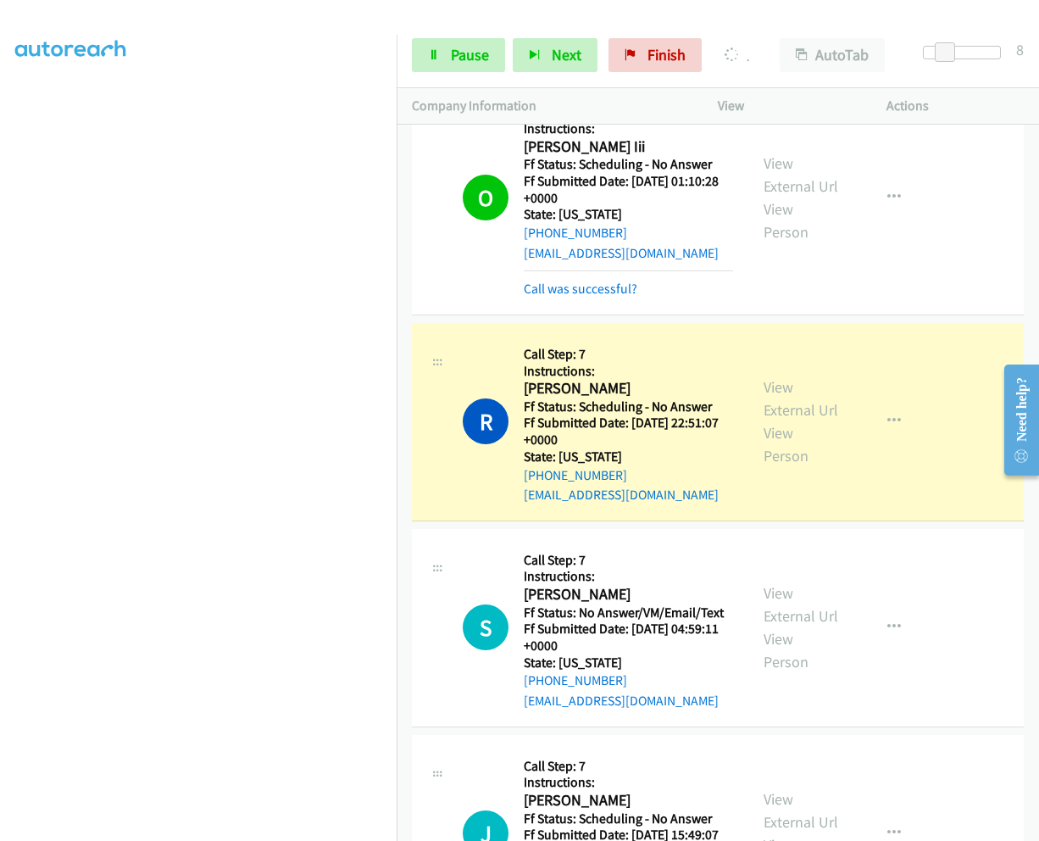
scroll to position [21155, 0]
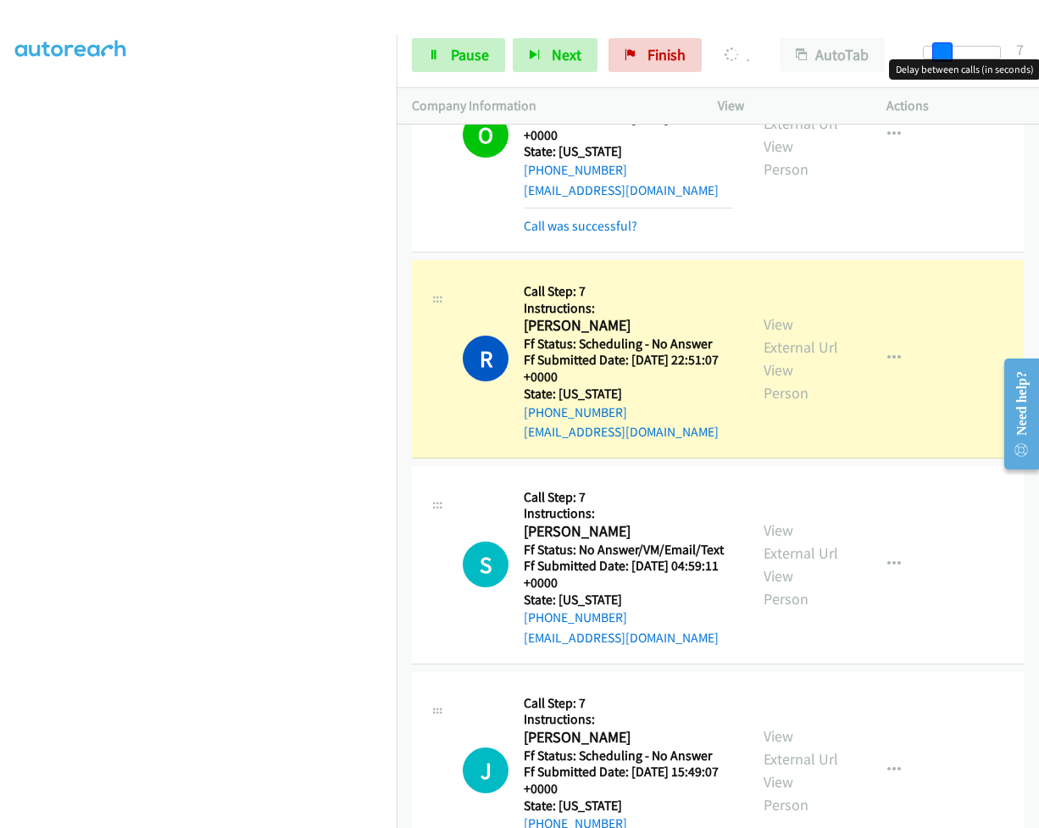
click at [944, 52] on span at bounding box center [942, 52] width 20 height 20
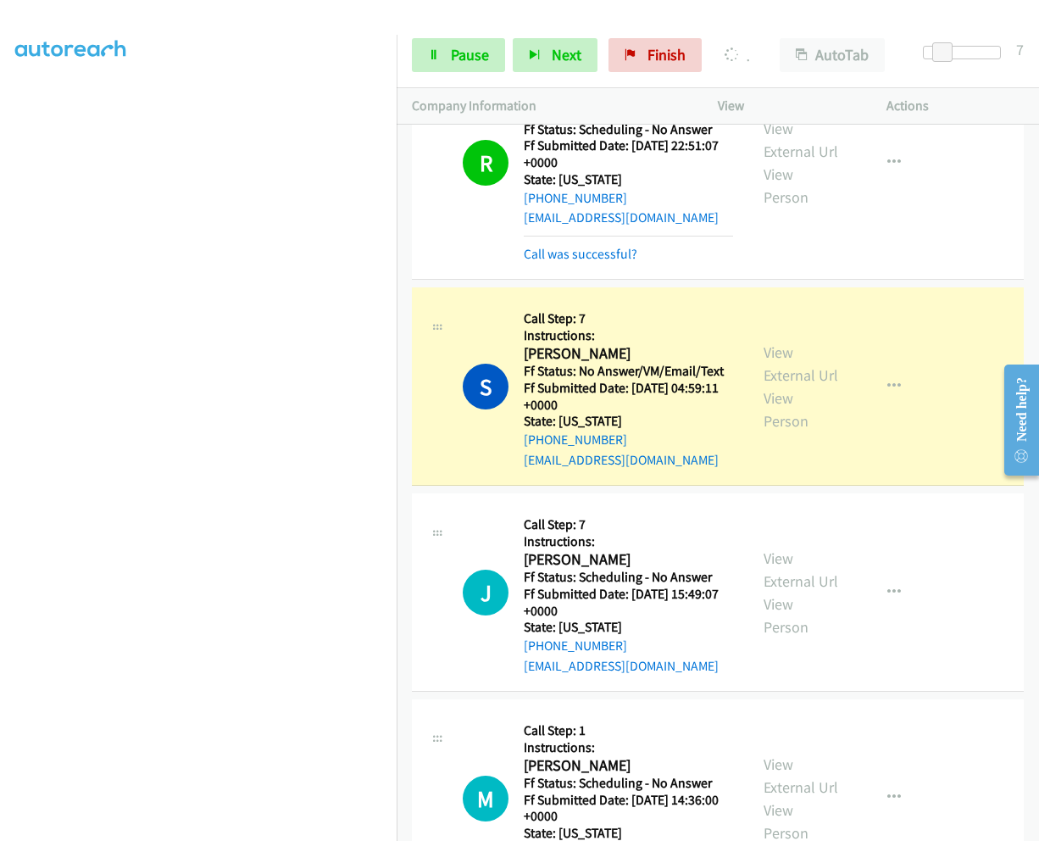
scroll to position [21409, 0]
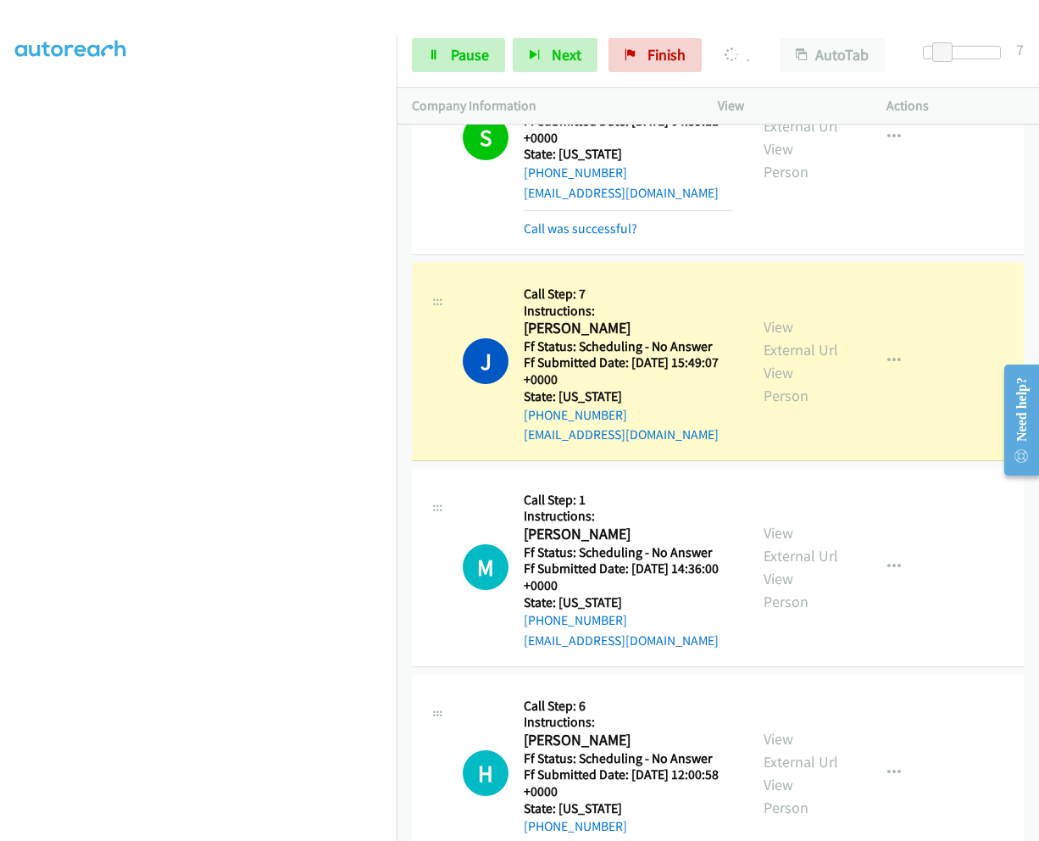
scroll to position [21664, 0]
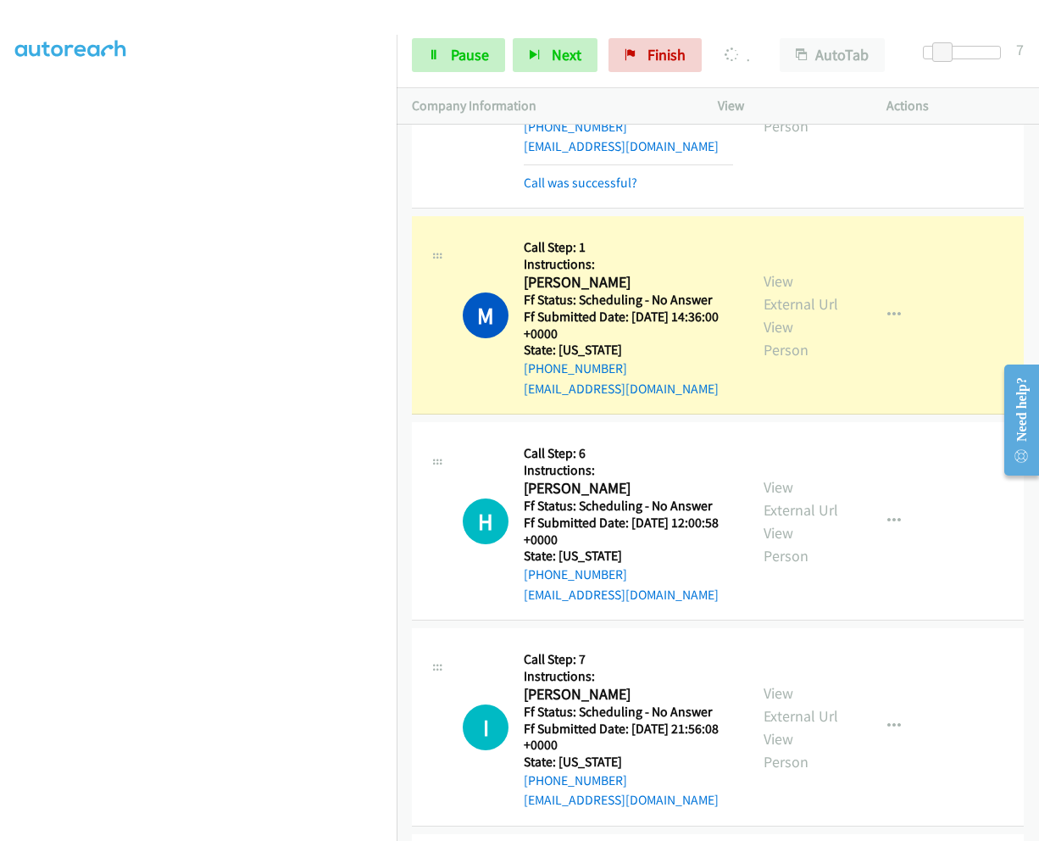
scroll to position [21954, 0]
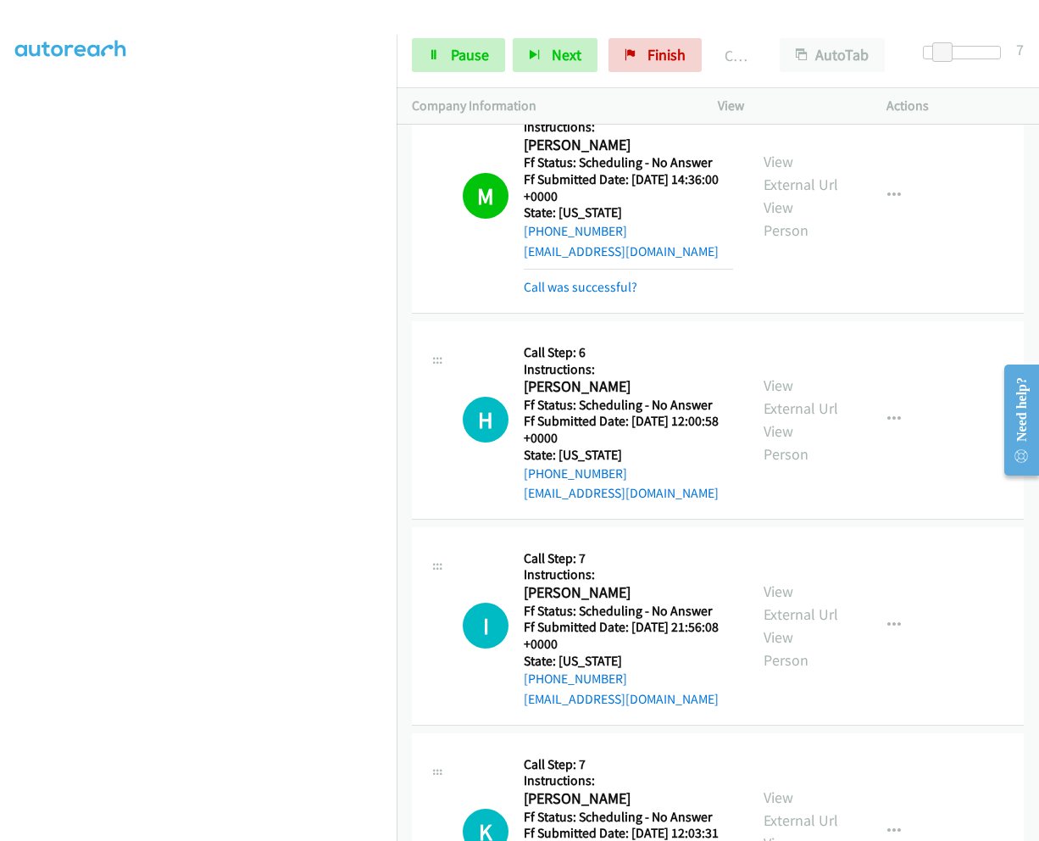
scroll to position [22063, 0]
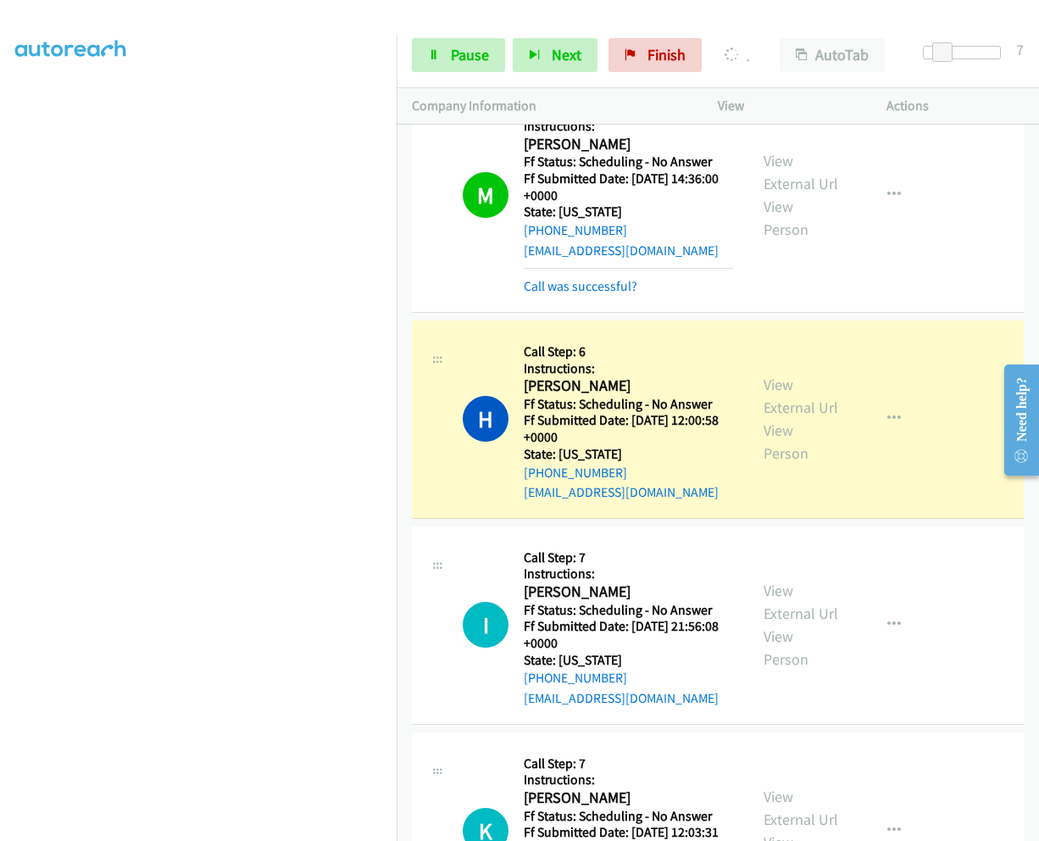
click at [985, 526] on div "I Callback Scheduled Call Step: 7 Instructions: [PERSON_NAME] America/New_York …" at bounding box center [718, 625] width 612 height 198
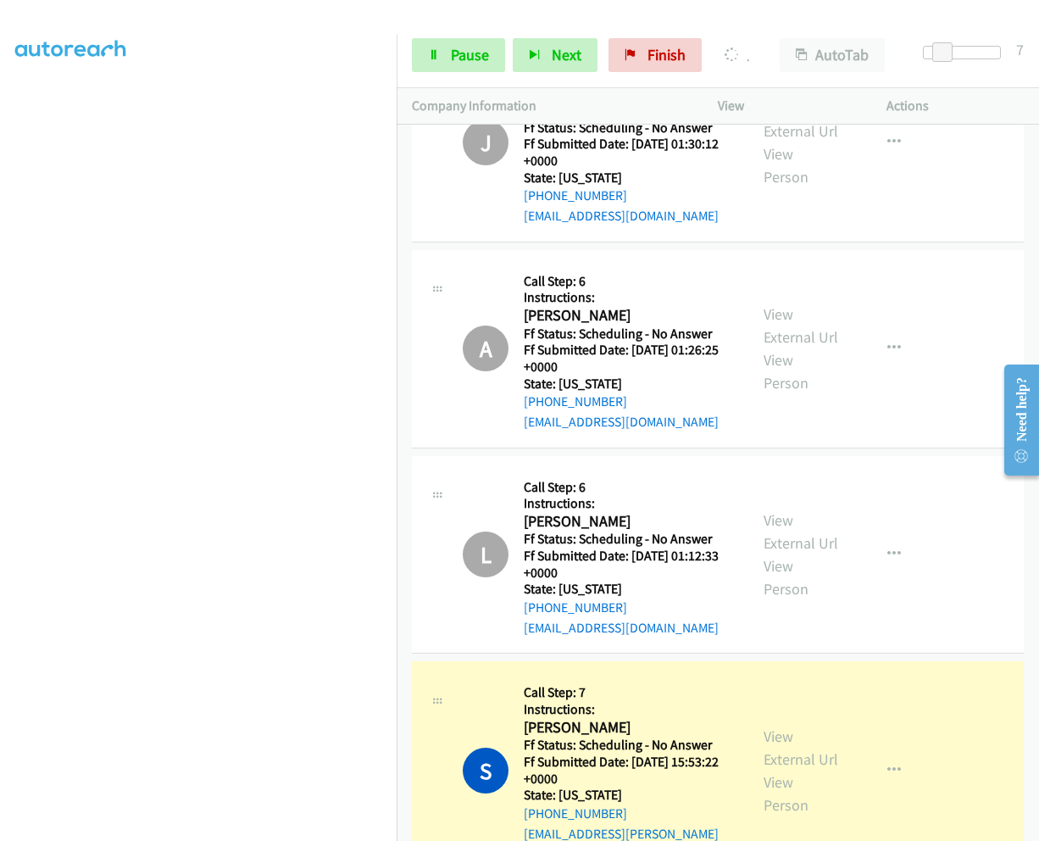
scroll to position [24642, 0]
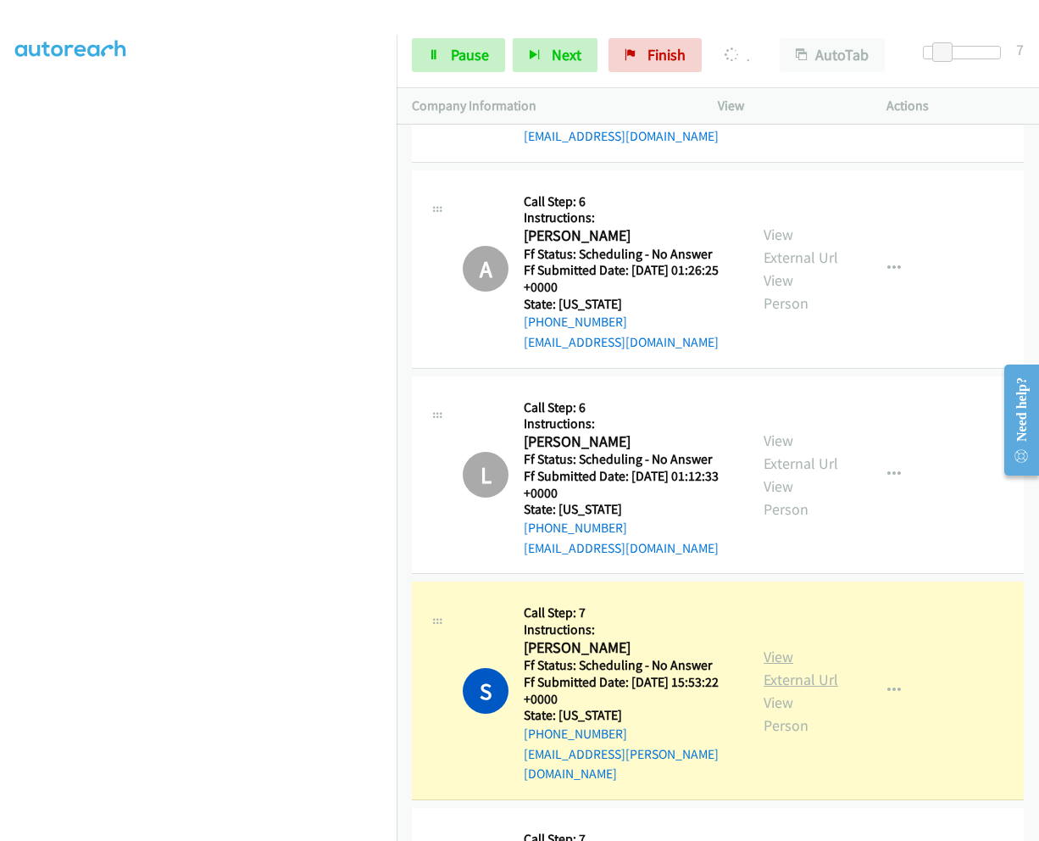
click at [767, 647] on link "View External Url" at bounding box center [801, 668] width 75 height 42
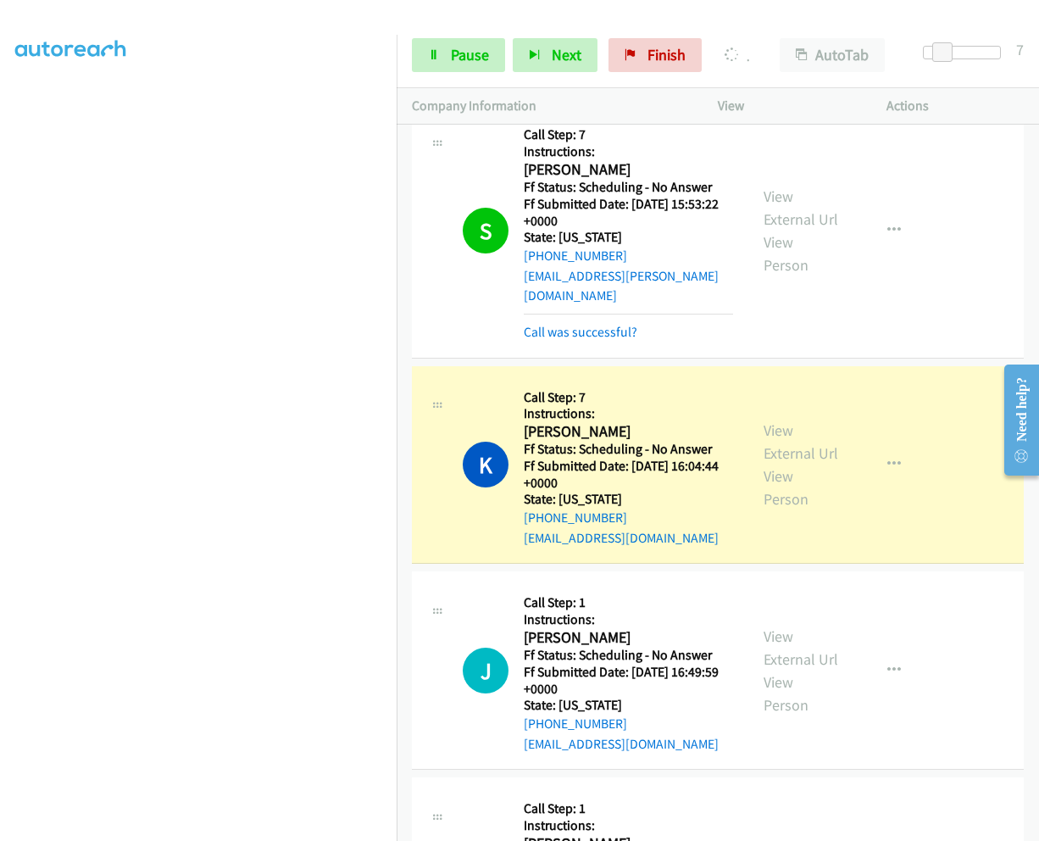
scroll to position [25235, 0]
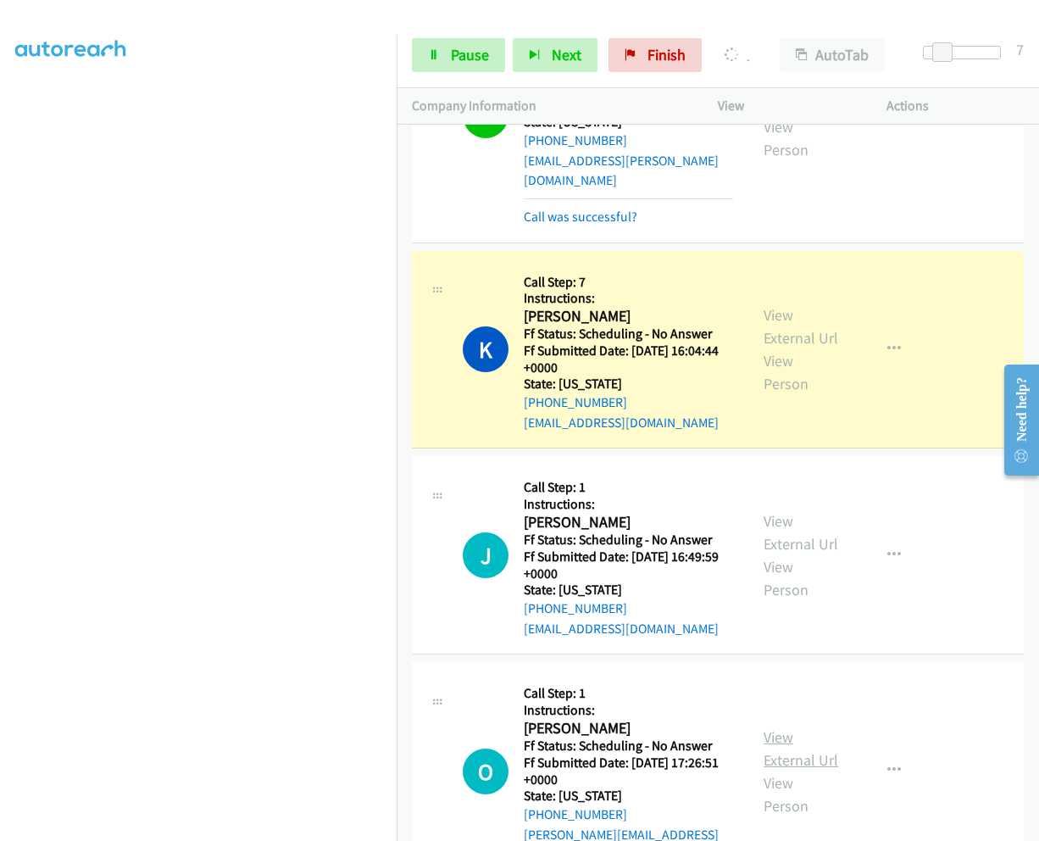
click at [774, 727] on link "View External Url" at bounding box center [801, 748] width 75 height 42
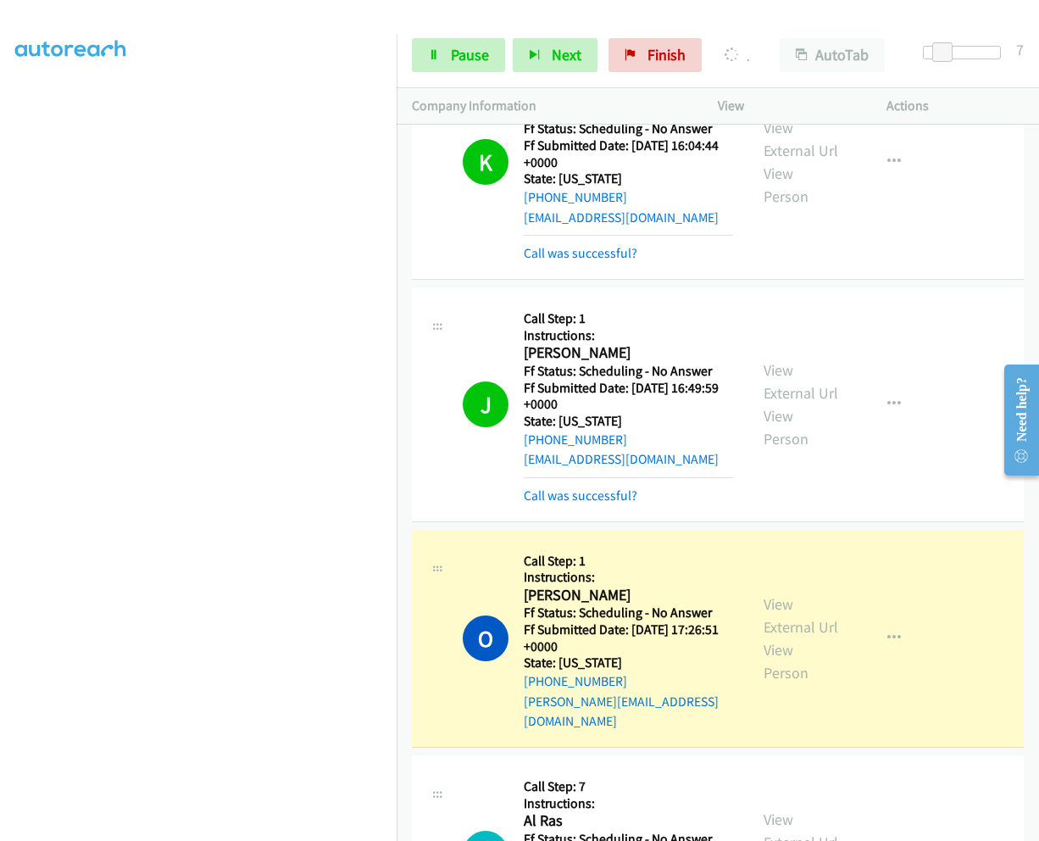
scroll to position [25525, 0]
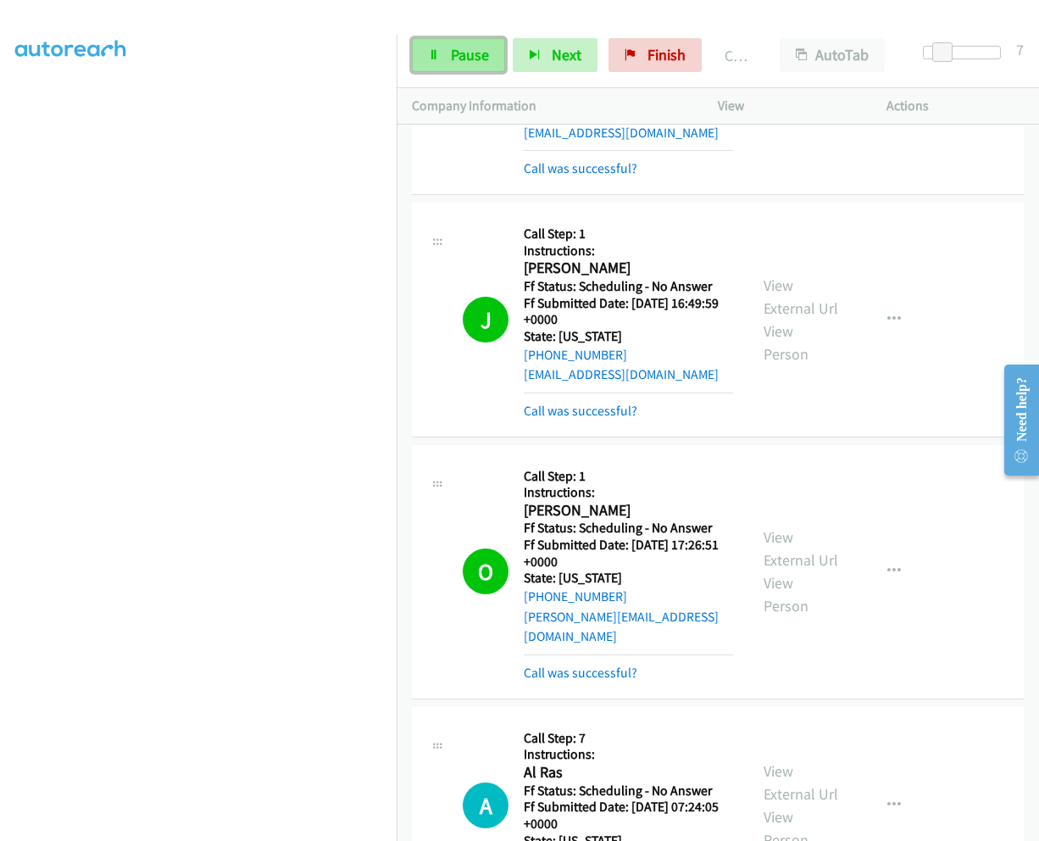
click at [469, 53] on span "Pause" at bounding box center [470, 54] width 38 height 19
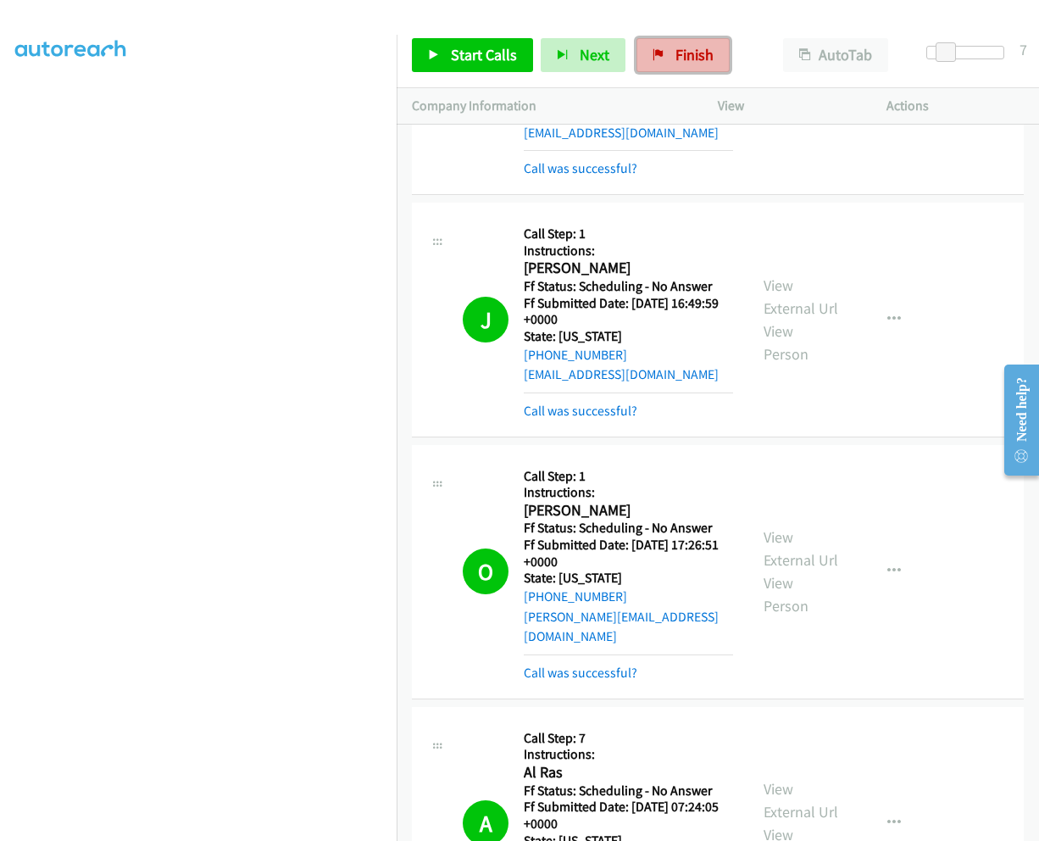
click at [662, 39] on link "Finish" at bounding box center [683, 55] width 93 height 34
